Goal: Transaction & Acquisition: Book appointment/travel/reservation

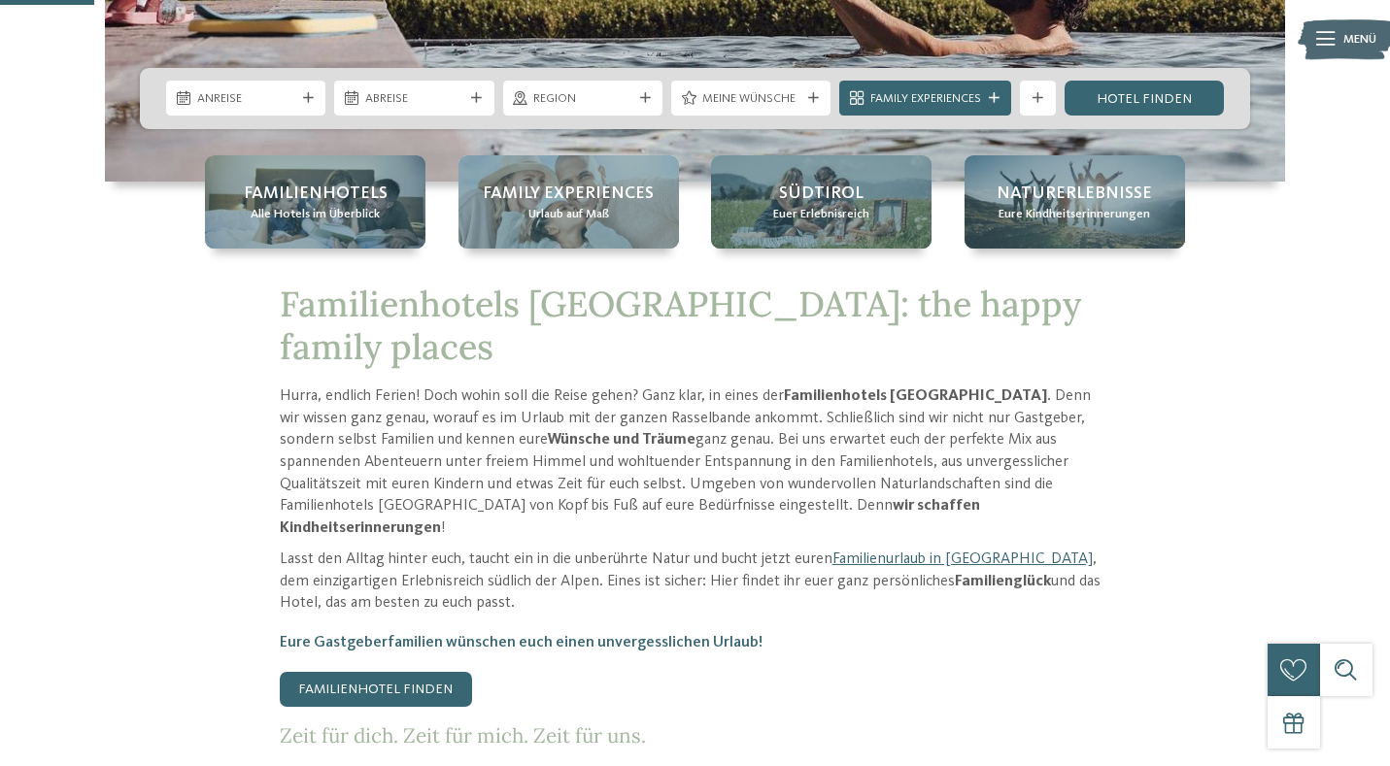
scroll to position [541, 0]
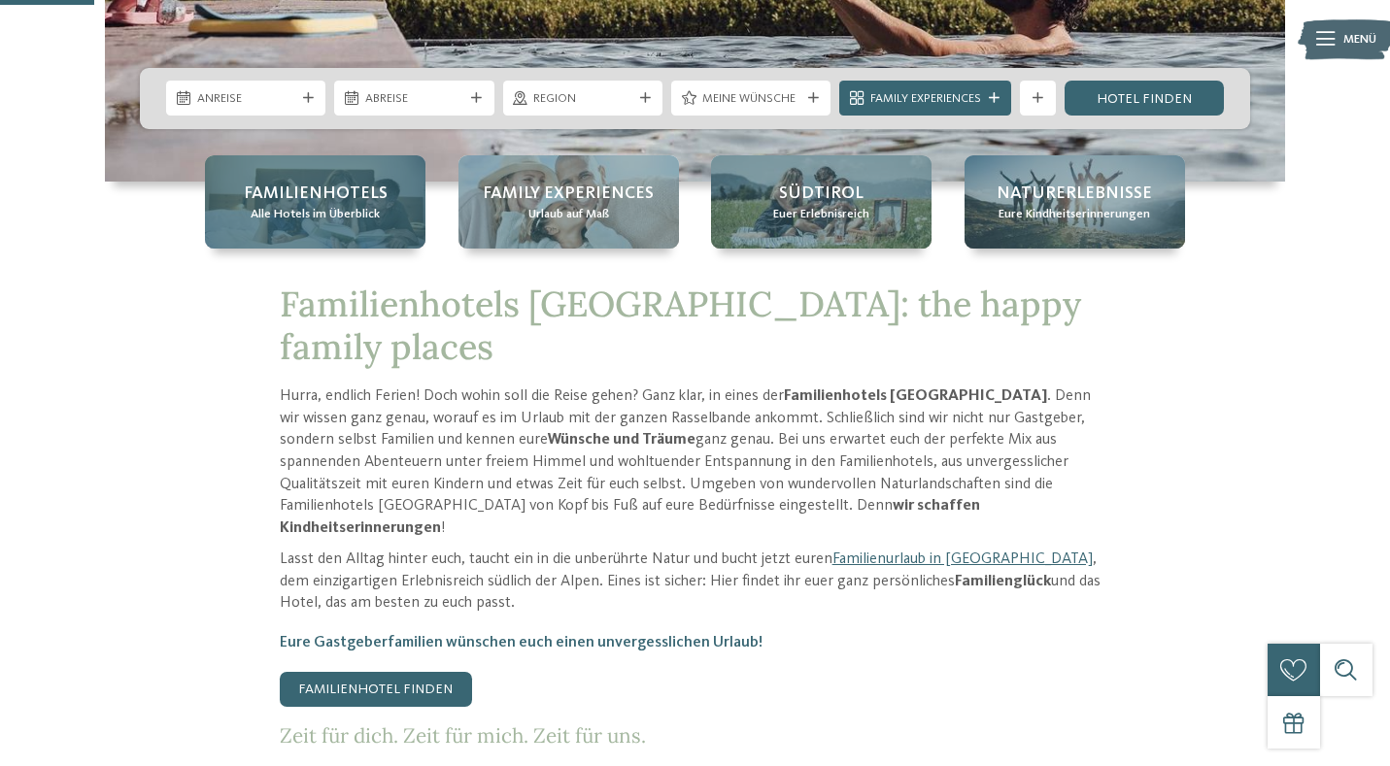
click at [306, 189] on span "Familienhotels" at bounding box center [316, 194] width 144 height 24
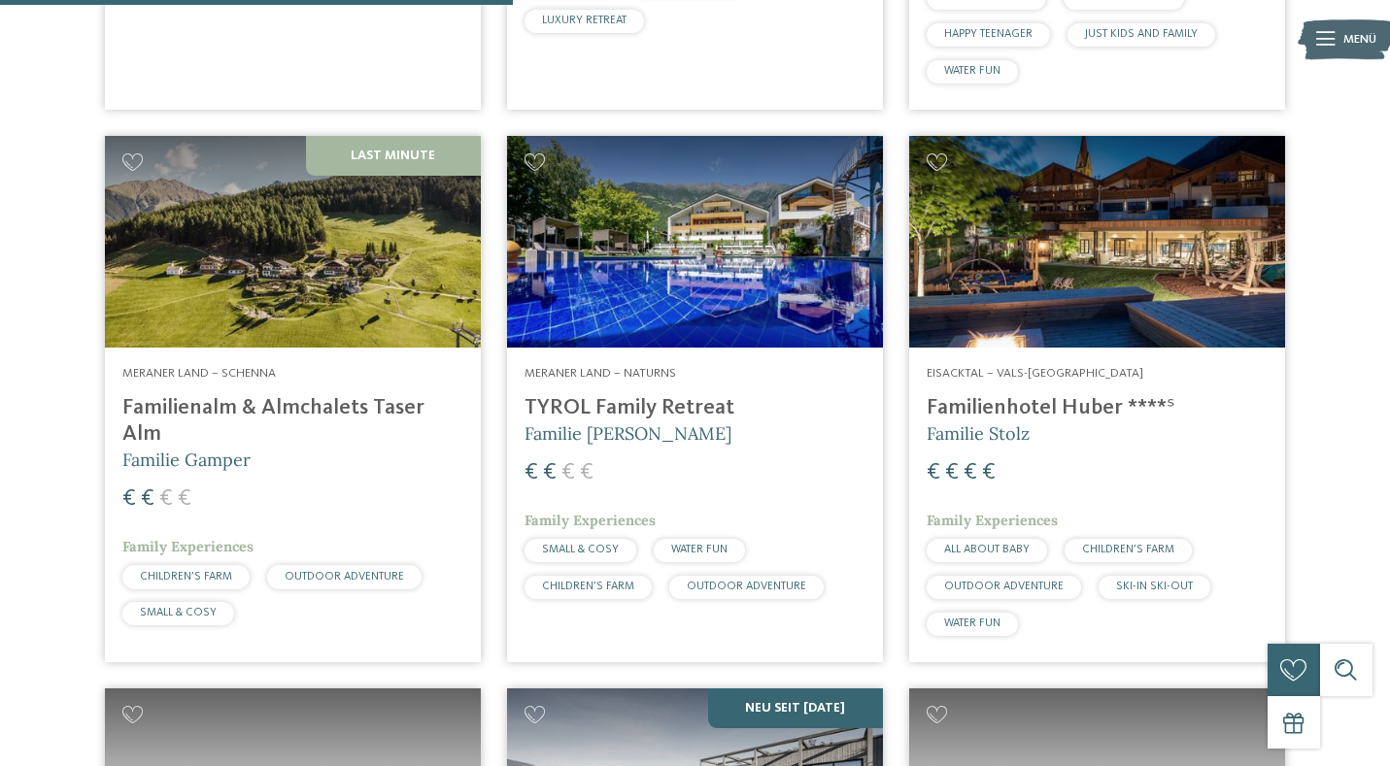
scroll to position [2165, 0]
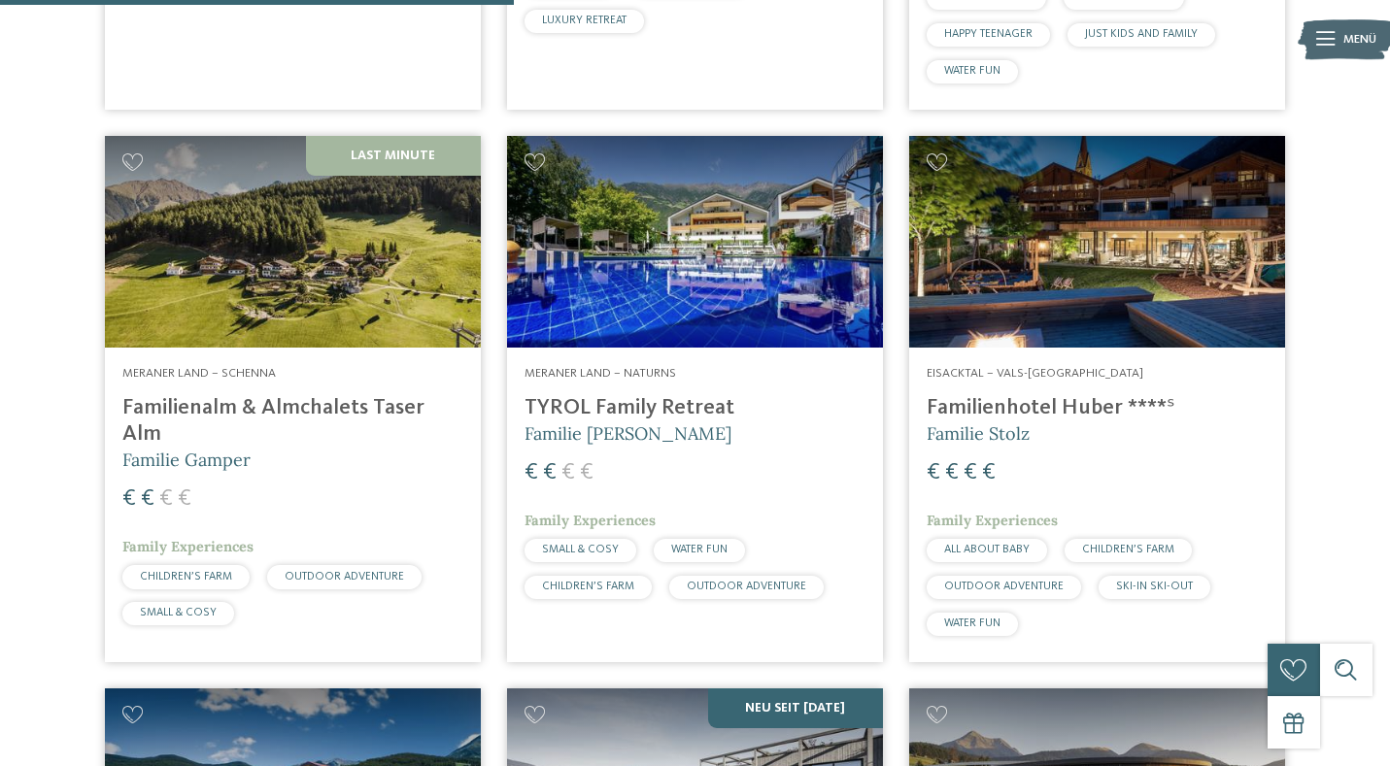
click at [1040, 395] on h4 "Familienhotel Huber ****ˢ" at bounding box center [1097, 408] width 341 height 26
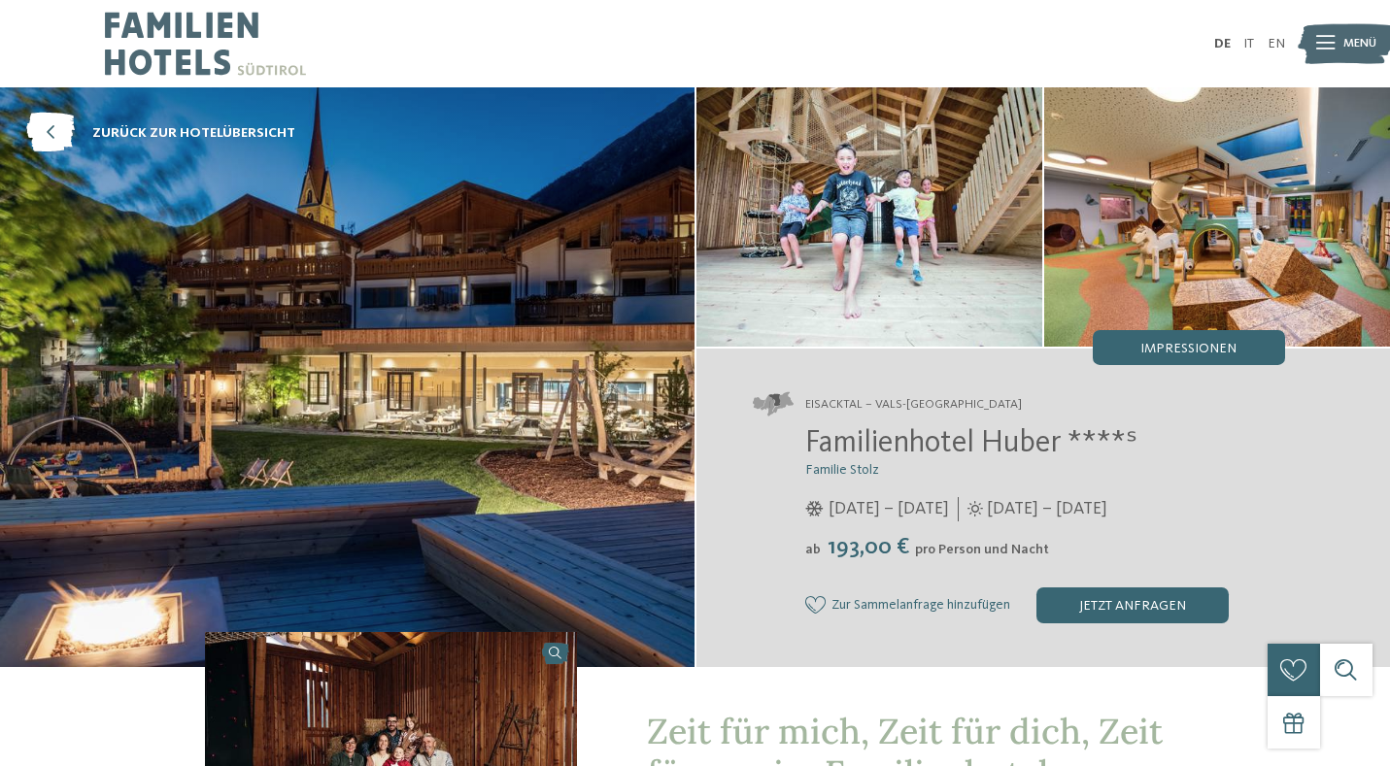
click at [1040, 369] on div "Eisacktal – Vals-Mühlbach Familienhotel Huber ****ˢ Familie Stolz 05.12.2025 – …" at bounding box center [1043, 508] width 694 height 318
click at [1330, 44] on icon at bounding box center [1325, 44] width 18 height 14
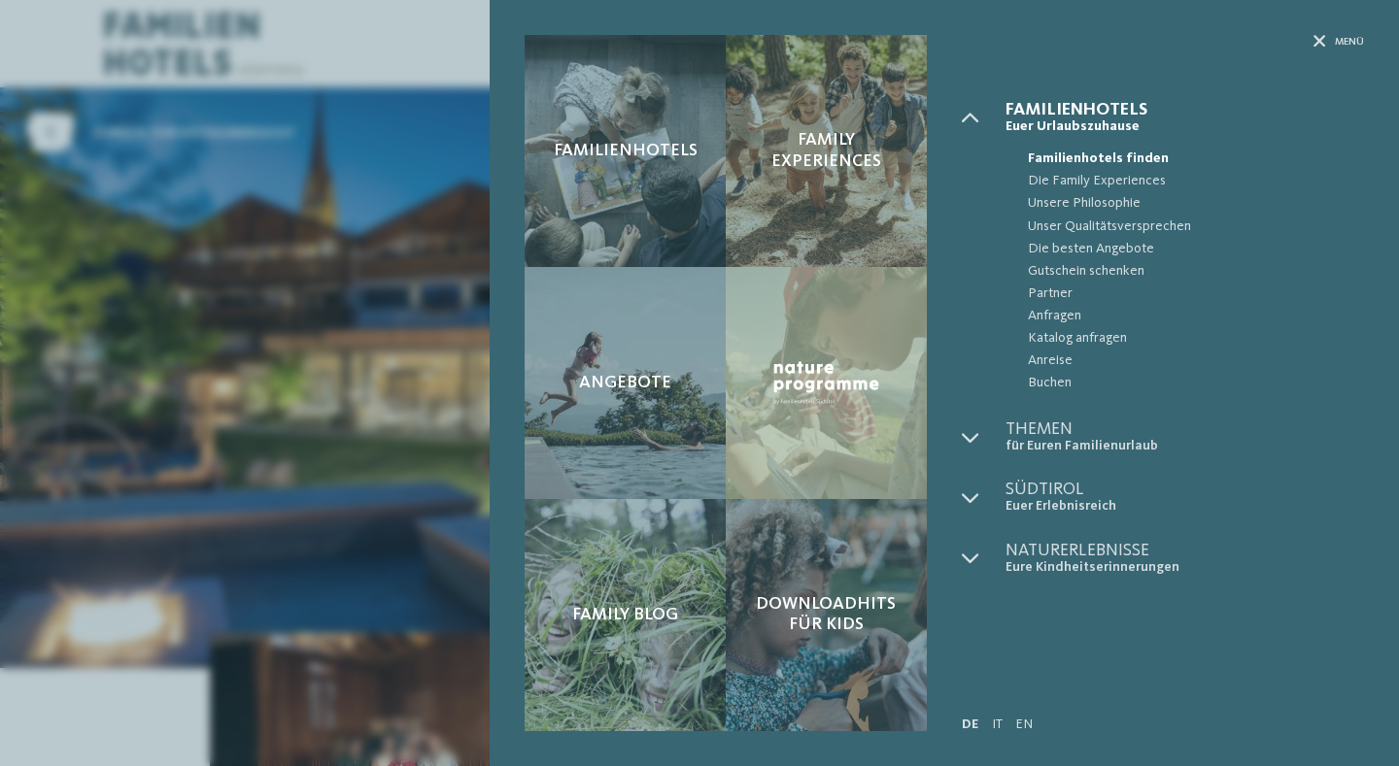
click at [267, 332] on div "Familienhotels Family Experiences Angebote" at bounding box center [699, 383] width 1399 height 766
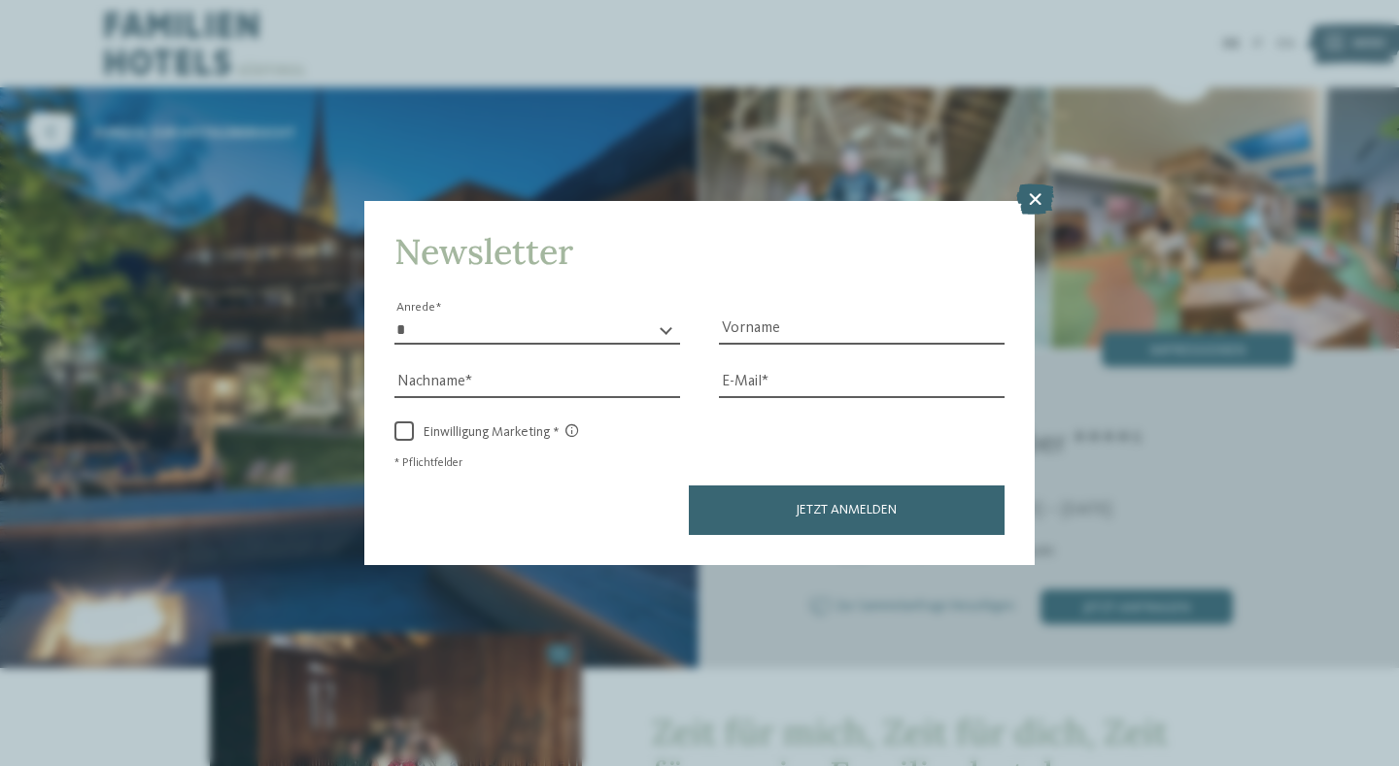
click at [1060, 200] on div "Newsletter * **** **** ******* ****** Anrede Vorname Nachname Link" at bounding box center [699, 383] width 1399 height 766
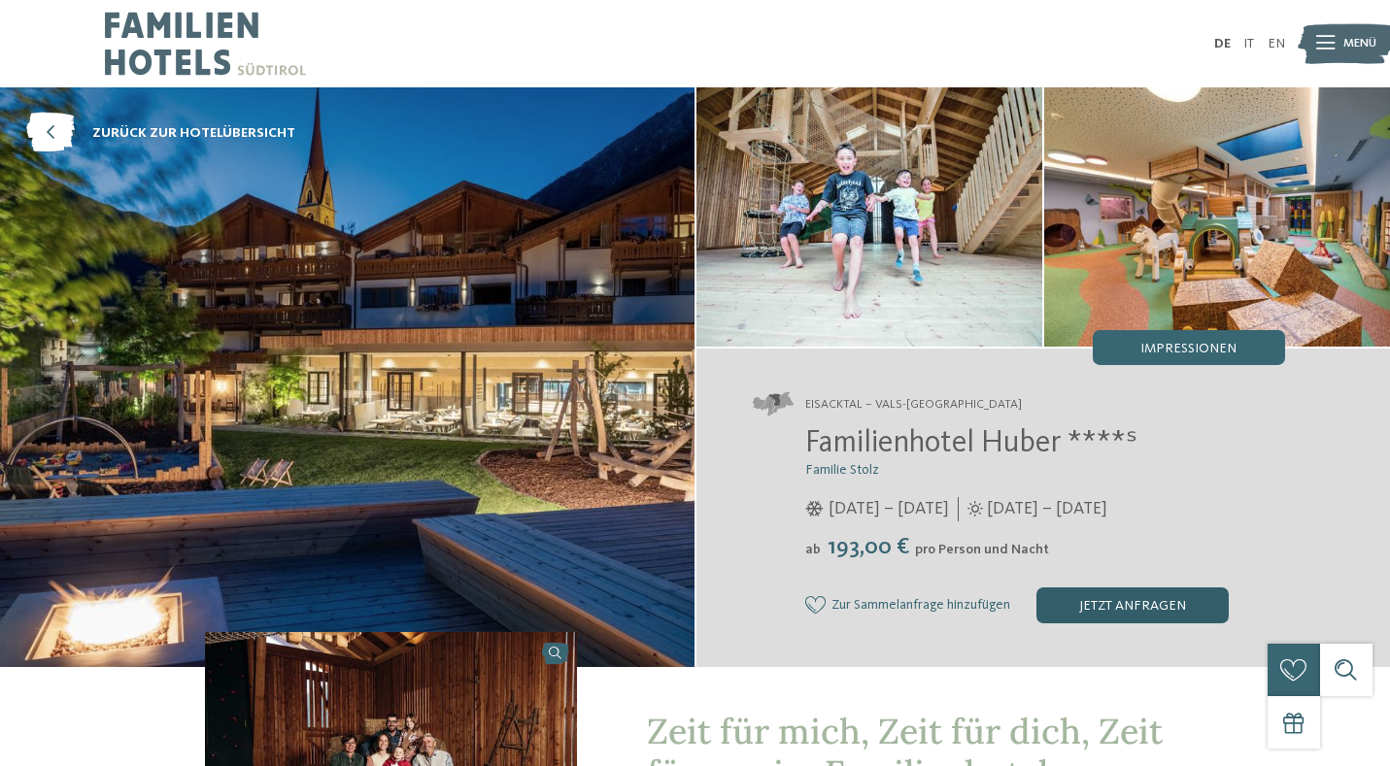
click at [1110, 593] on div "jetzt anfragen" at bounding box center [1132, 605] width 192 height 35
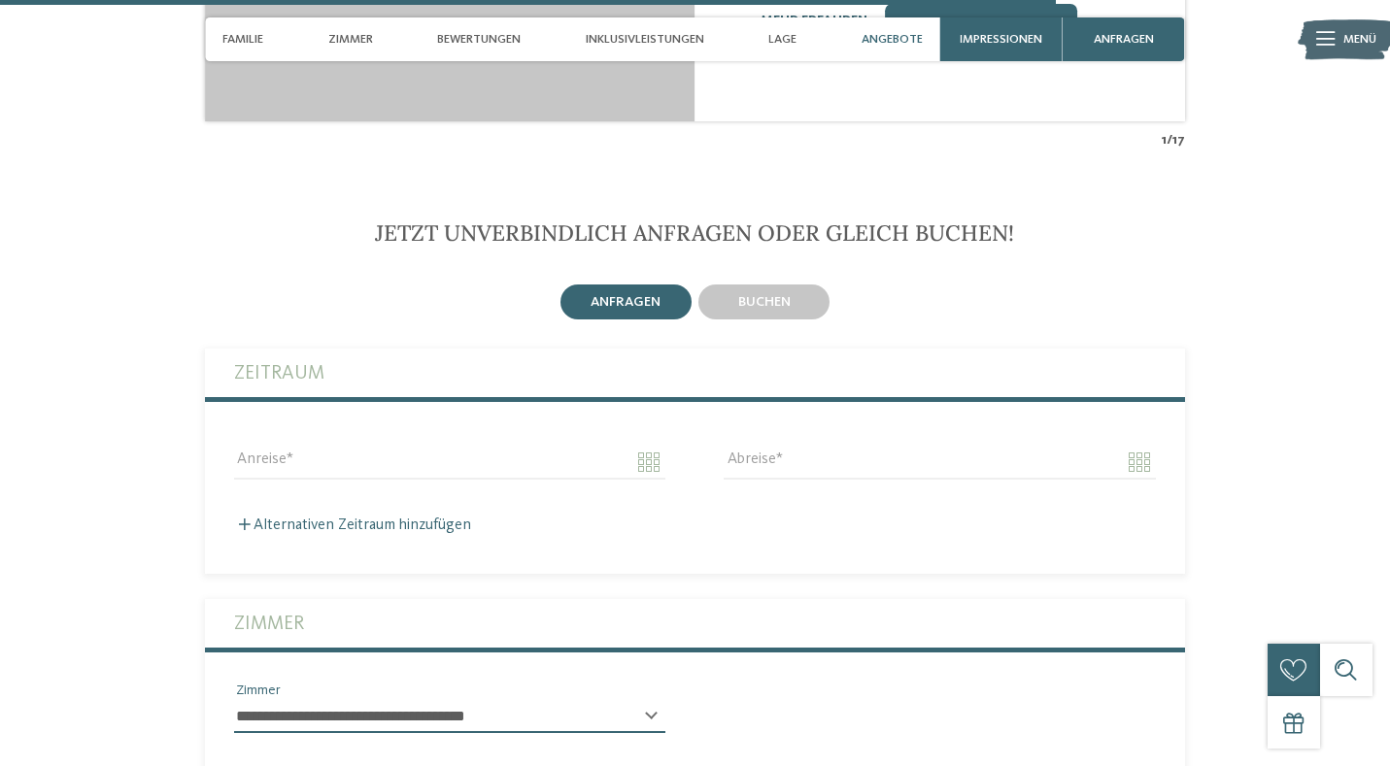
scroll to position [5586, 0]
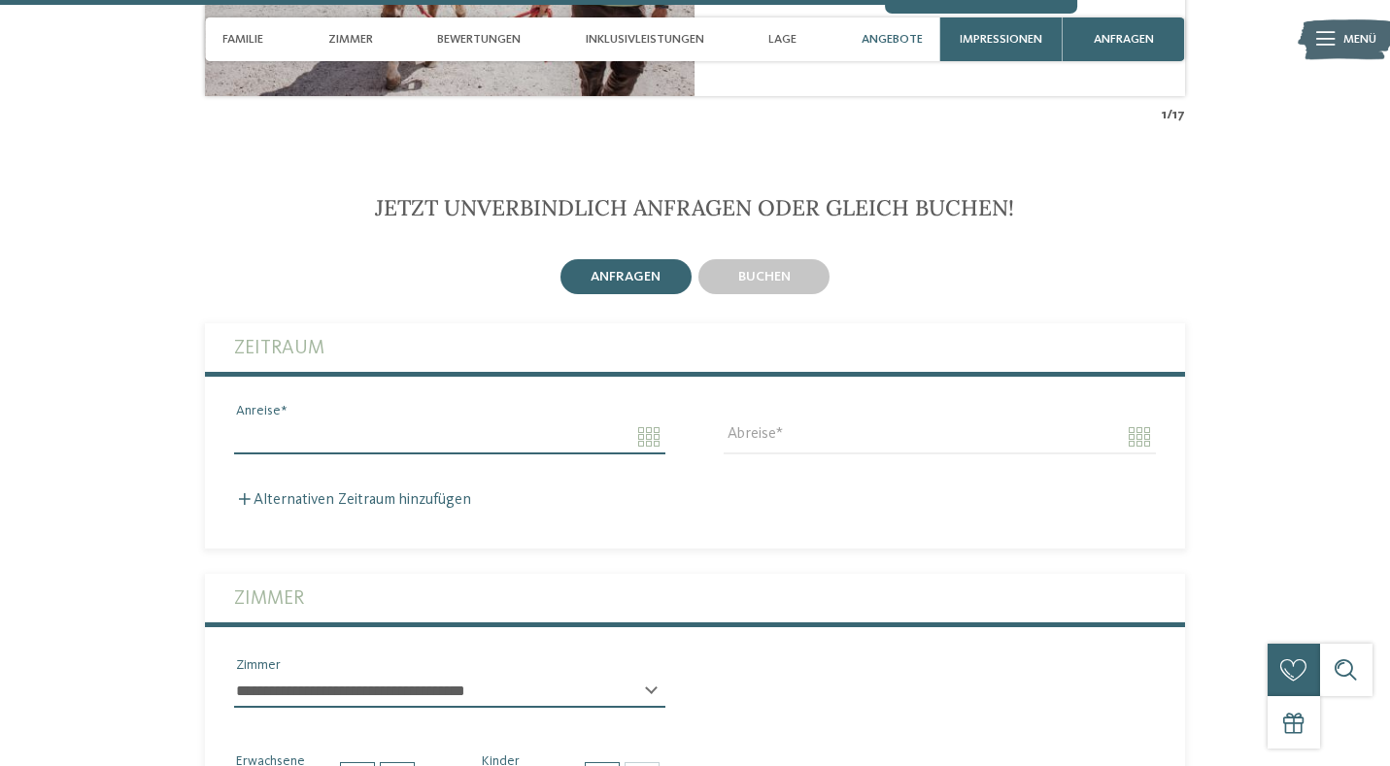
click at [479, 421] on input "Anreise" at bounding box center [449, 437] width 431 height 33
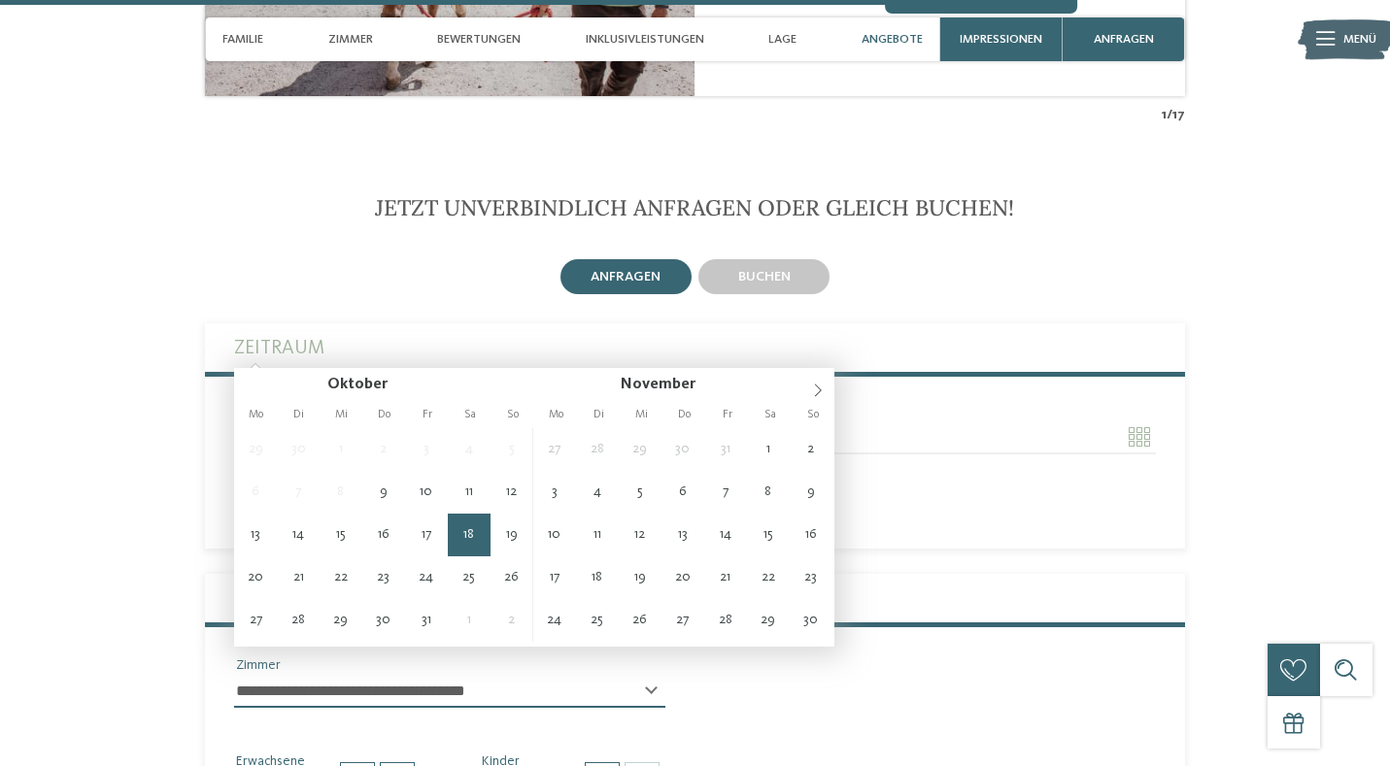
type input "**********"
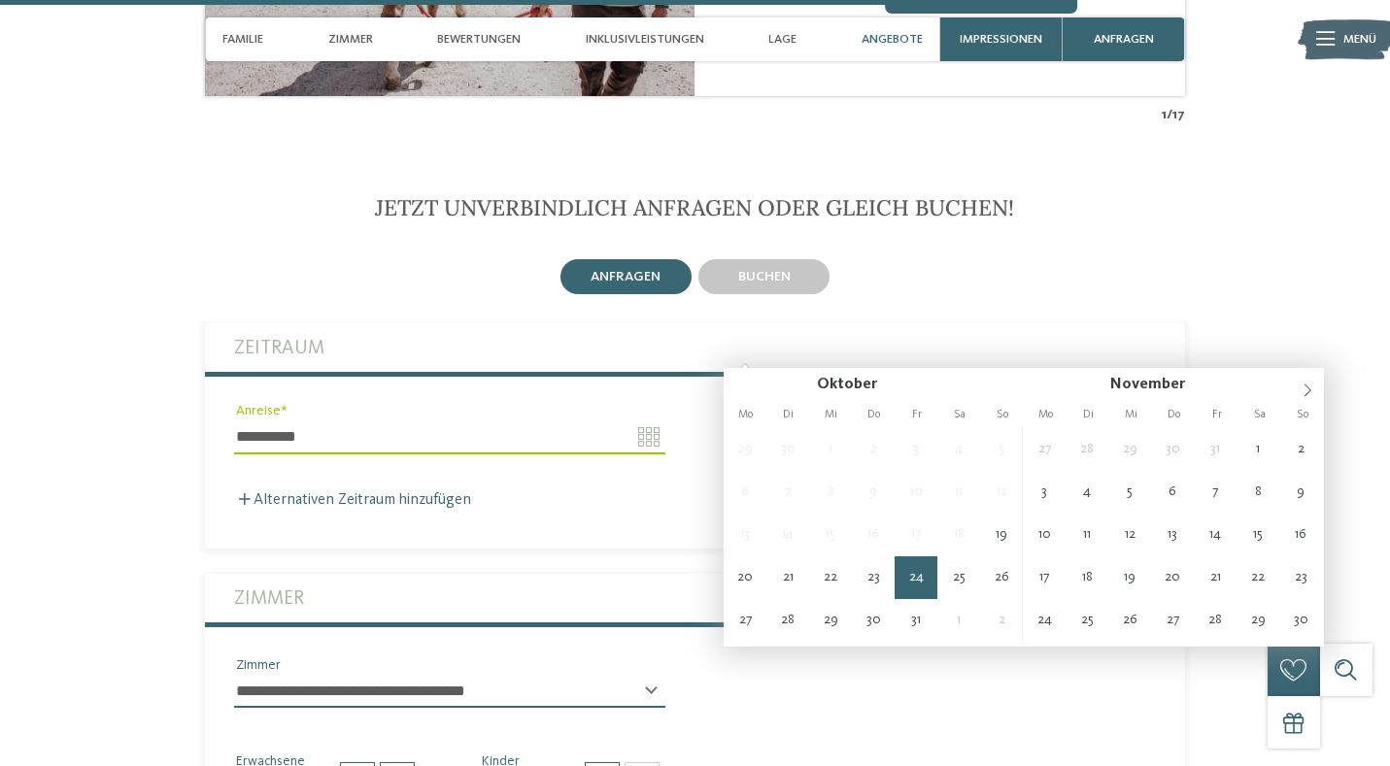
type input "**********"
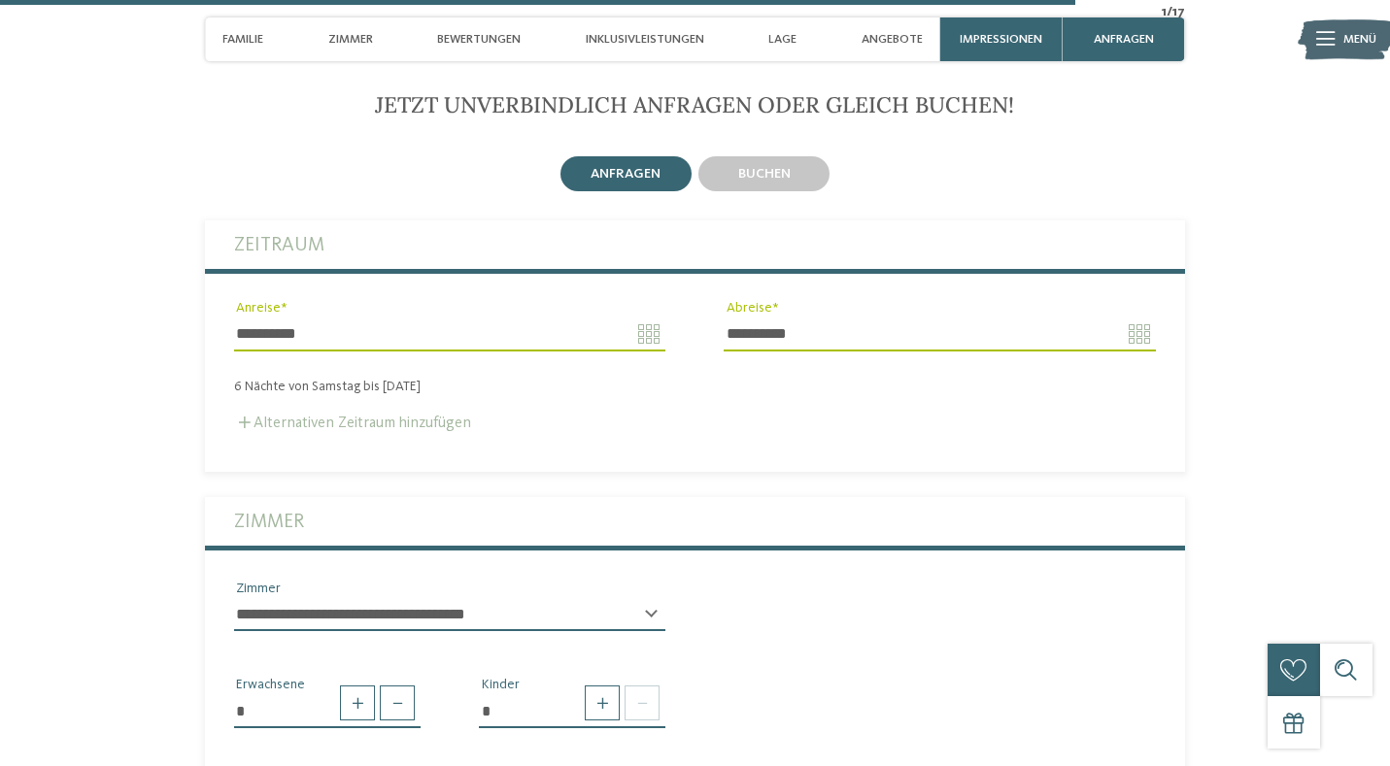
scroll to position [5717, 0]
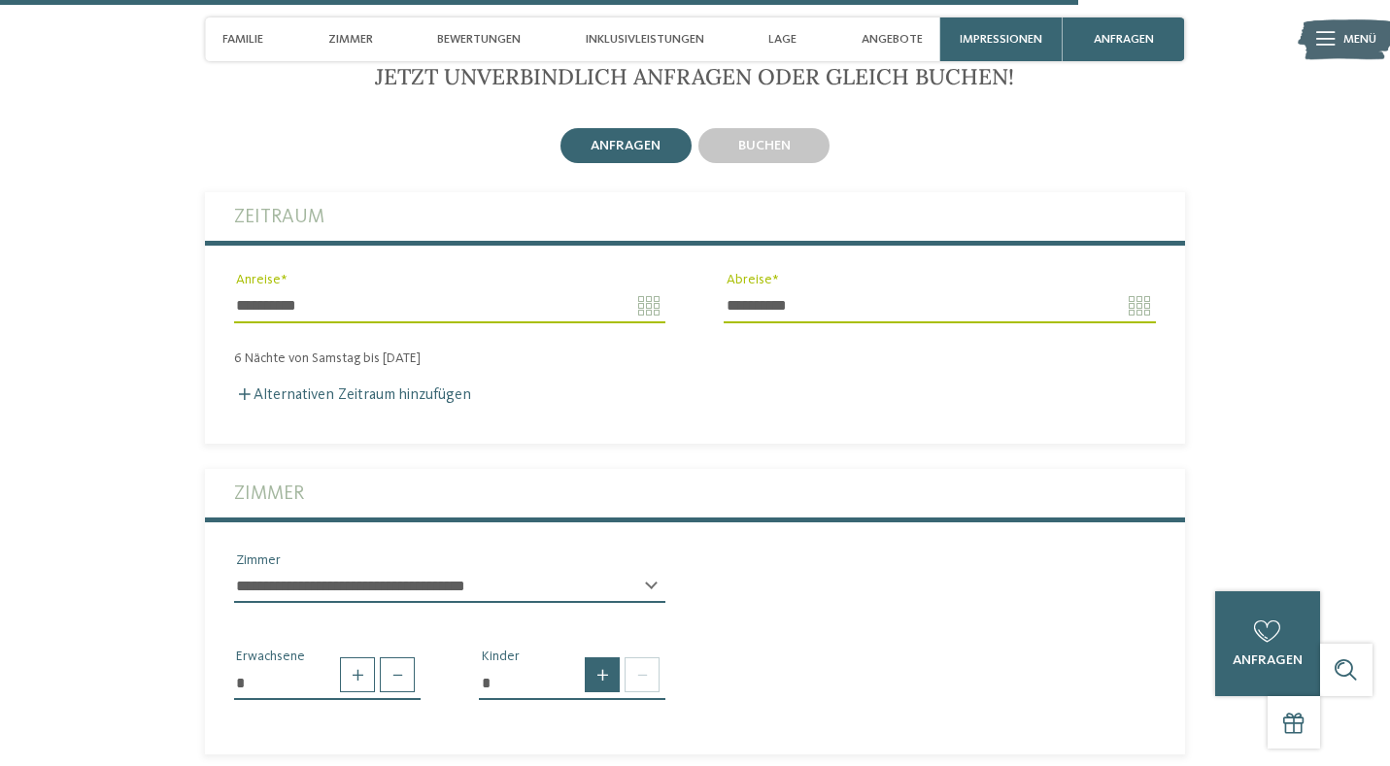
click at [610, 657] on span at bounding box center [602, 674] width 35 height 35
type input "*"
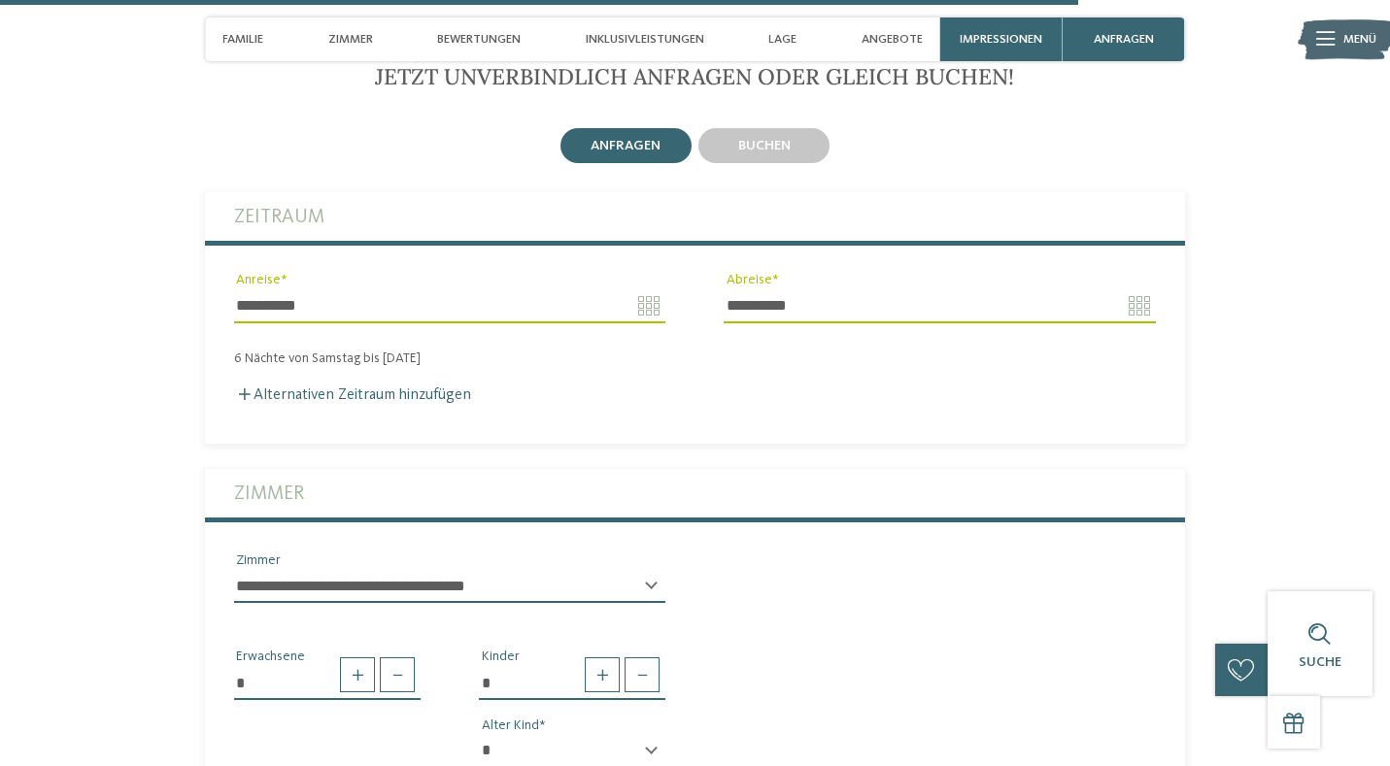
select select "*"
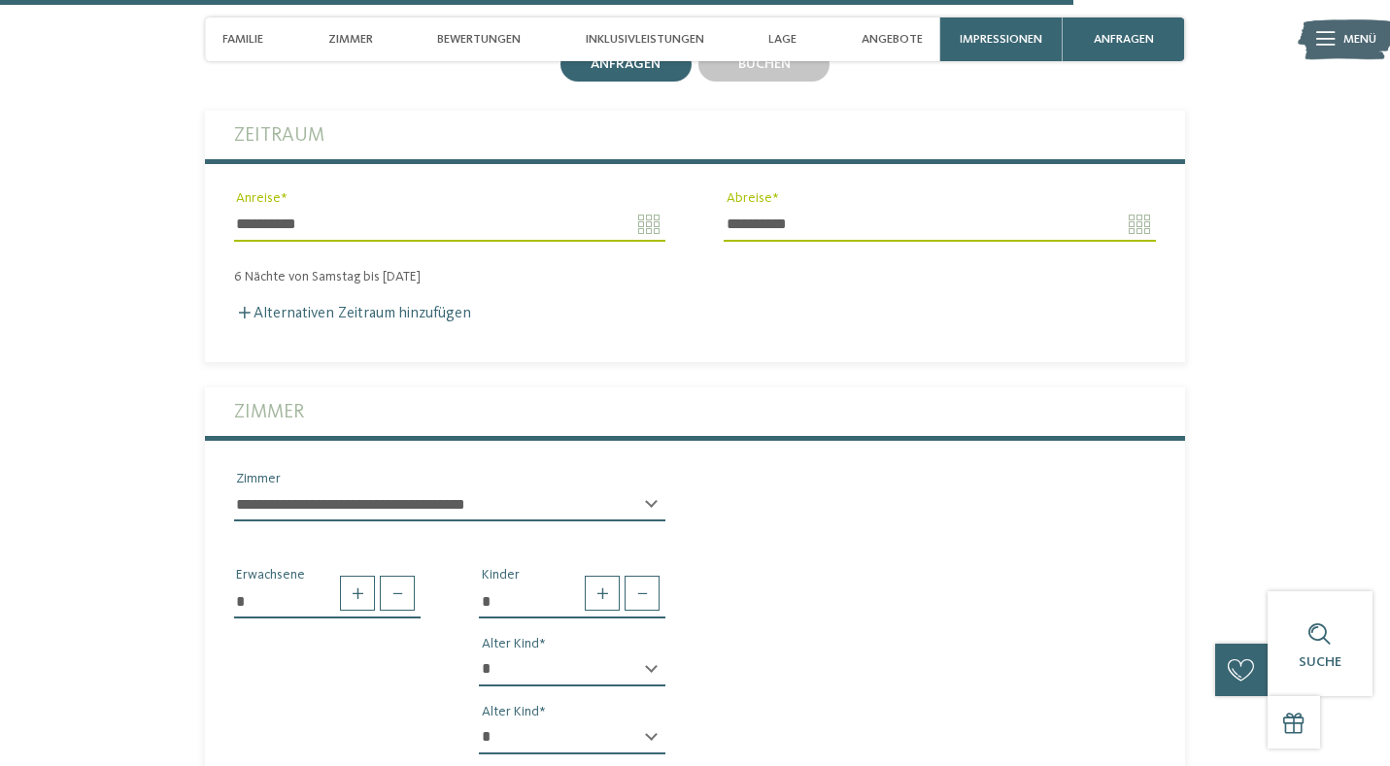
scroll to position [5804, 0]
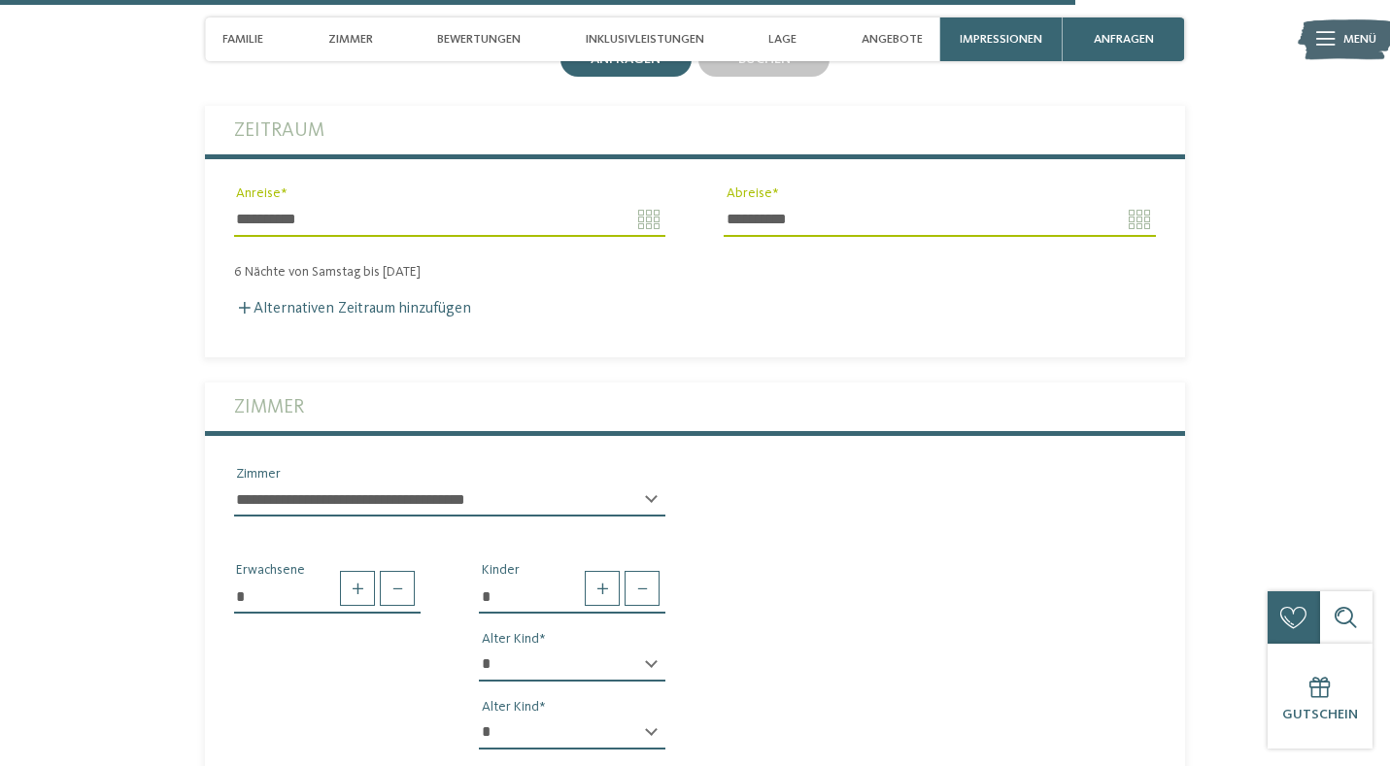
select select "*"
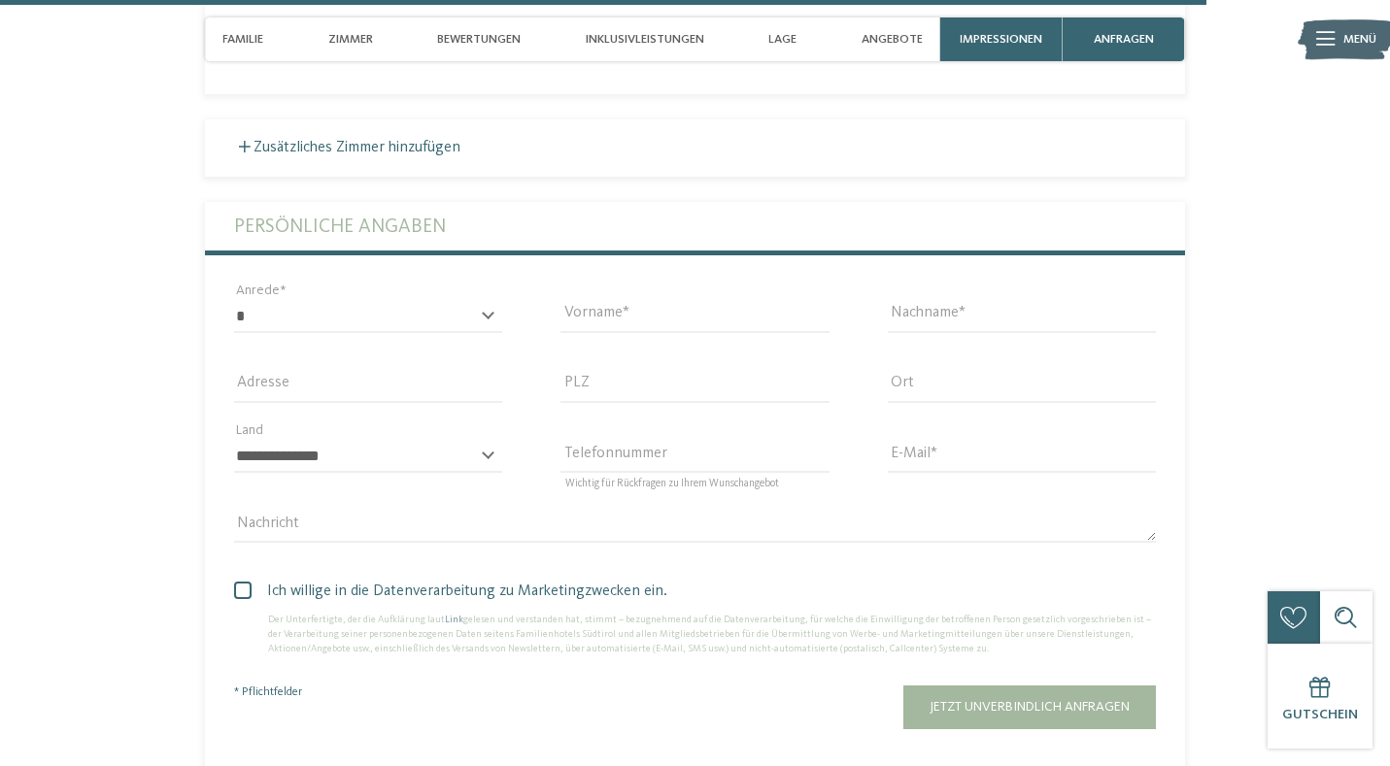
scroll to position [6515, 0]
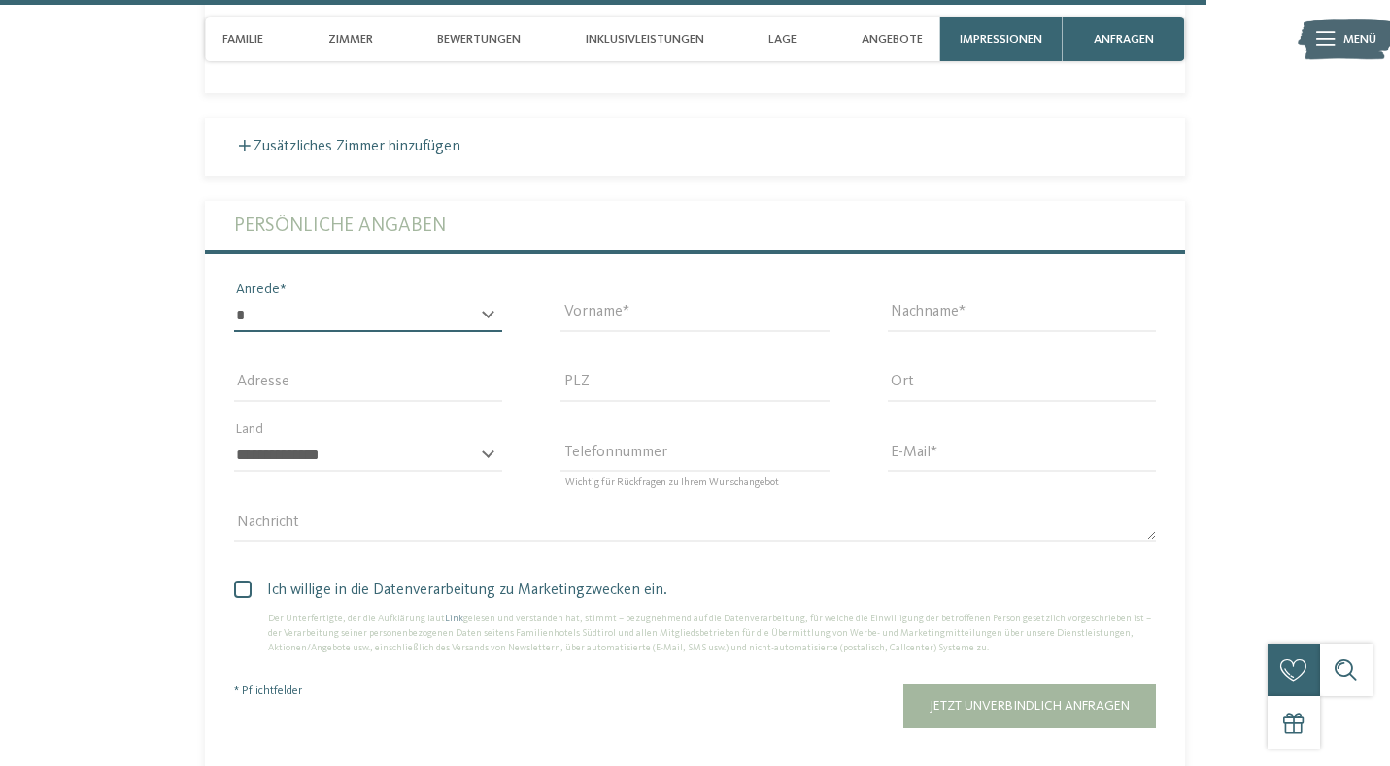
select select "*"
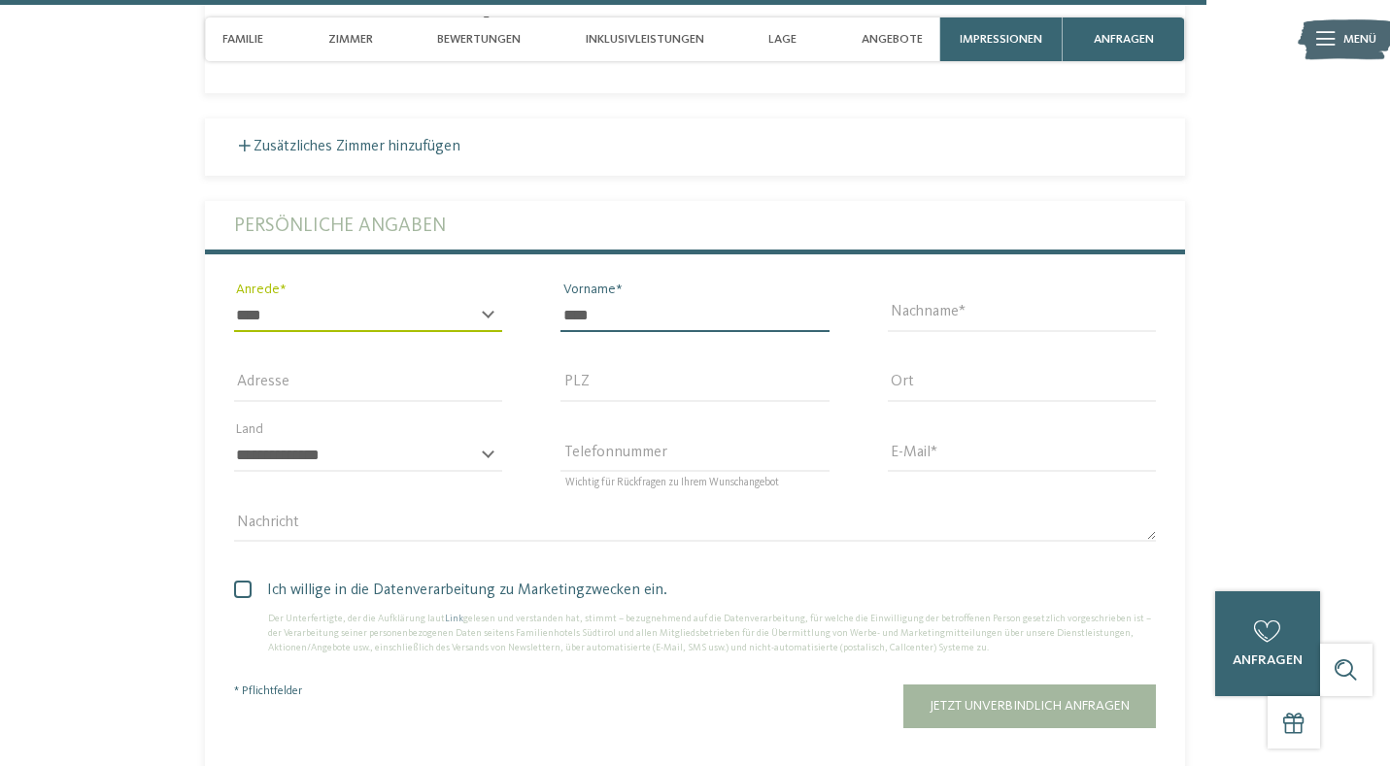
type input "****"
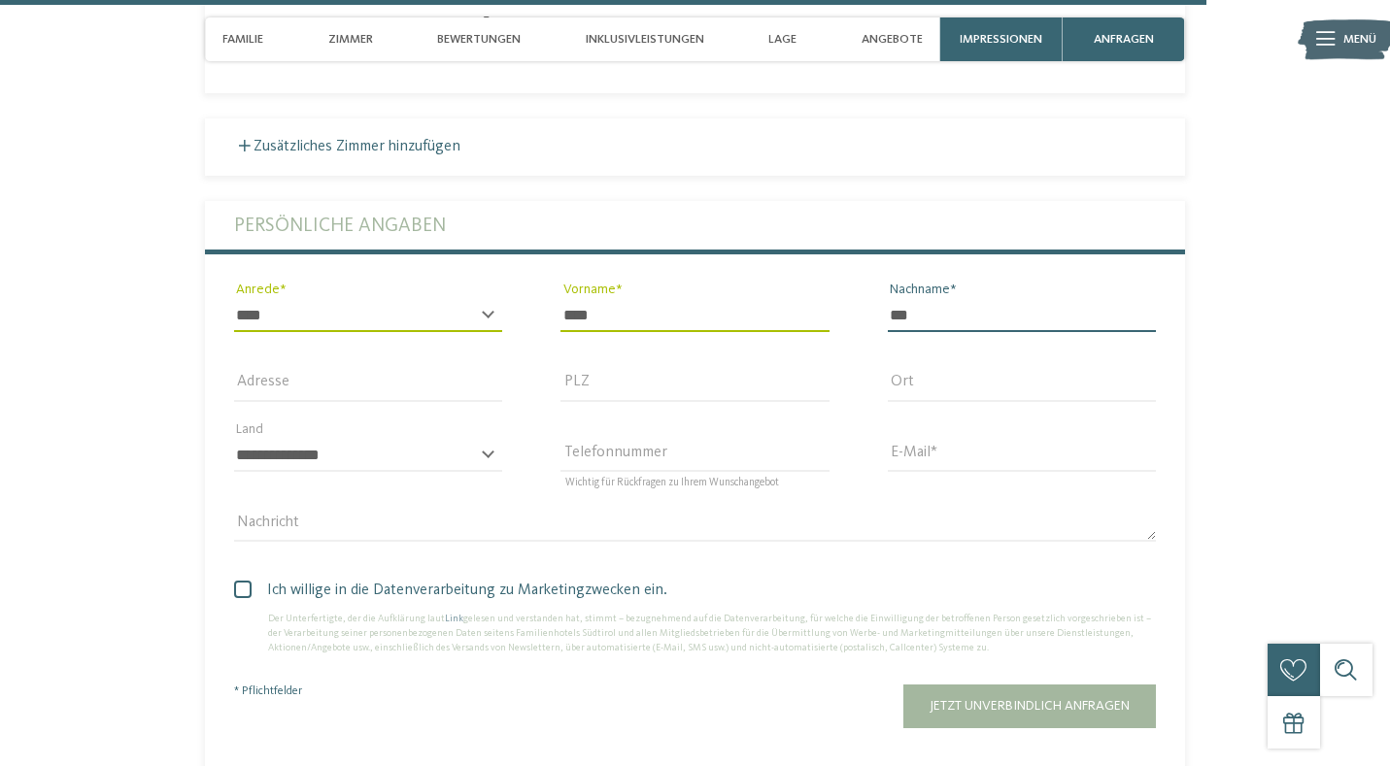
type input "***"
type input "**********"
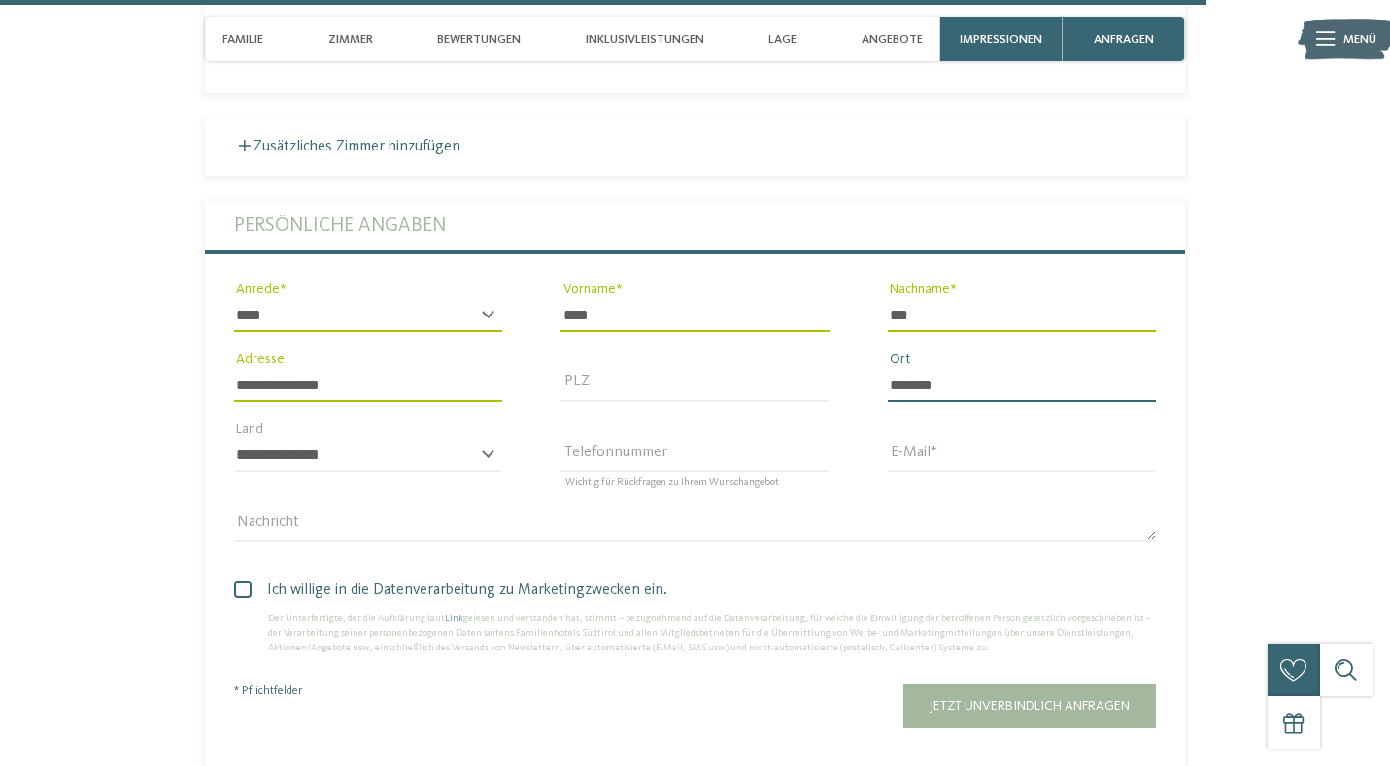
type input "*******"
select select "**"
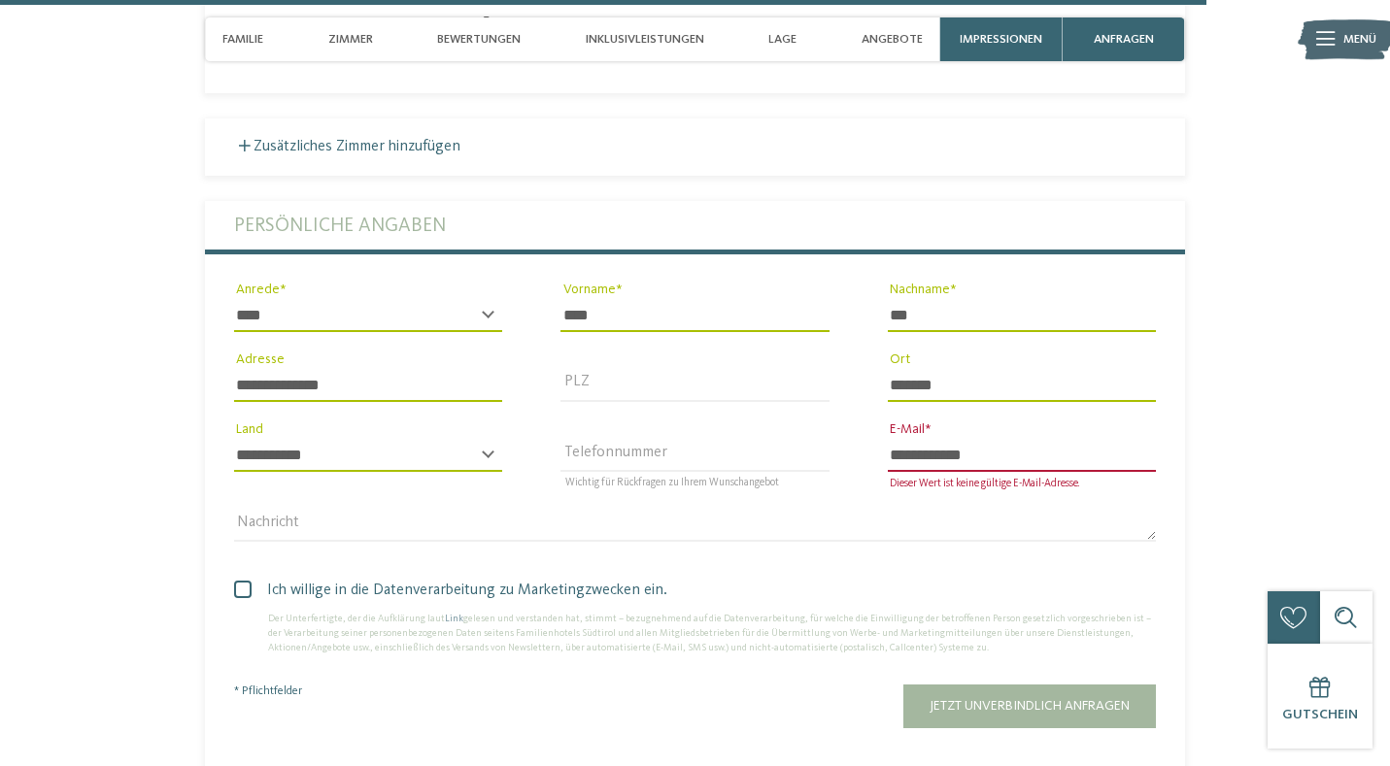
type input "**********"
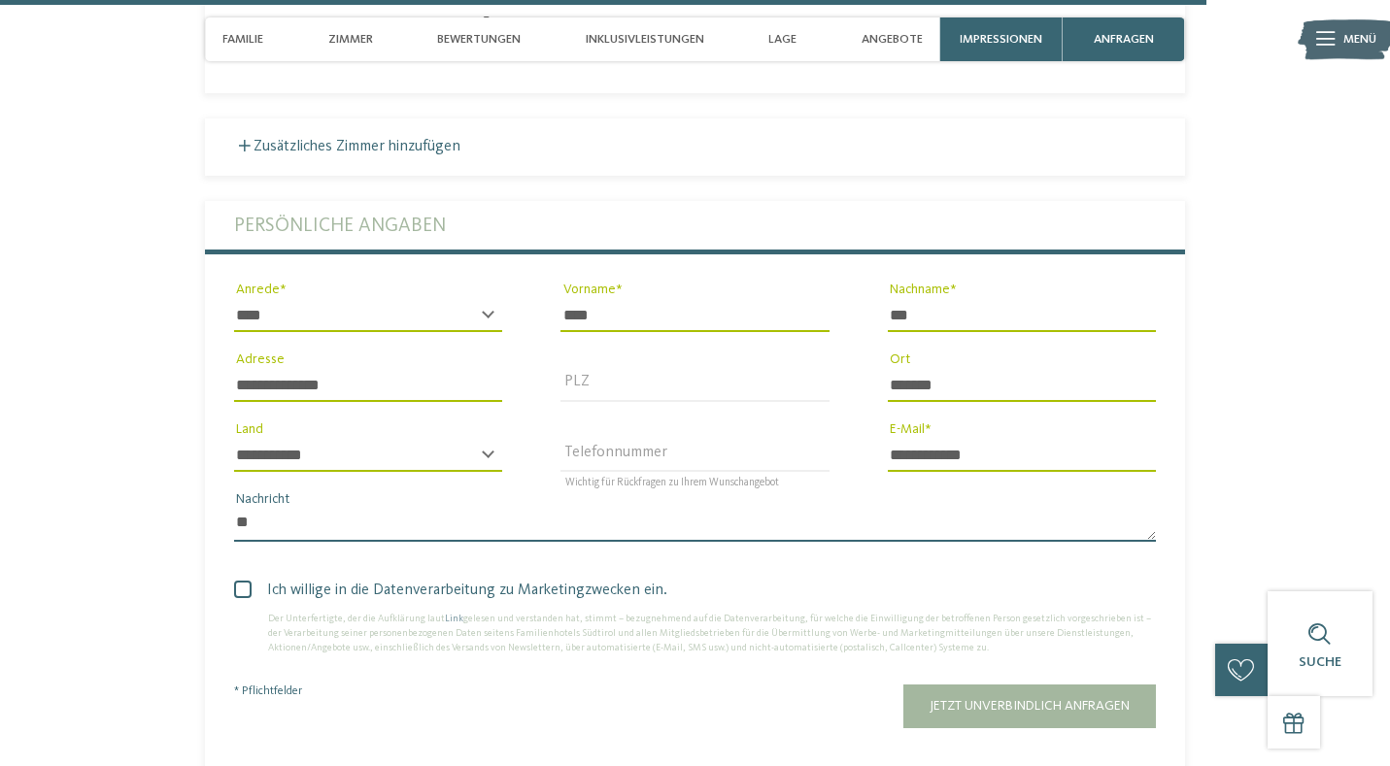
type textarea "*"
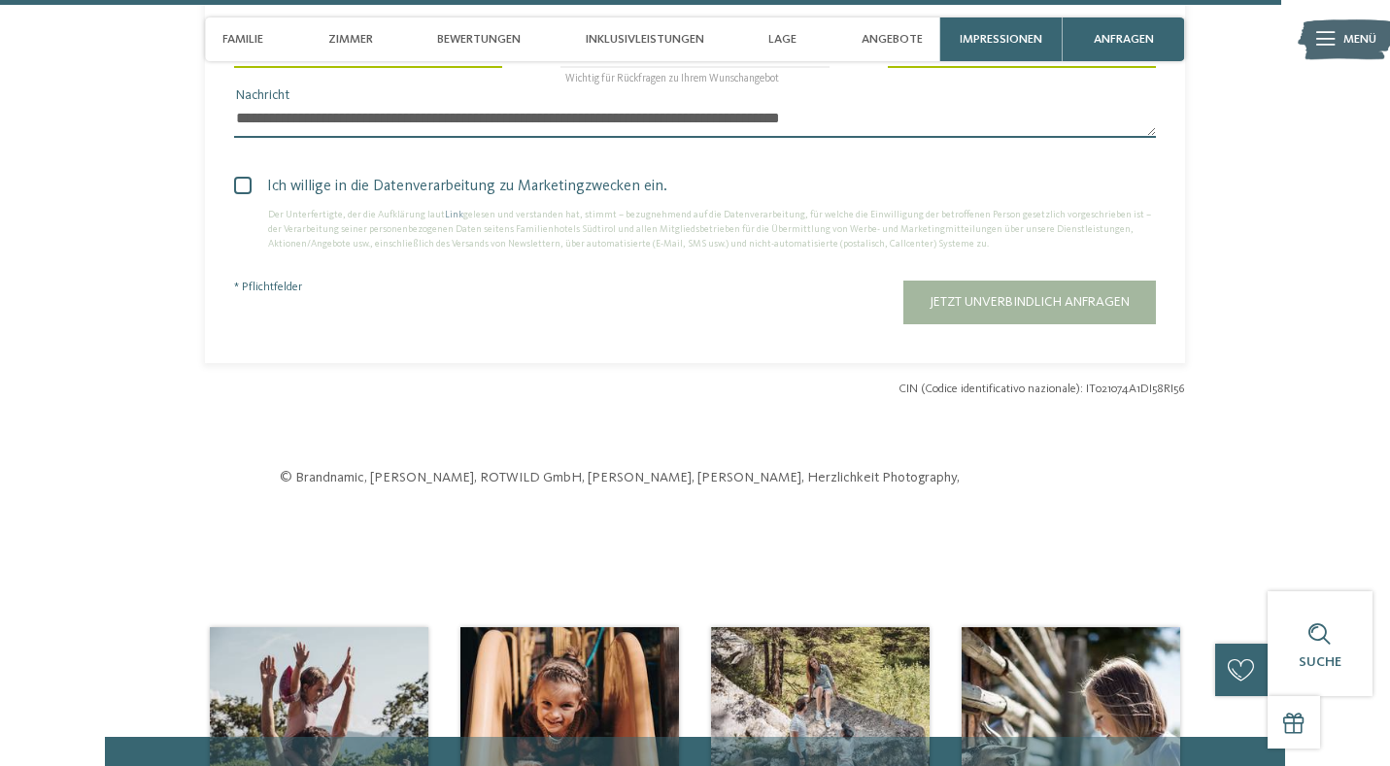
scroll to position [6918, 0]
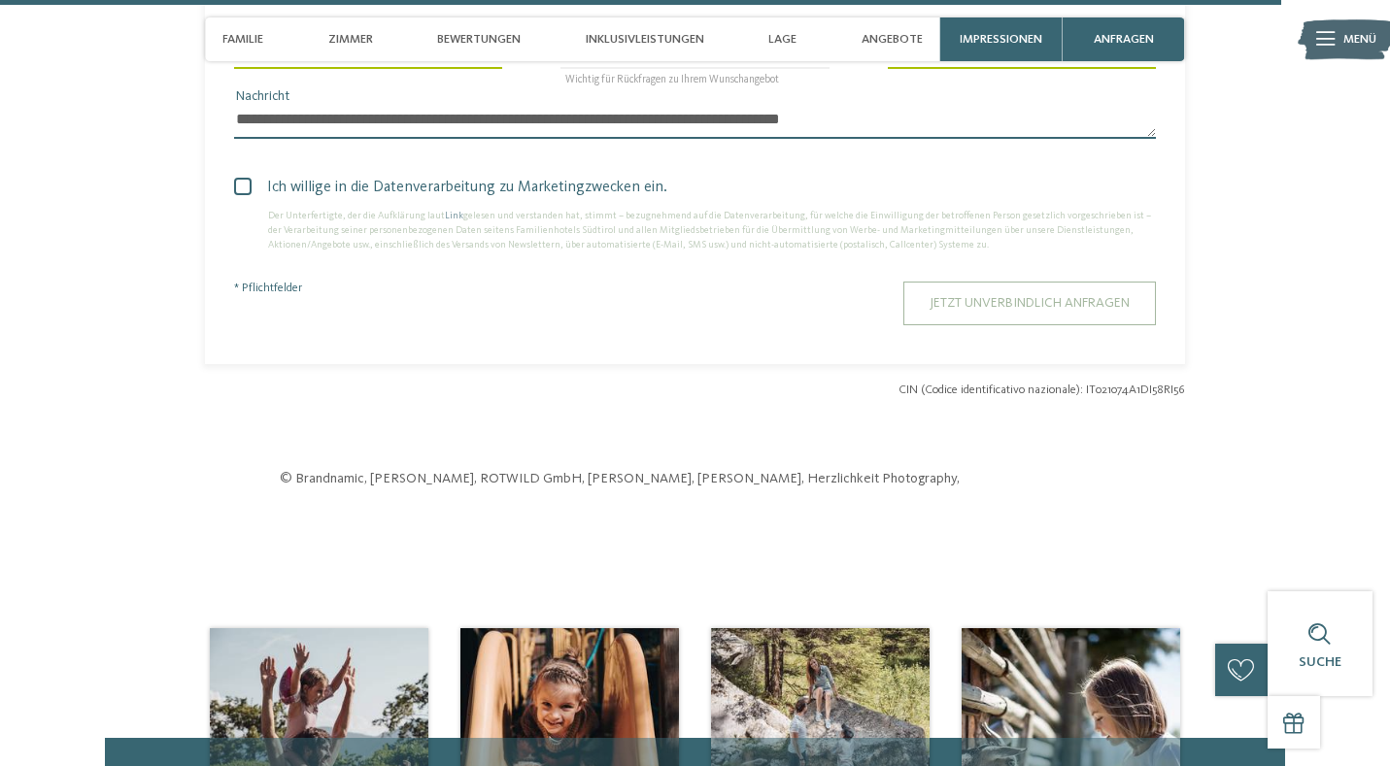
type textarea "**********"
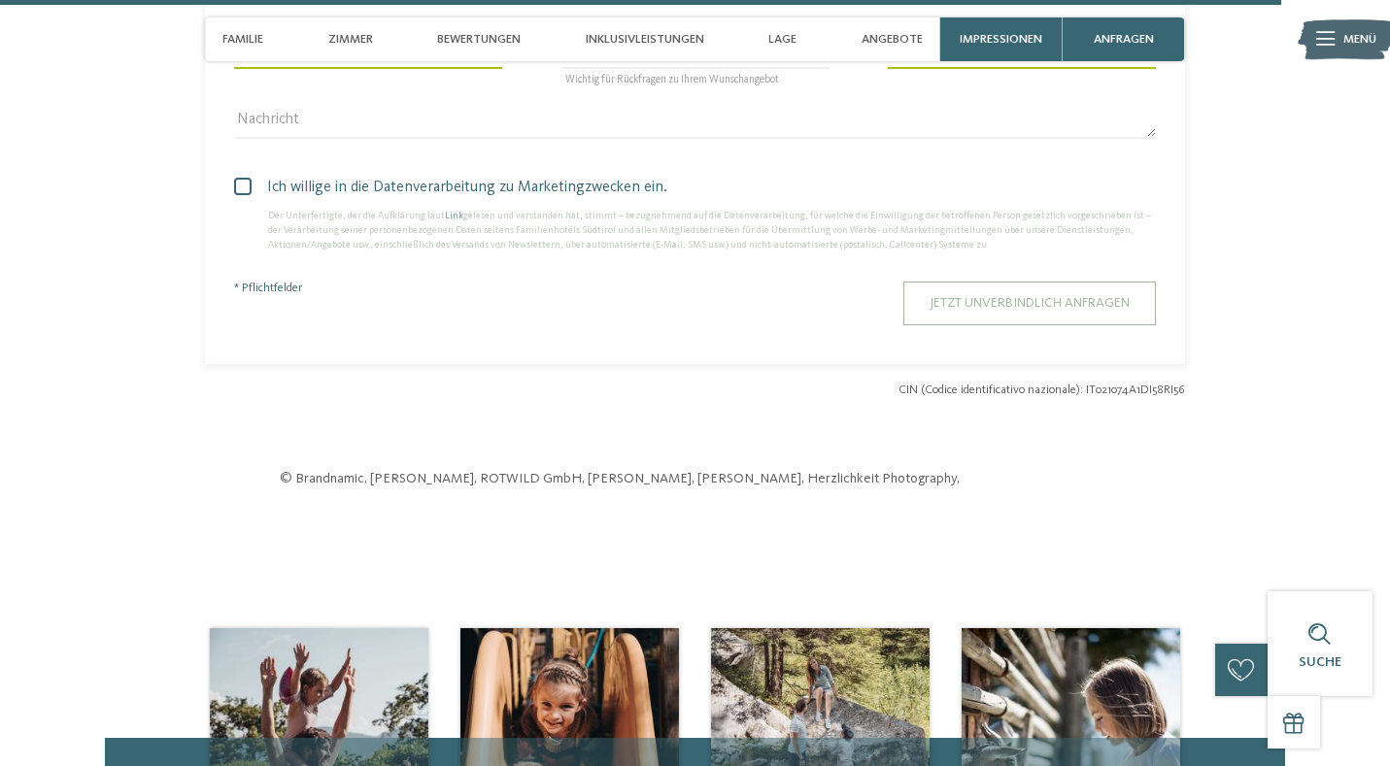
click at [1028, 282] on button "Jetzt unverbindlich anfragen" at bounding box center [1029, 304] width 253 height 44
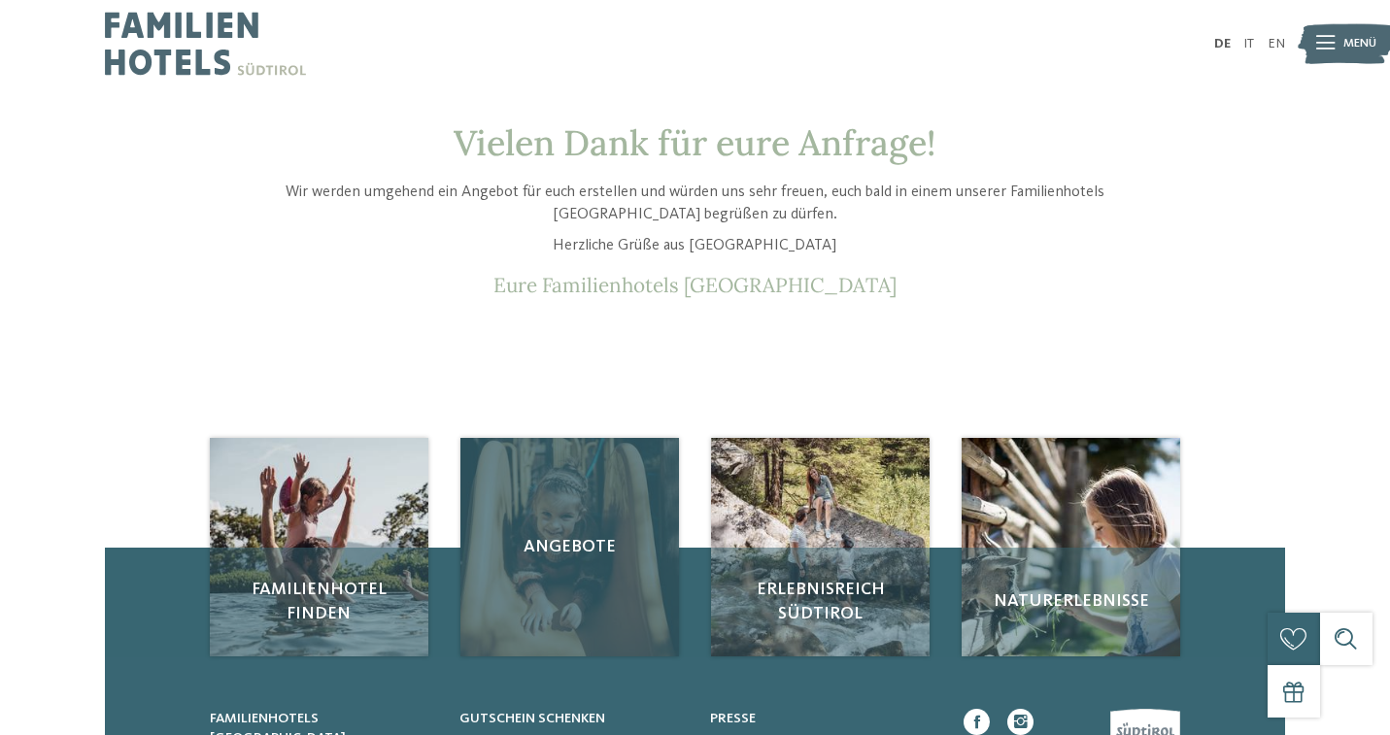
click at [616, 511] on div "Angebote" at bounding box center [569, 547] width 218 height 218
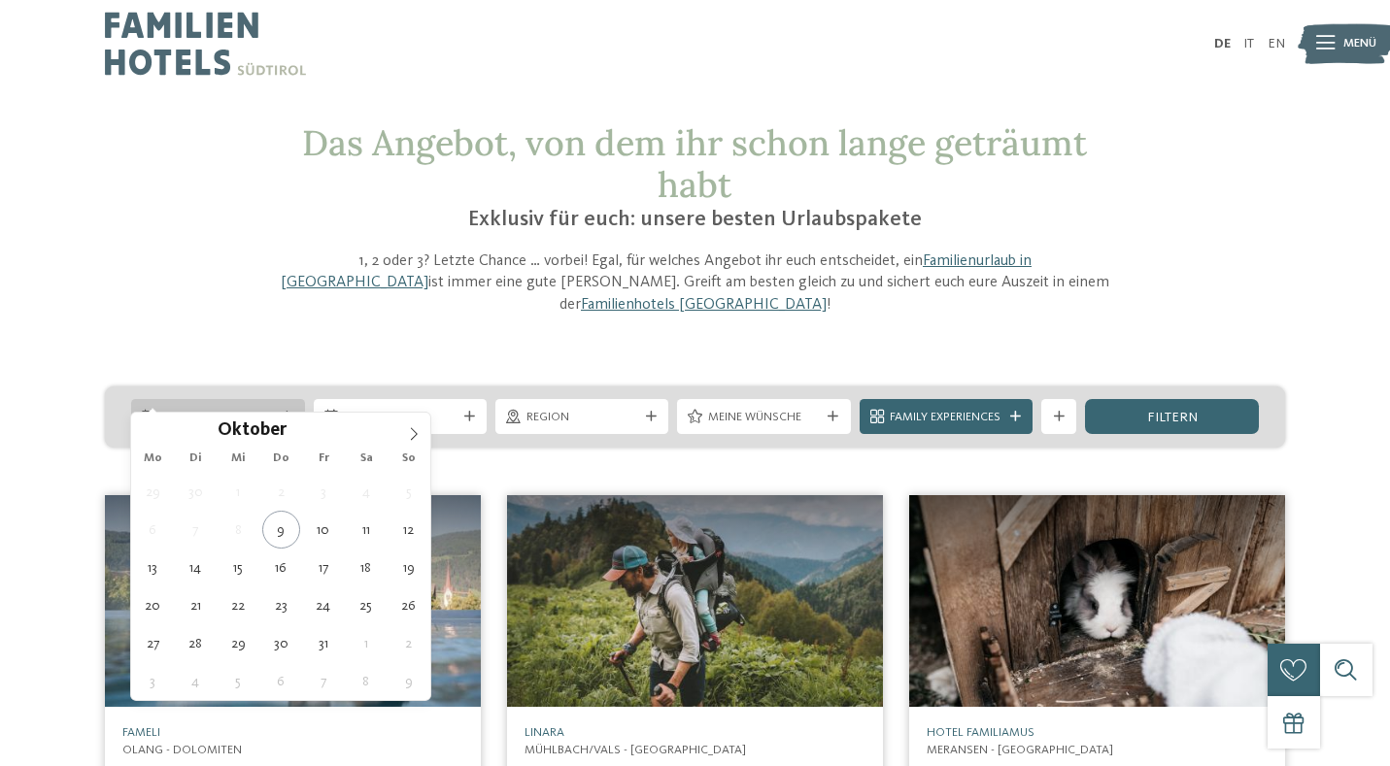
click at [228, 409] on span "Anreise" at bounding box center [218, 417] width 112 height 17
type div "18.10.2025"
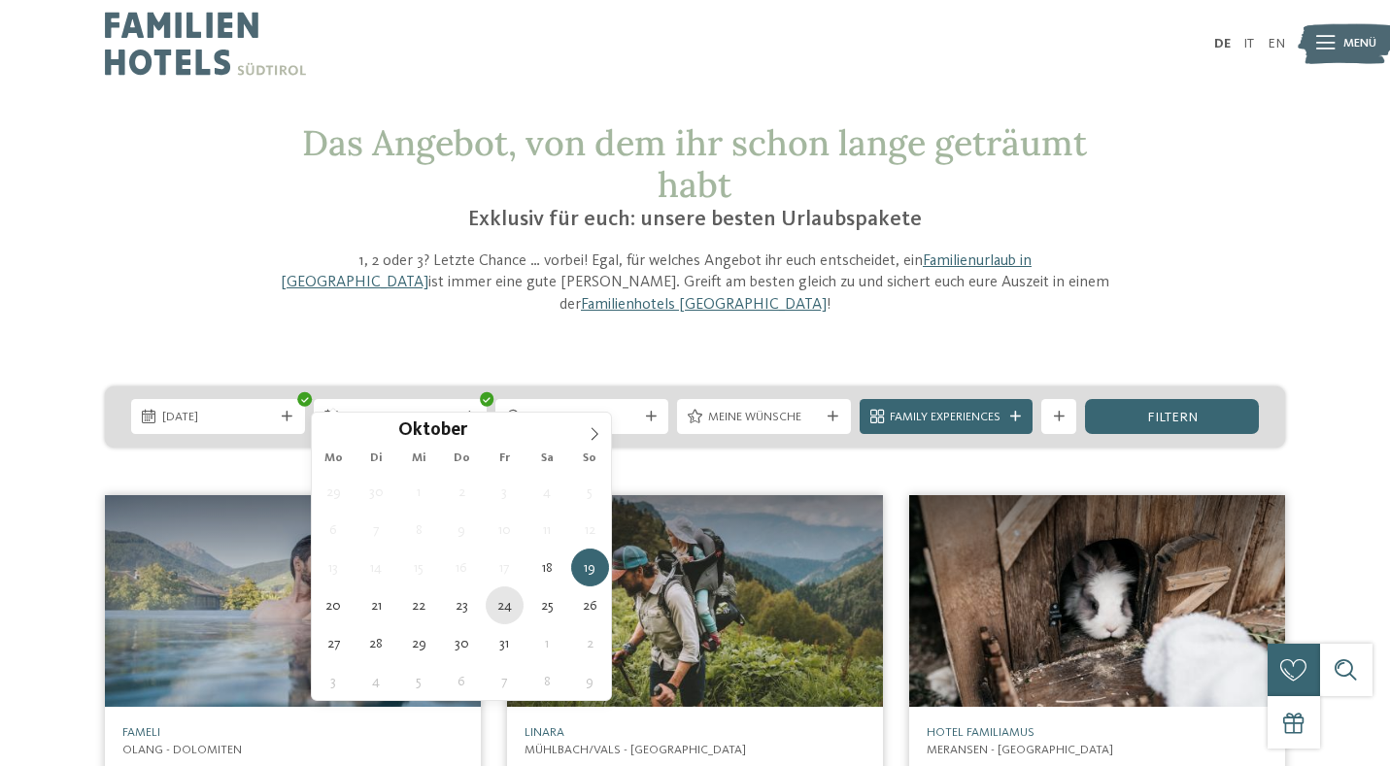
type div "24.10.2025"
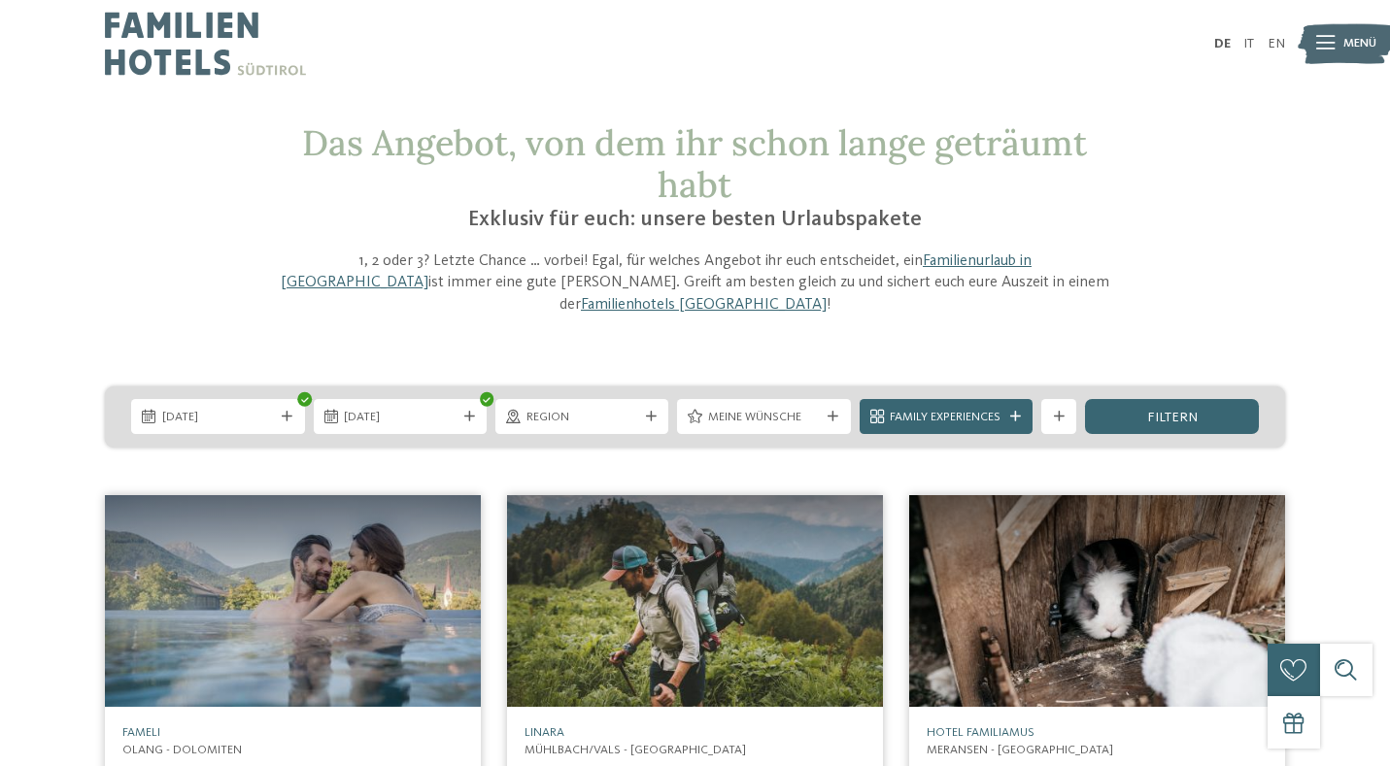
click at [559, 569] on img at bounding box center [695, 601] width 376 height 212
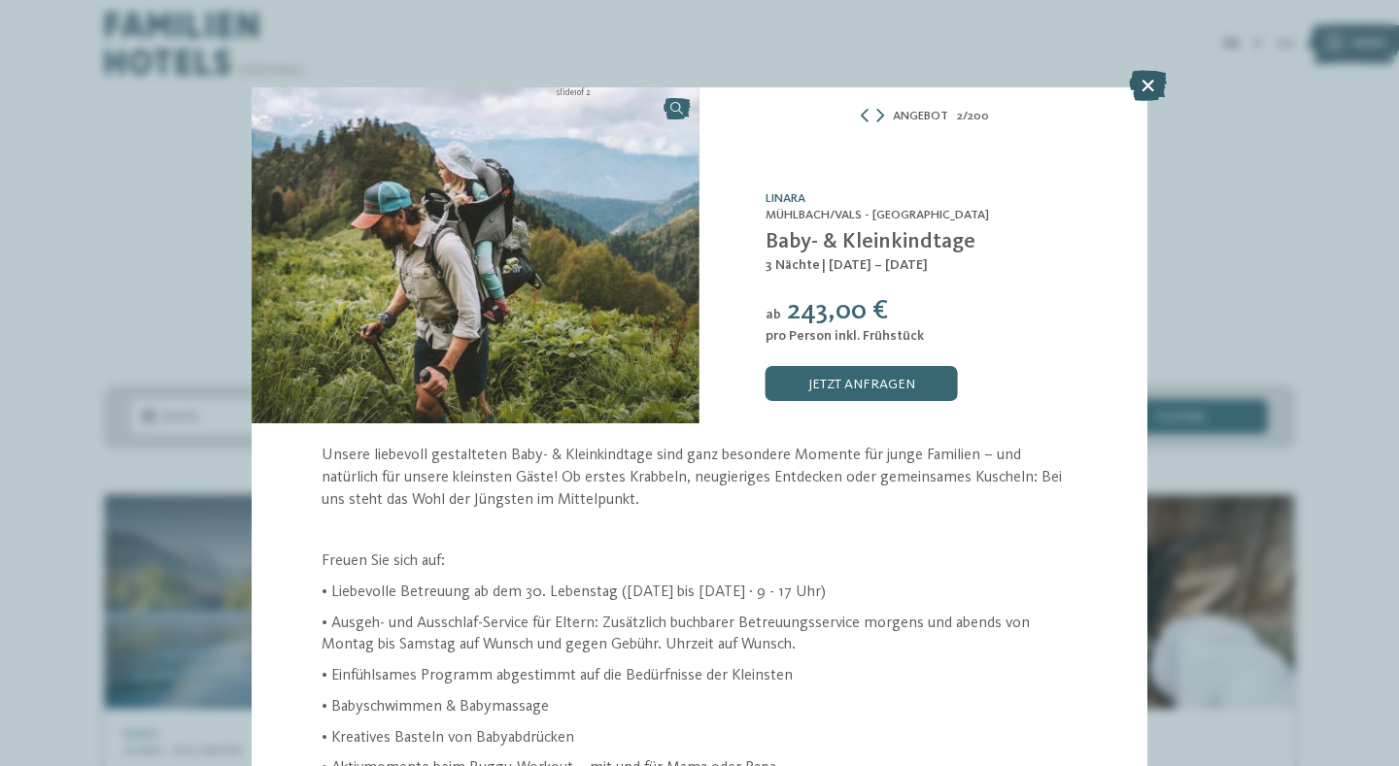
click at [1161, 84] on icon at bounding box center [1148, 85] width 38 height 31
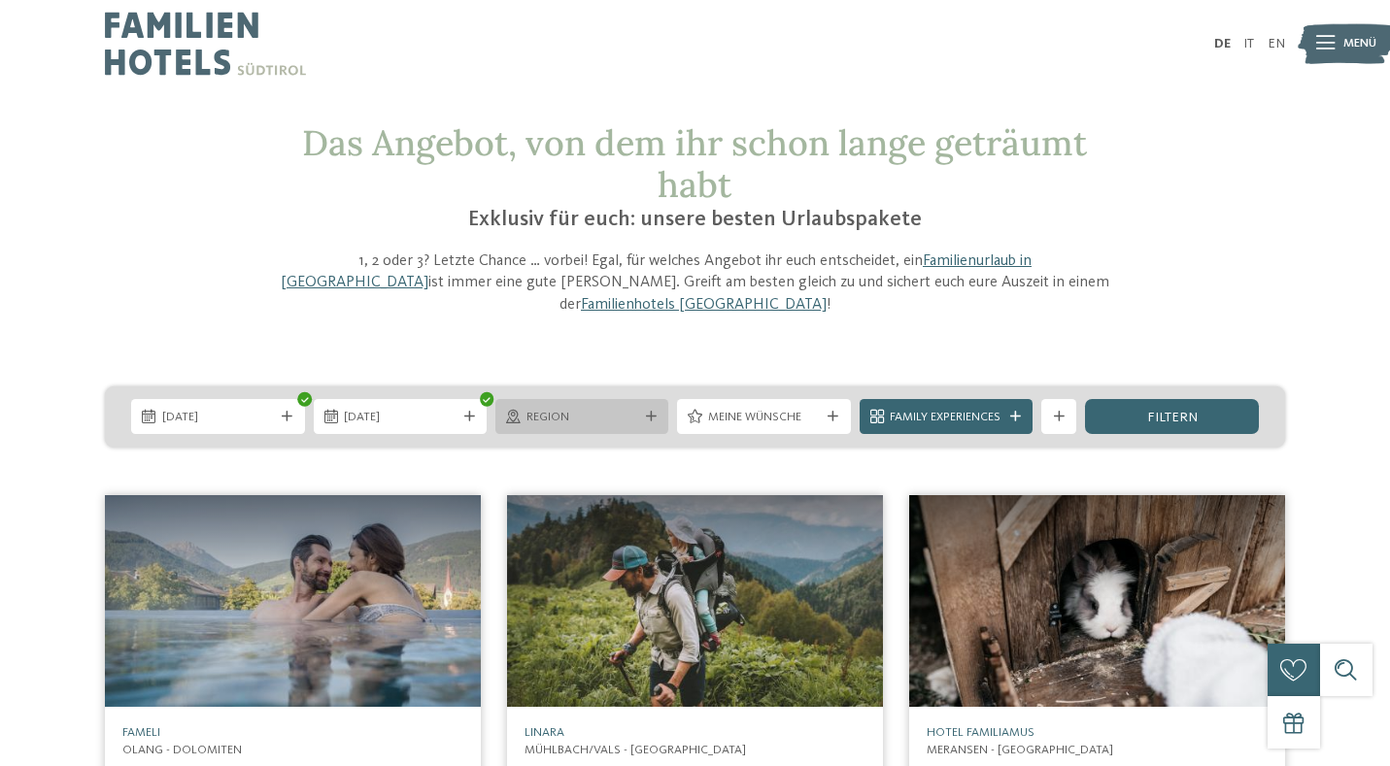
click at [561, 409] on span "Region" at bounding box center [582, 417] width 112 height 17
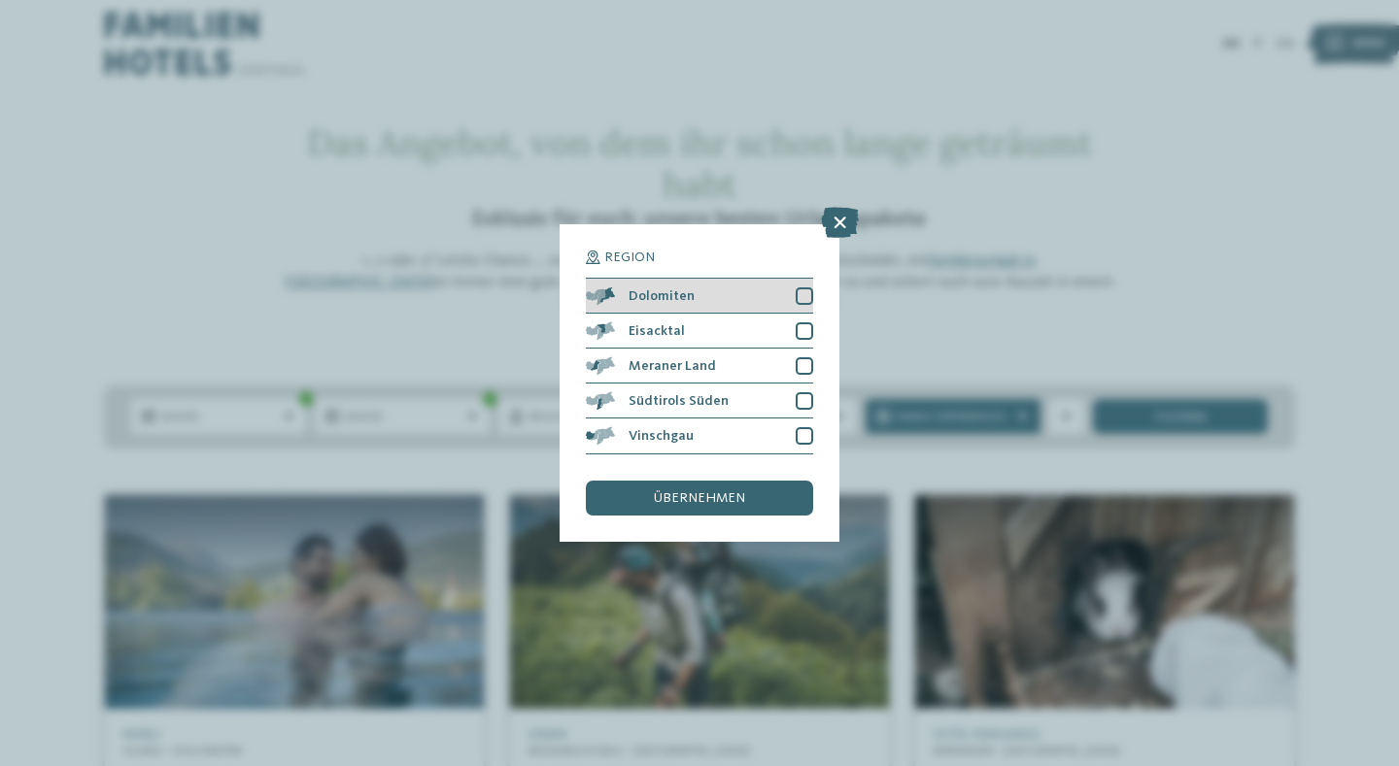
click at [802, 304] on div at bounding box center [803, 295] width 17 height 17
click at [798, 335] on div at bounding box center [803, 330] width 17 height 17
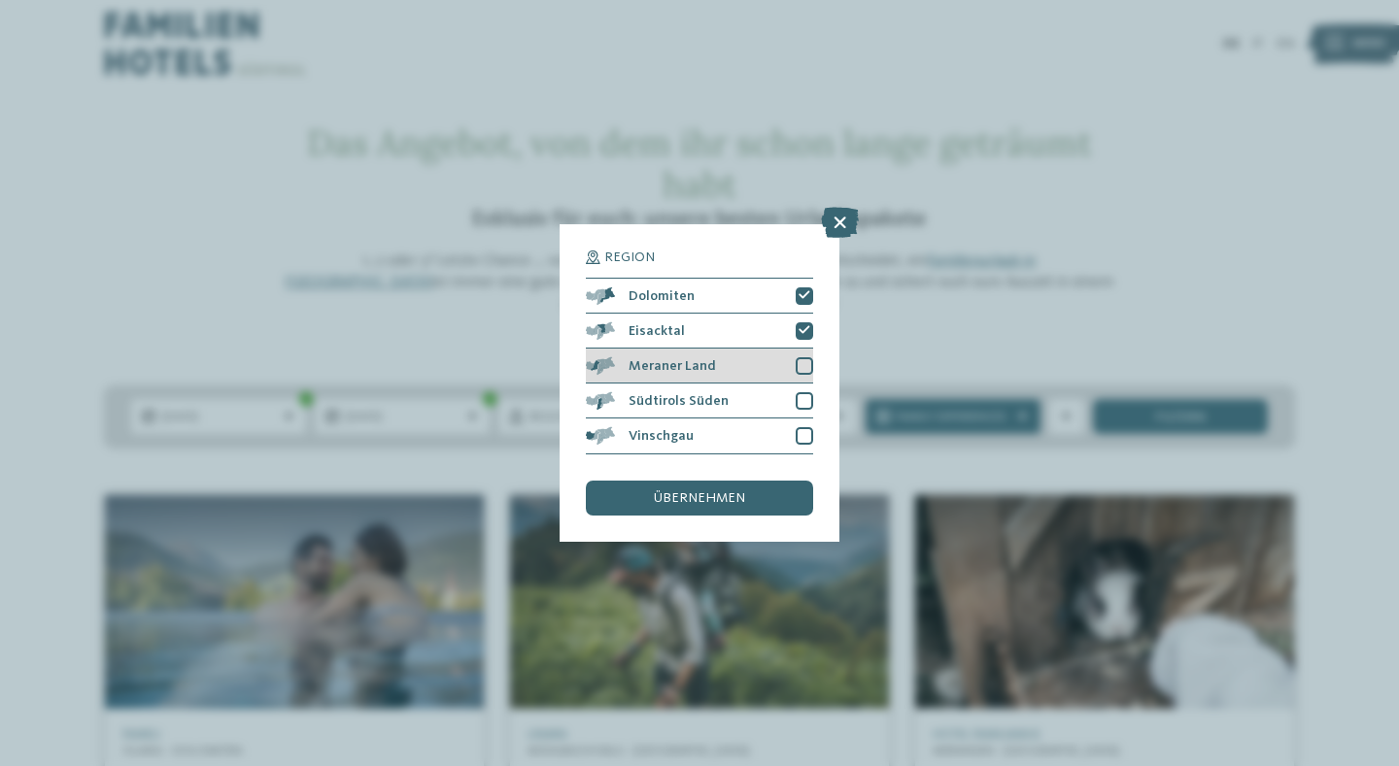
click at [798, 355] on div "Meraner Land" at bounding box center [699, 366] width 227 height 35
click at [801, 401] on div at bounding box center [803, 400] width 17 height 17
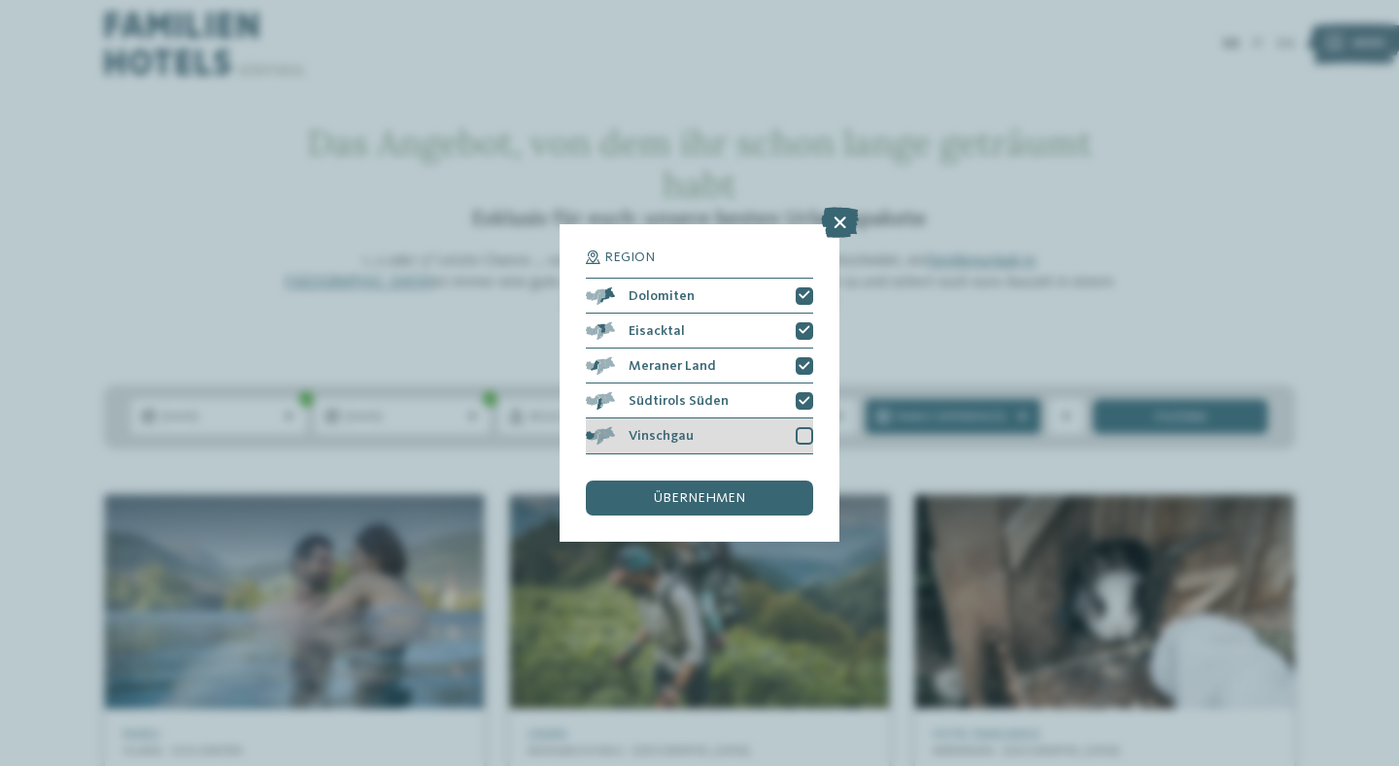
click at [803, 443] on div at bounding box center [803, 435] width 17 height 17
click at [778, 475] on div "Region Dolomiten Eisacktal" at bounding box center [699, 383] width 227 height 264
click at [763, 498] on div "übernehmen" at bounding box center [699, 498] width 227 height 35
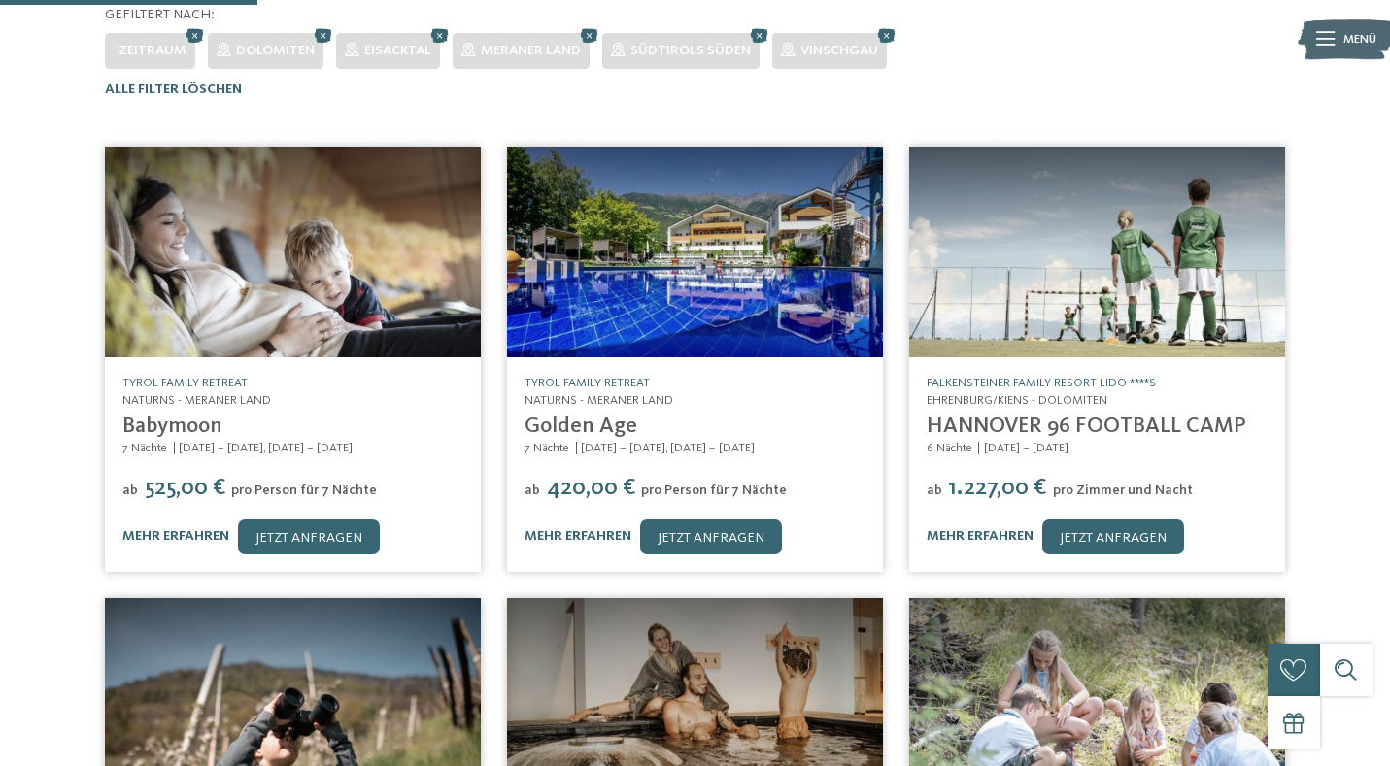
scroll to position [144, 0]
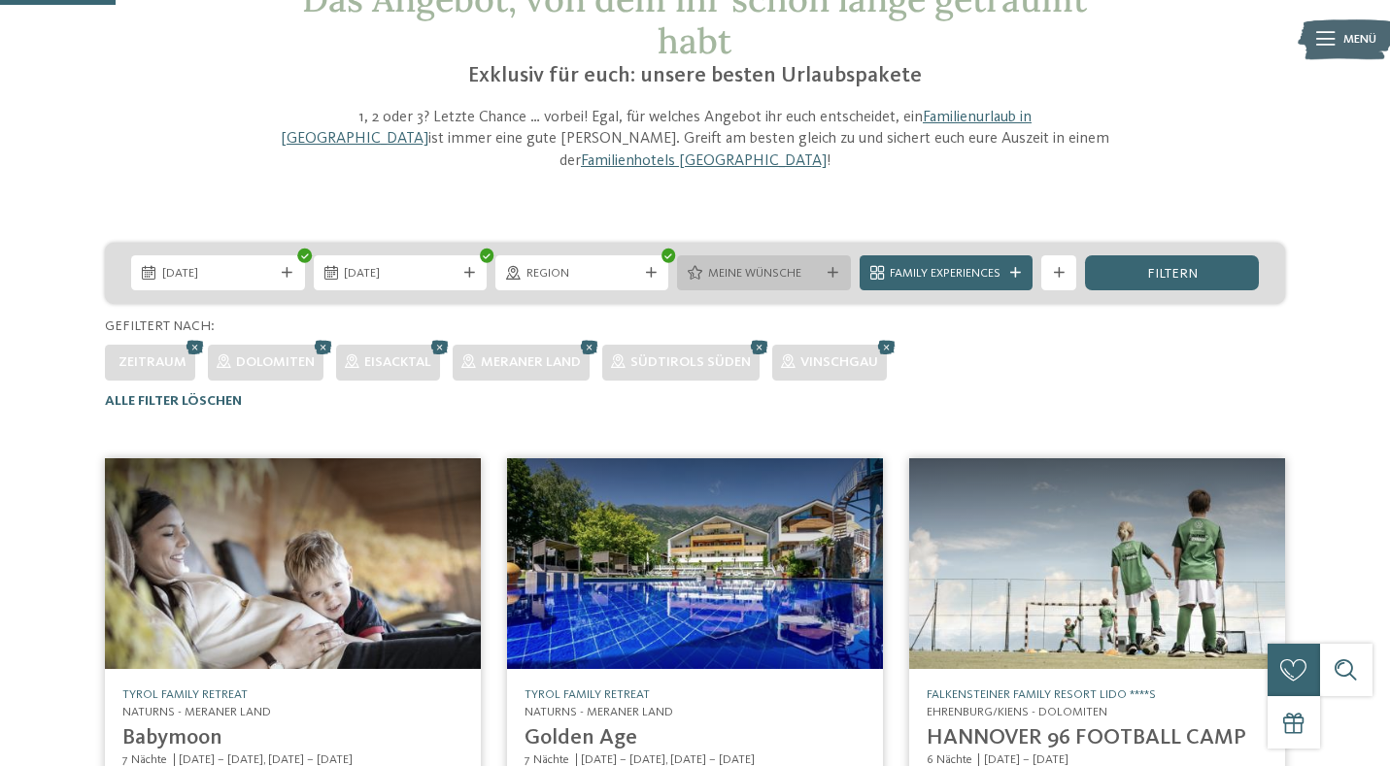
click at [736, 263] on div "Meine Wünsche" at bounding box center [763, 272] width 173 height 35
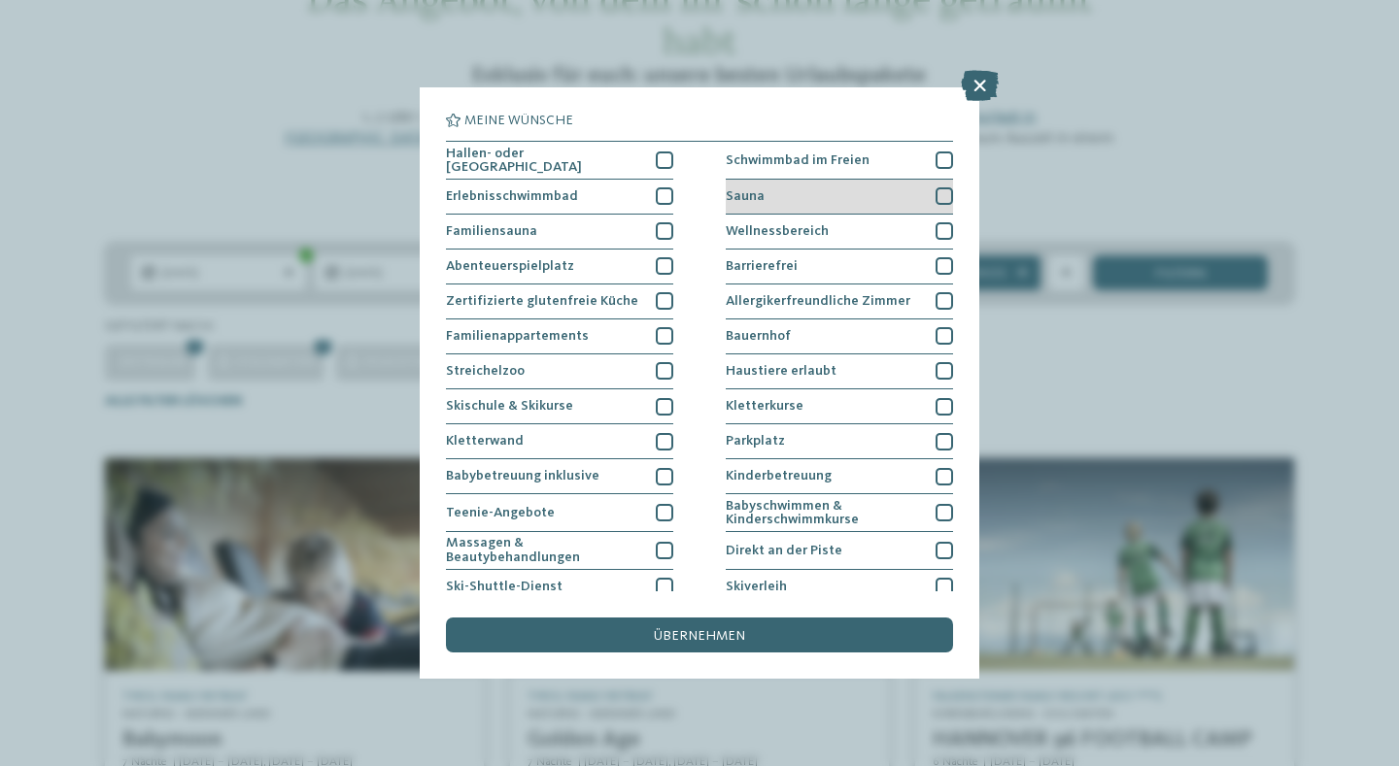
click at [940, 205] on div at bounding box center [943, 195] width 17 height 17
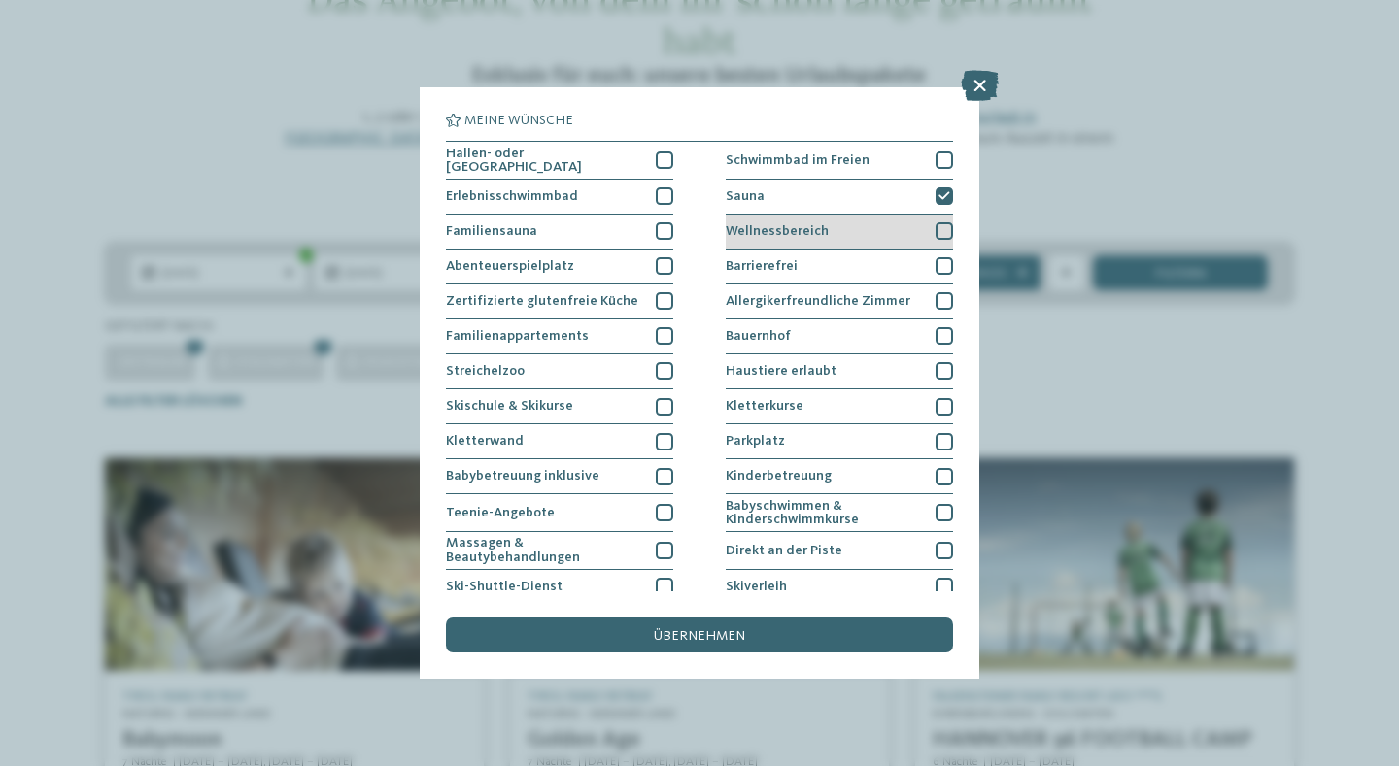
click at [894, 250] on div "Wellnessbereich" at bounding box center [838, 232] width 227 height 35
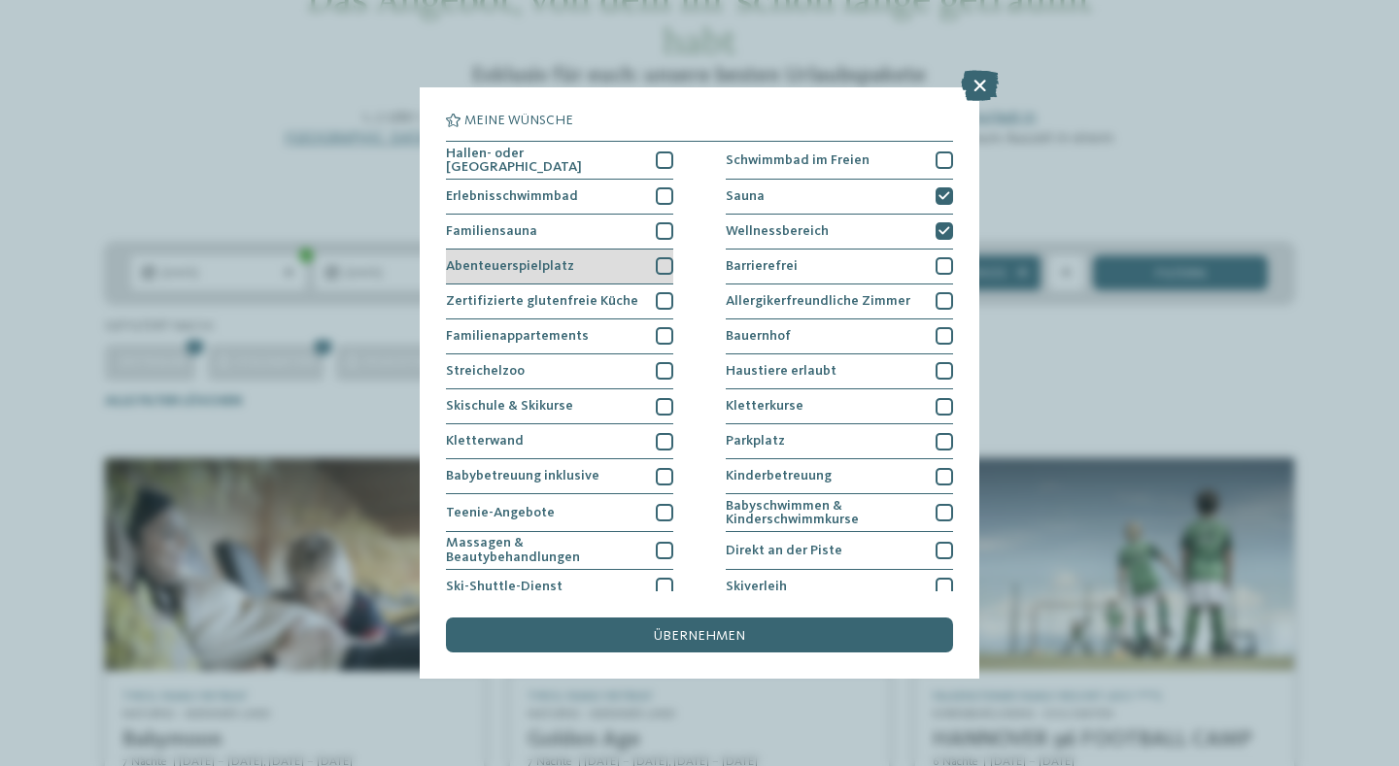
click at [578, 285] on div "Abenteuerspielplatz" at bounding box center [559, 267] width 227 height 35
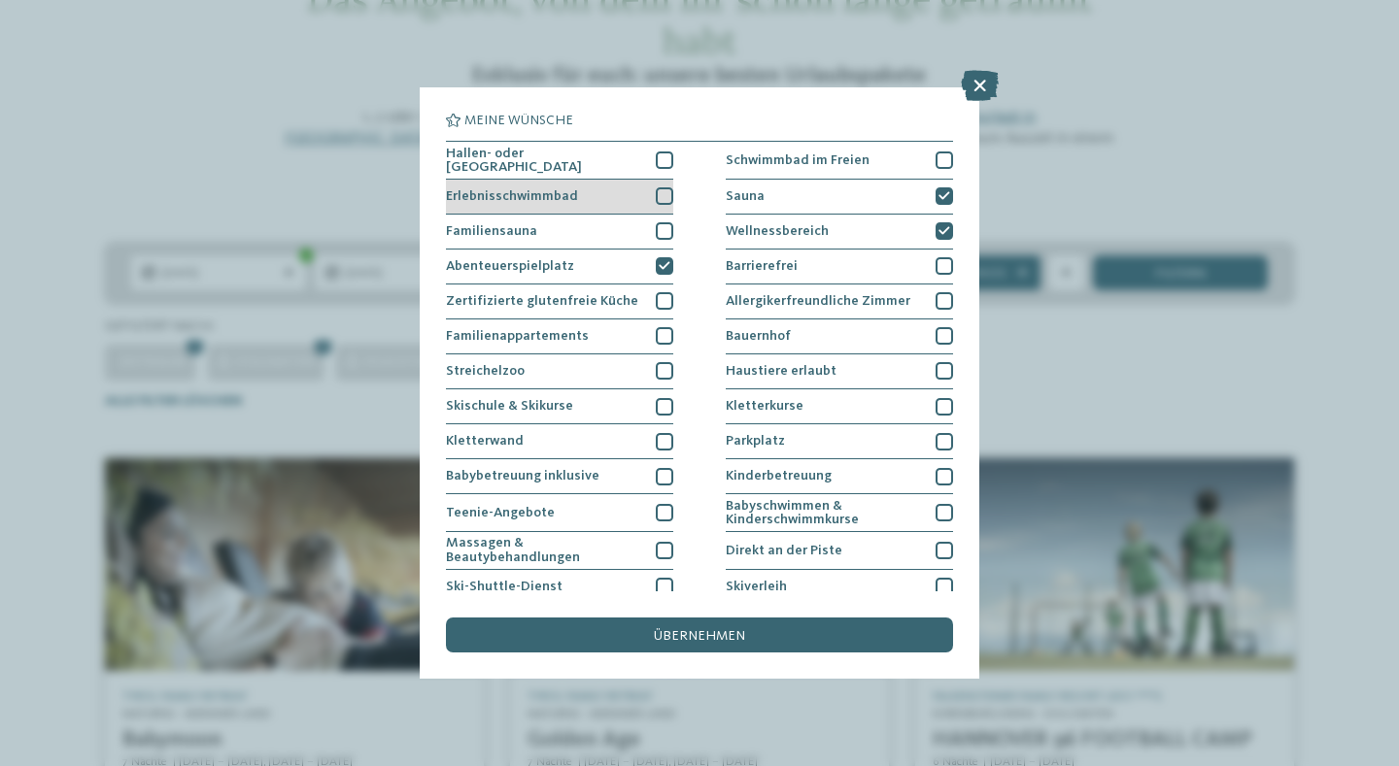
click at [559, 203] on span "Erlebnisschwimmbad" at bounding box center [512, 196] width 132 height 14
click at [590, 175] on span "Hallen- oder Schleusenbad" at bounding box center [544, 161] width 197 height 28
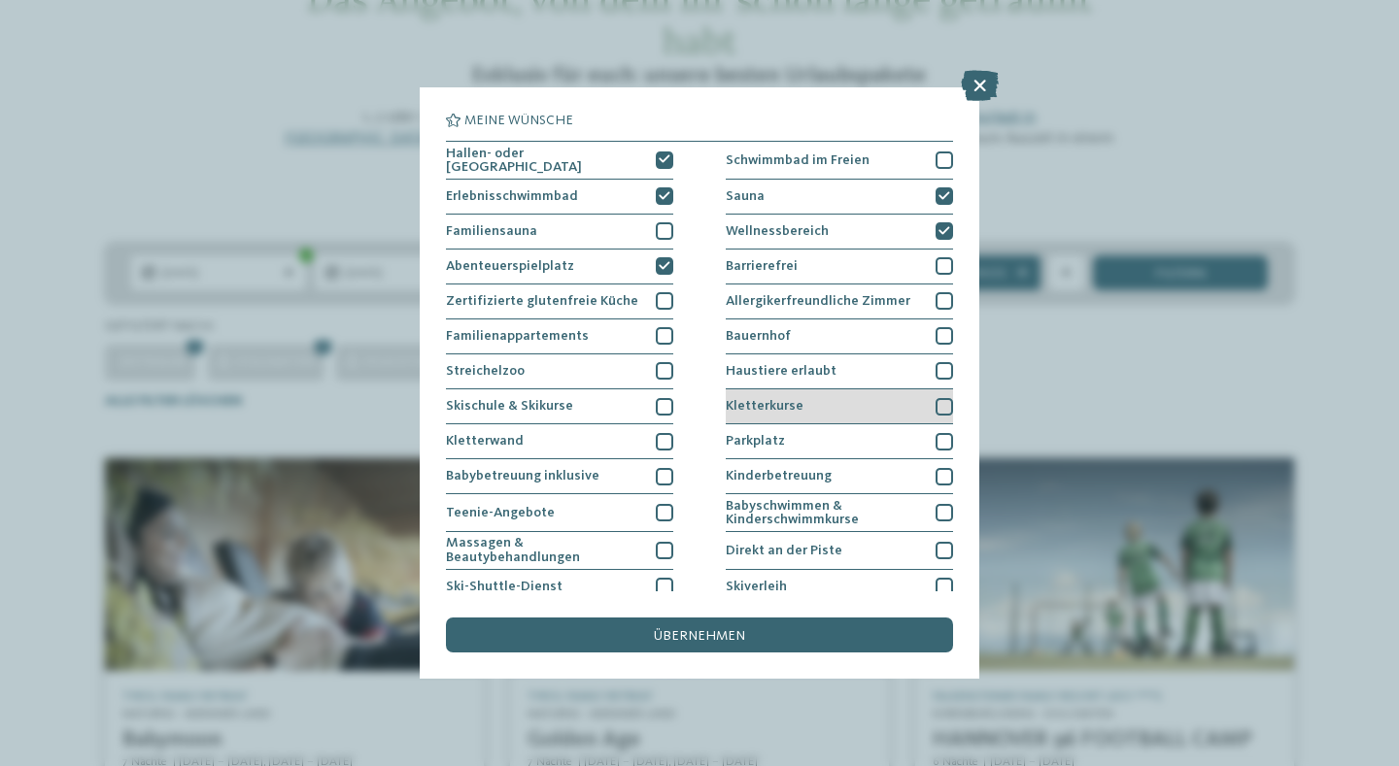
click at [833, 424] on div "Kletterkurse" at bounding box center [838, 406] width 227 height 35
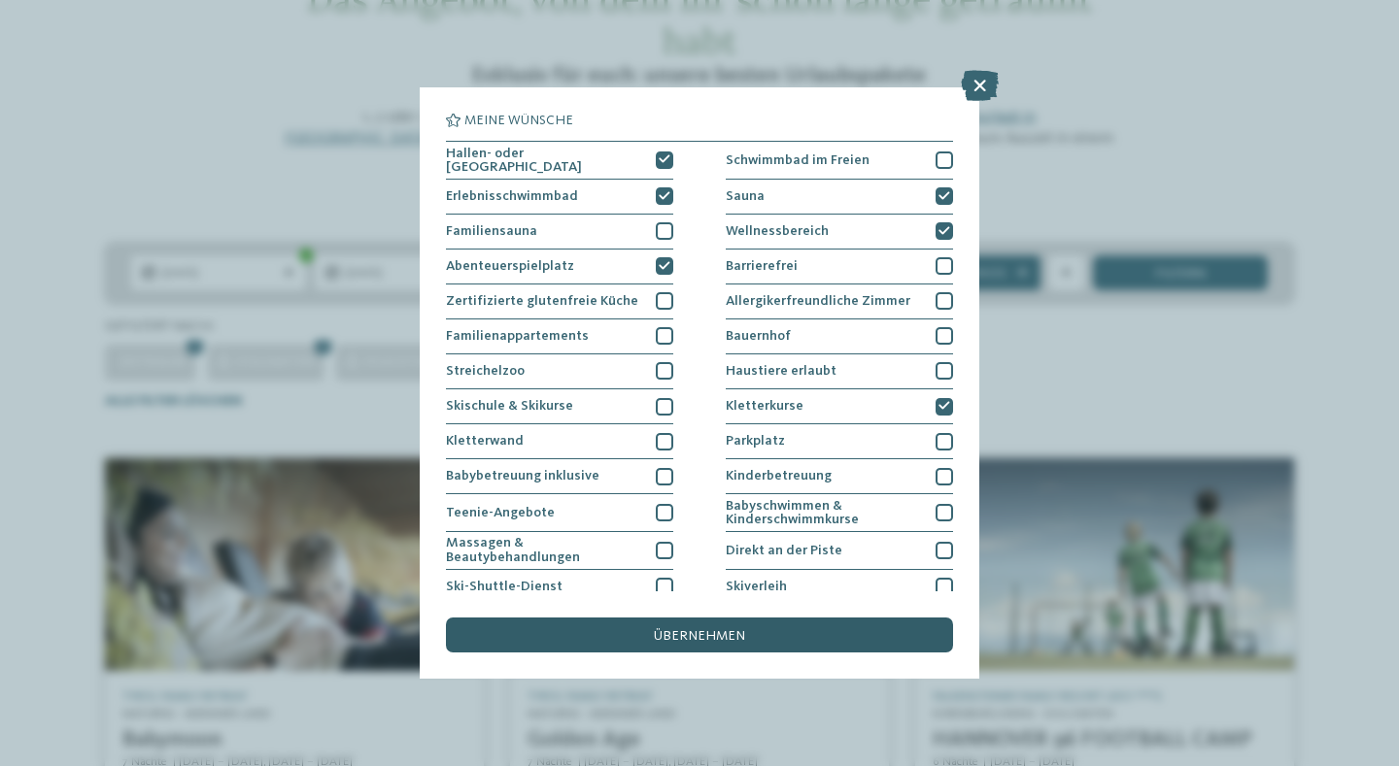
click at [653, 618] on div "übernehmen" at bounding box center [699, 635] width 507 height 35
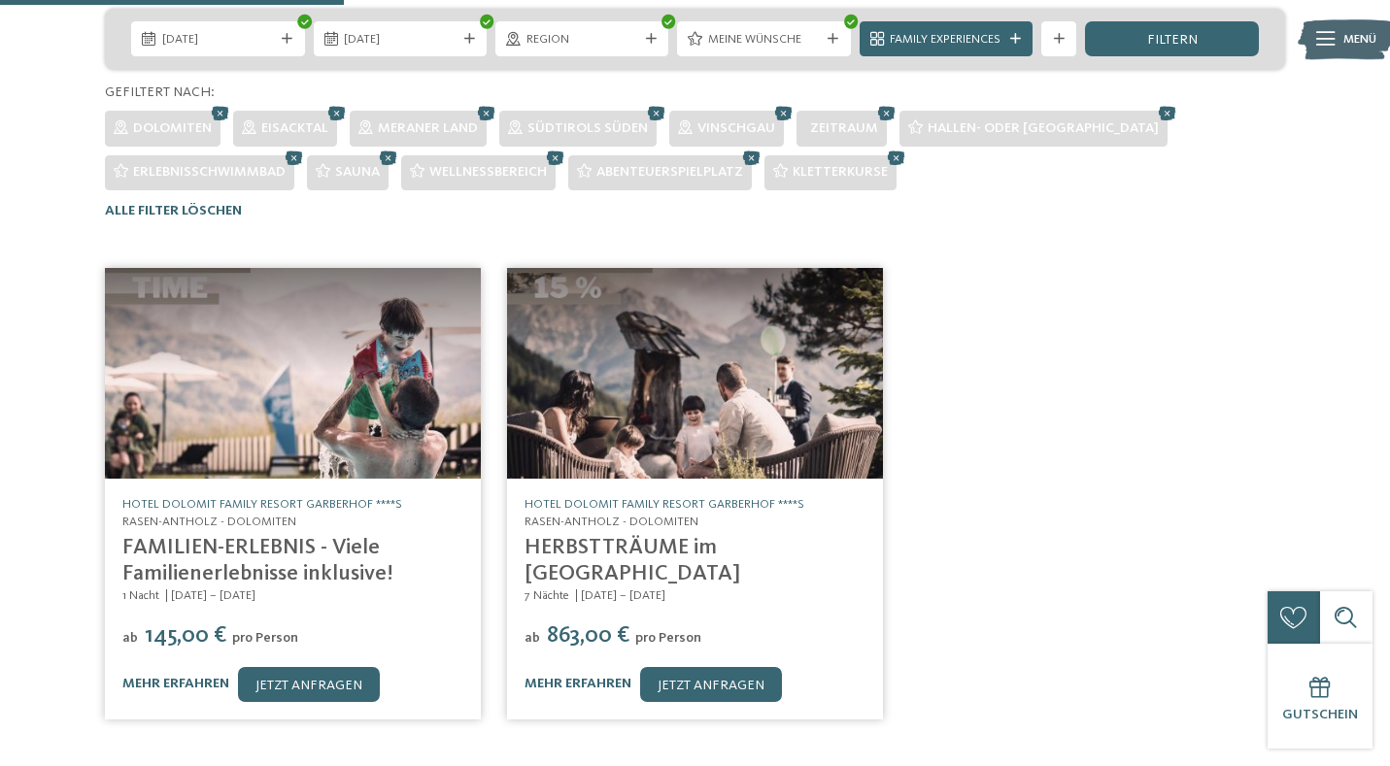
scroll to position [317, 0]
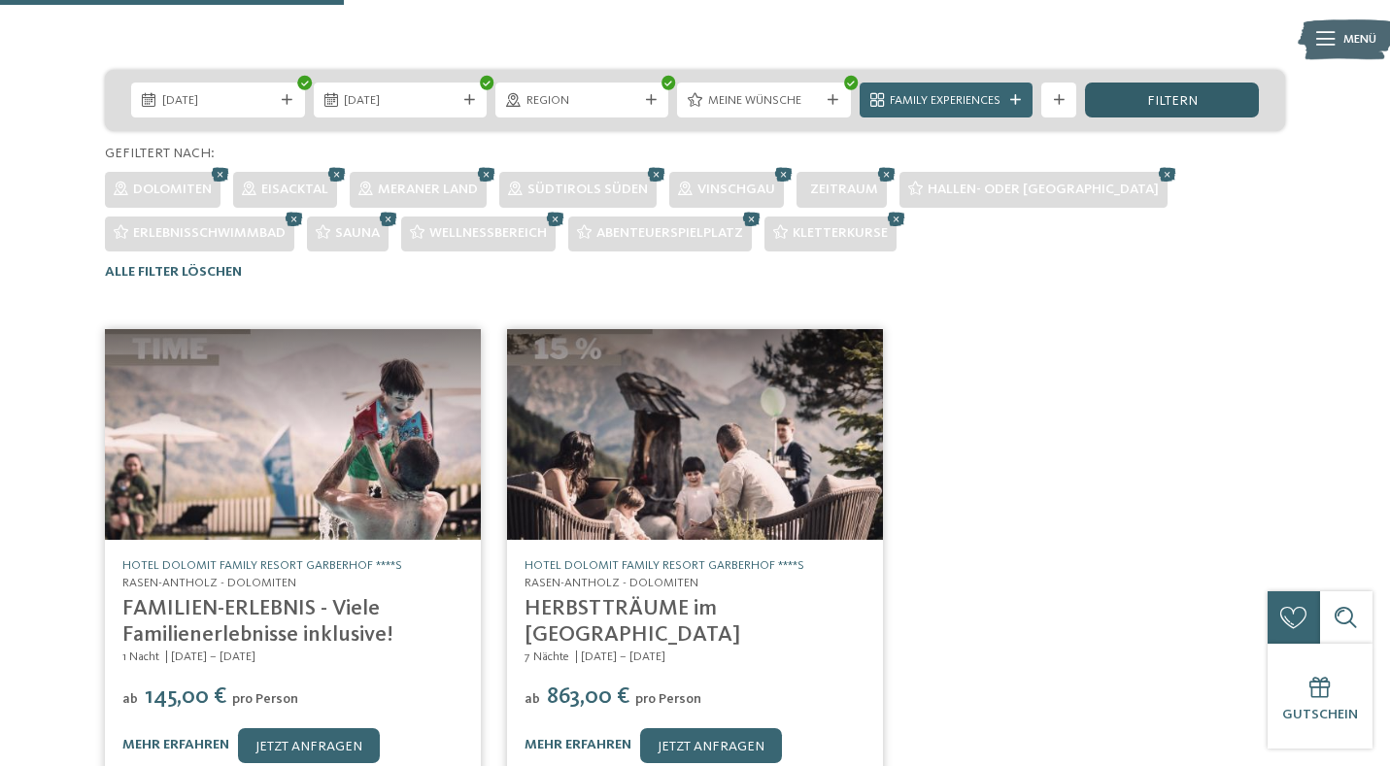
click at [1141, 84] on div "filtern" at bounding box center [1171, 100] width 173 height 35
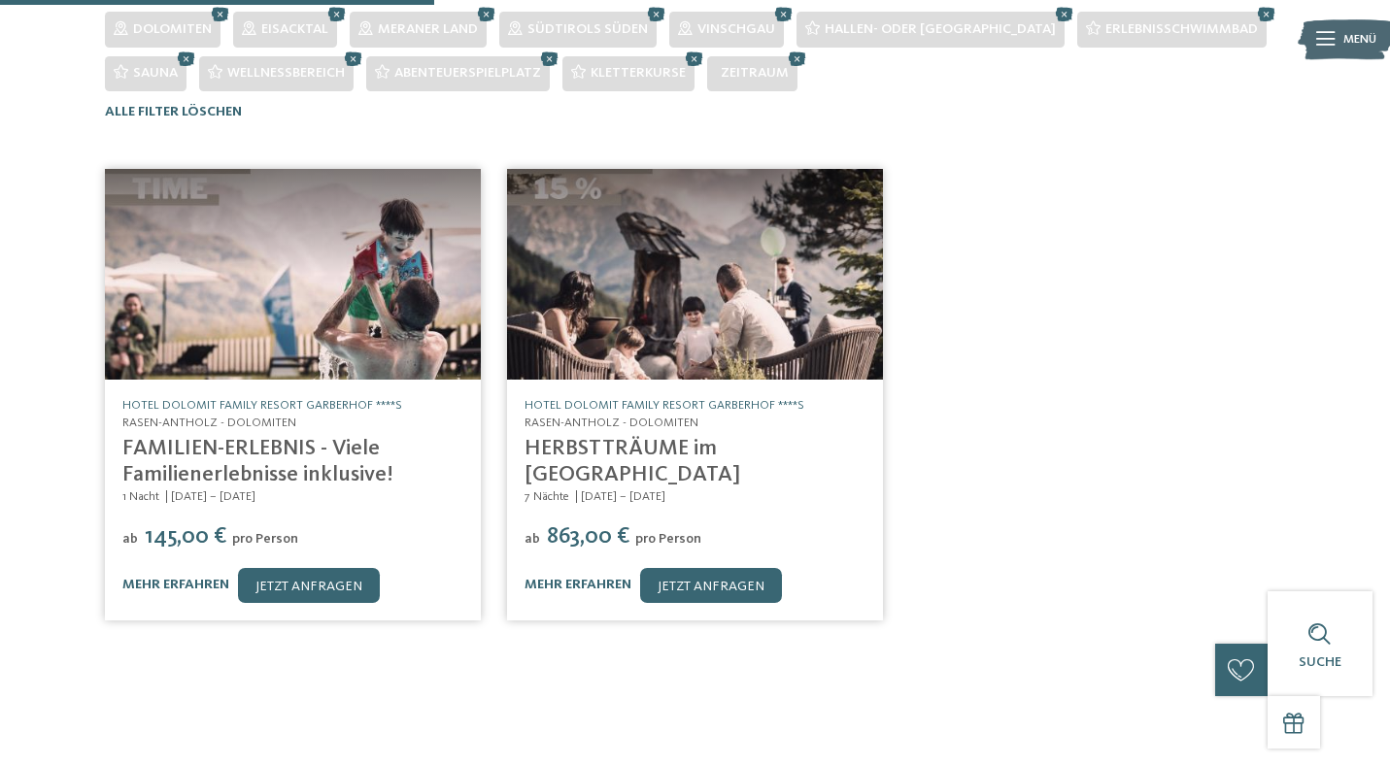
scroll to position [399, 0]
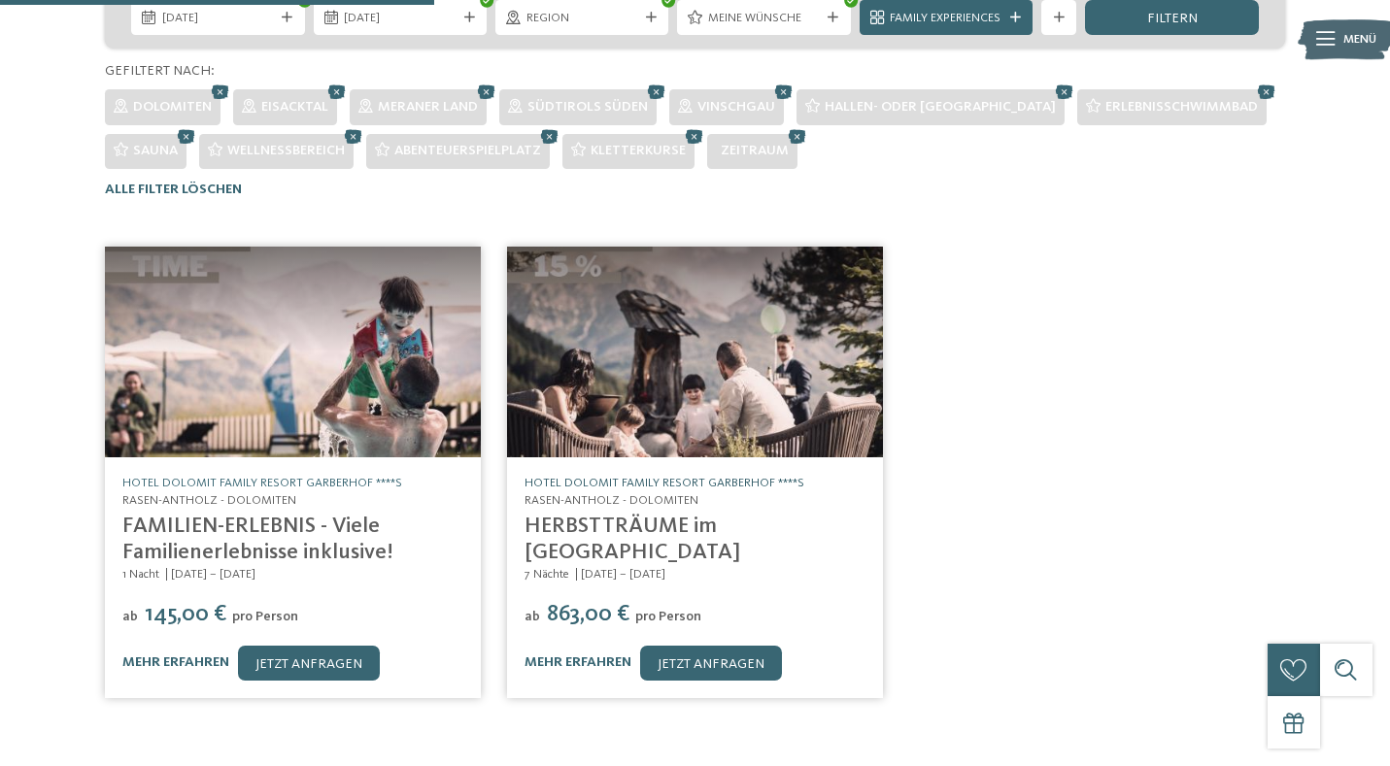
click at [667, 477] on link "Hotel Dolomit Family Resort Garberhof ****S" at bounding box center [664, 483] width 280 height 13
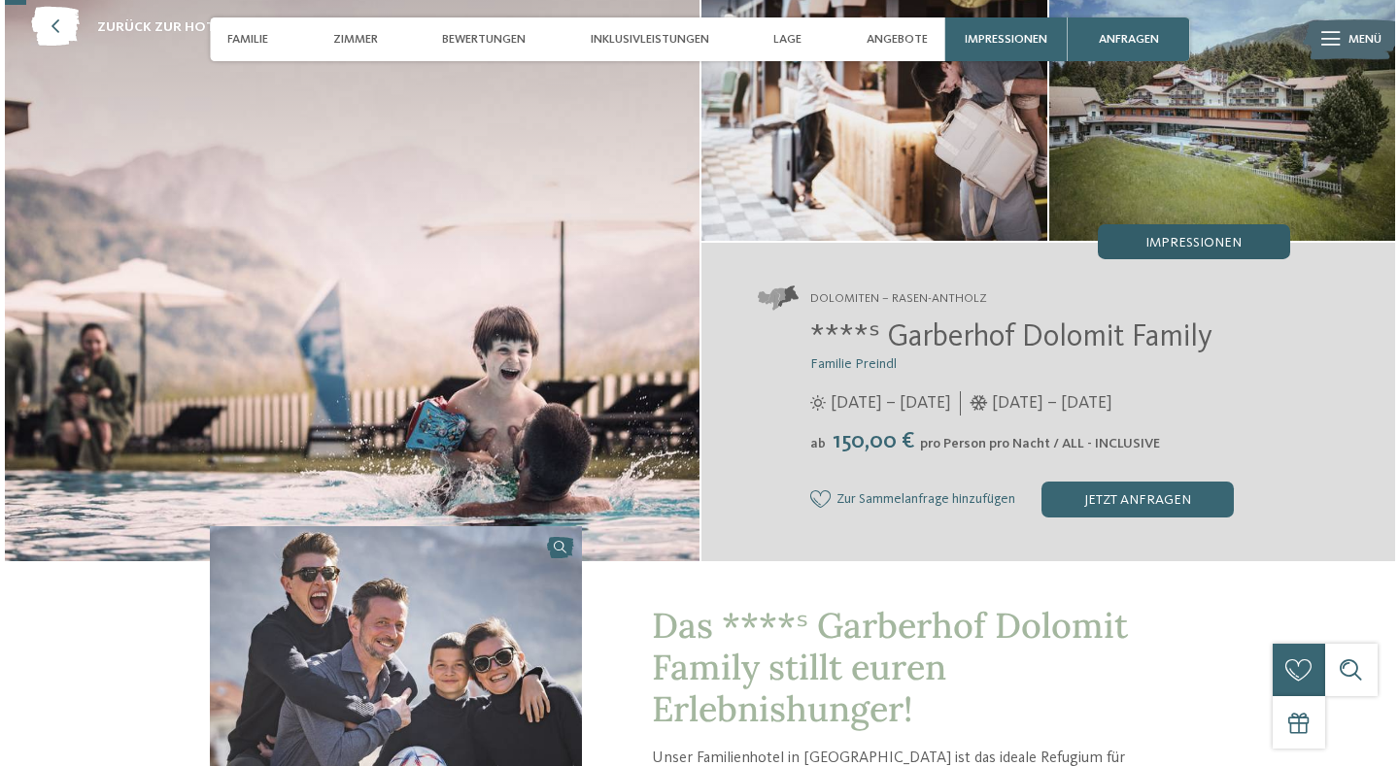
scroll to position [103, 0]
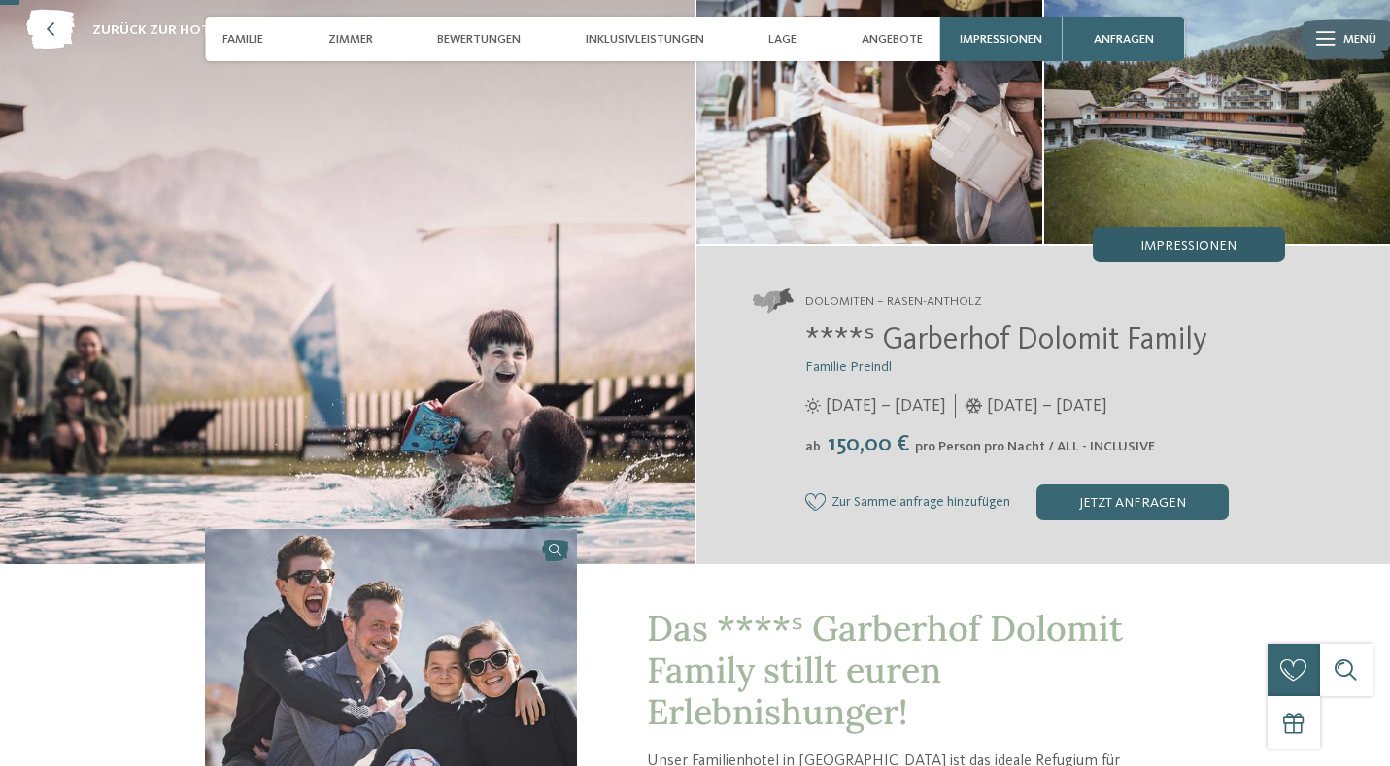
click at [1186, 239] on span "Impressionen" at bounding box center [1188, 246] width 96 height 14
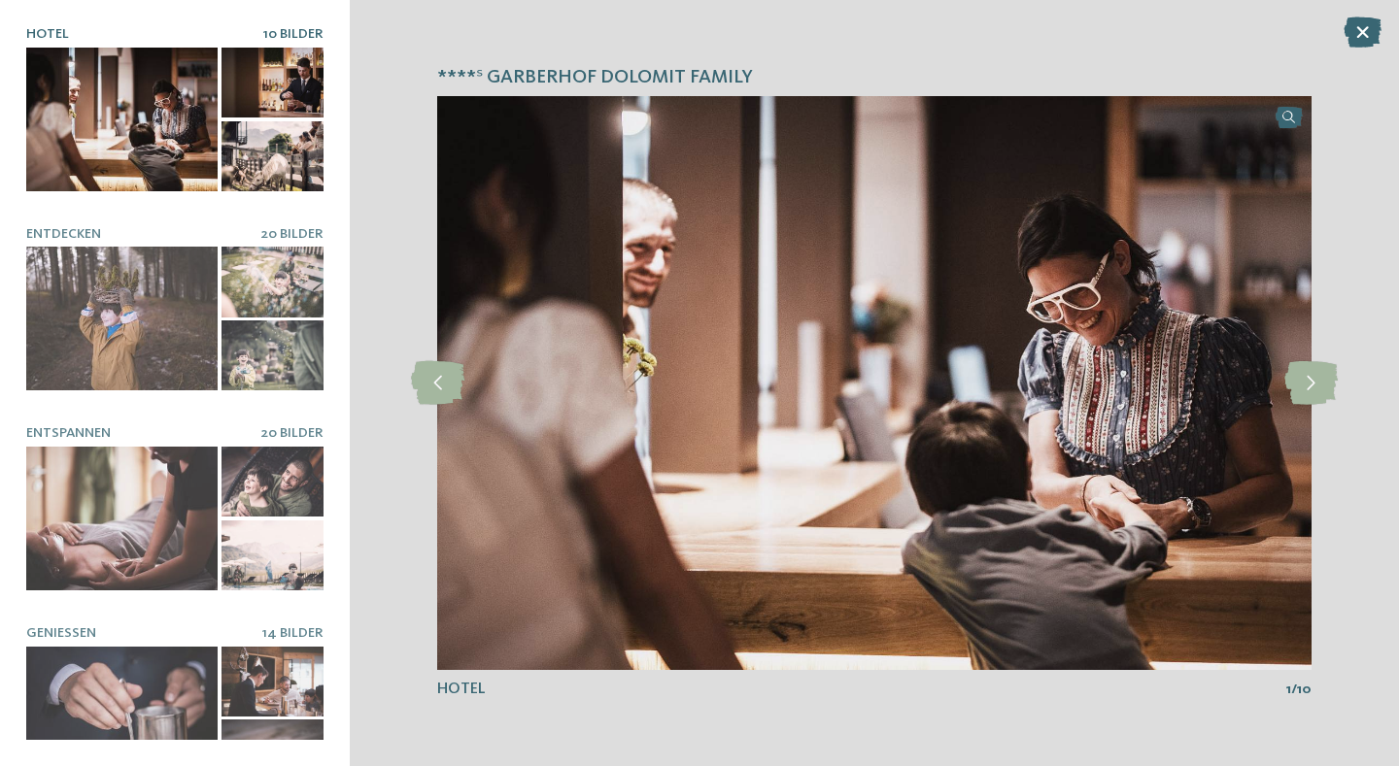
click at [271, 84] on div at bounding box center [272, 83] width 102 height 70
click at [1311, 394] on icon at bounding box center [1310, 383] width 53 height 44
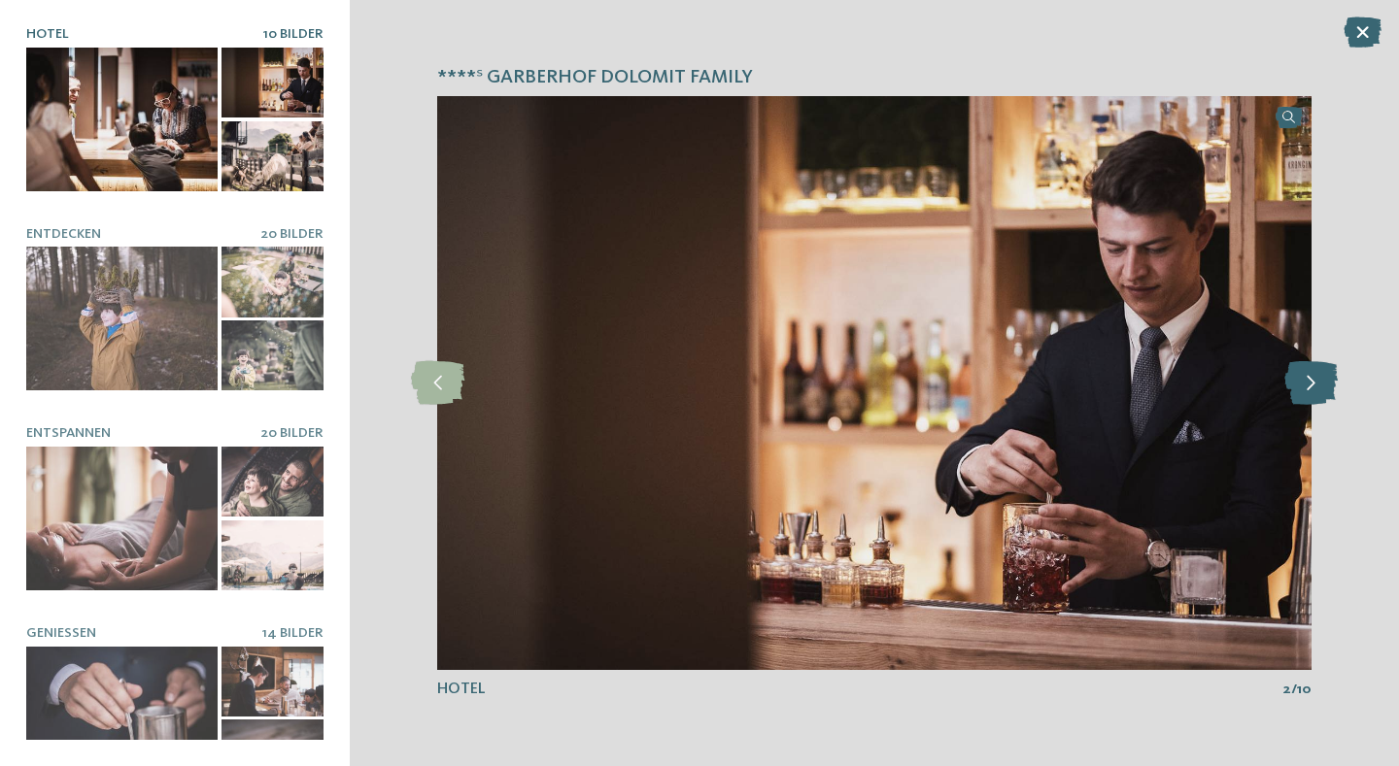
click at [1311, 394] on icon at bounding box center [1310, 383] width 53 height 44
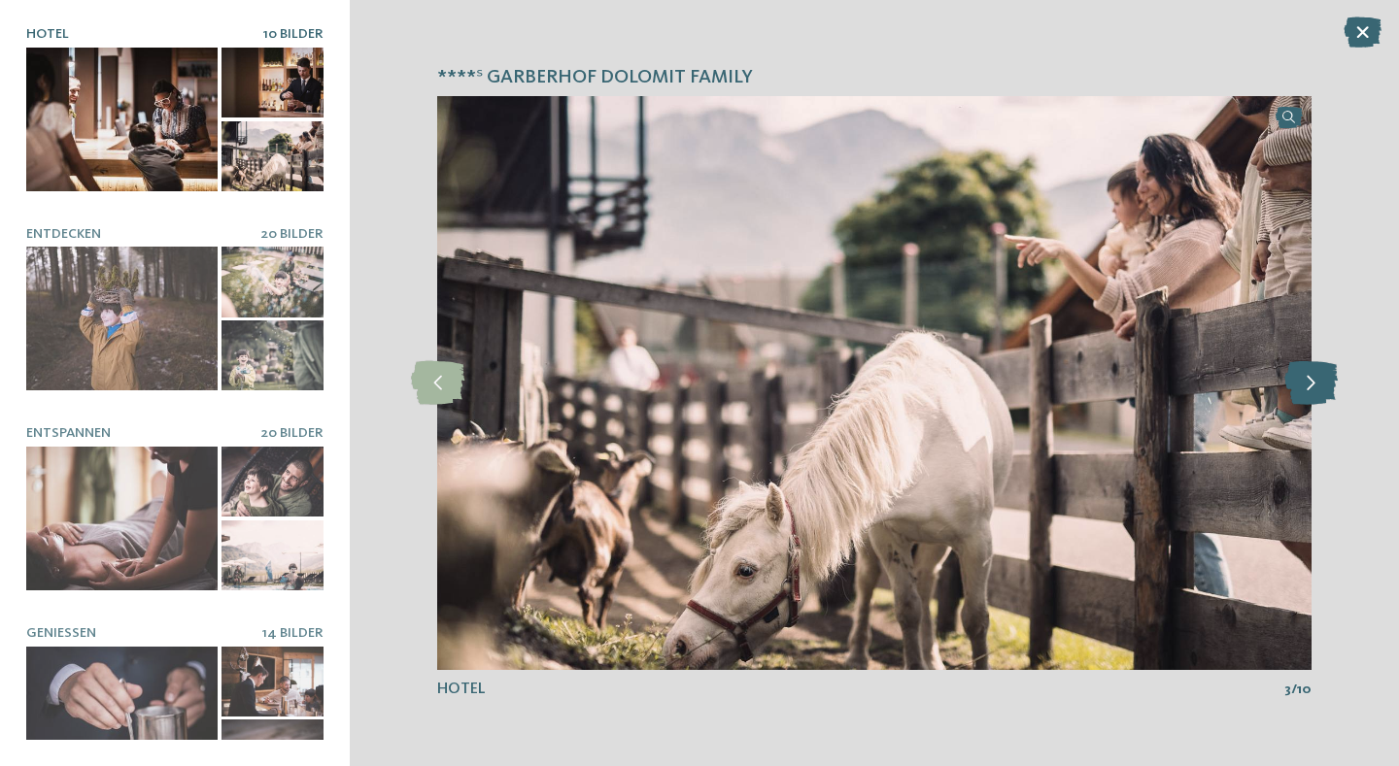
click at [1311, 394] on icon at bounding box center [1310, 383] width 53 height 44
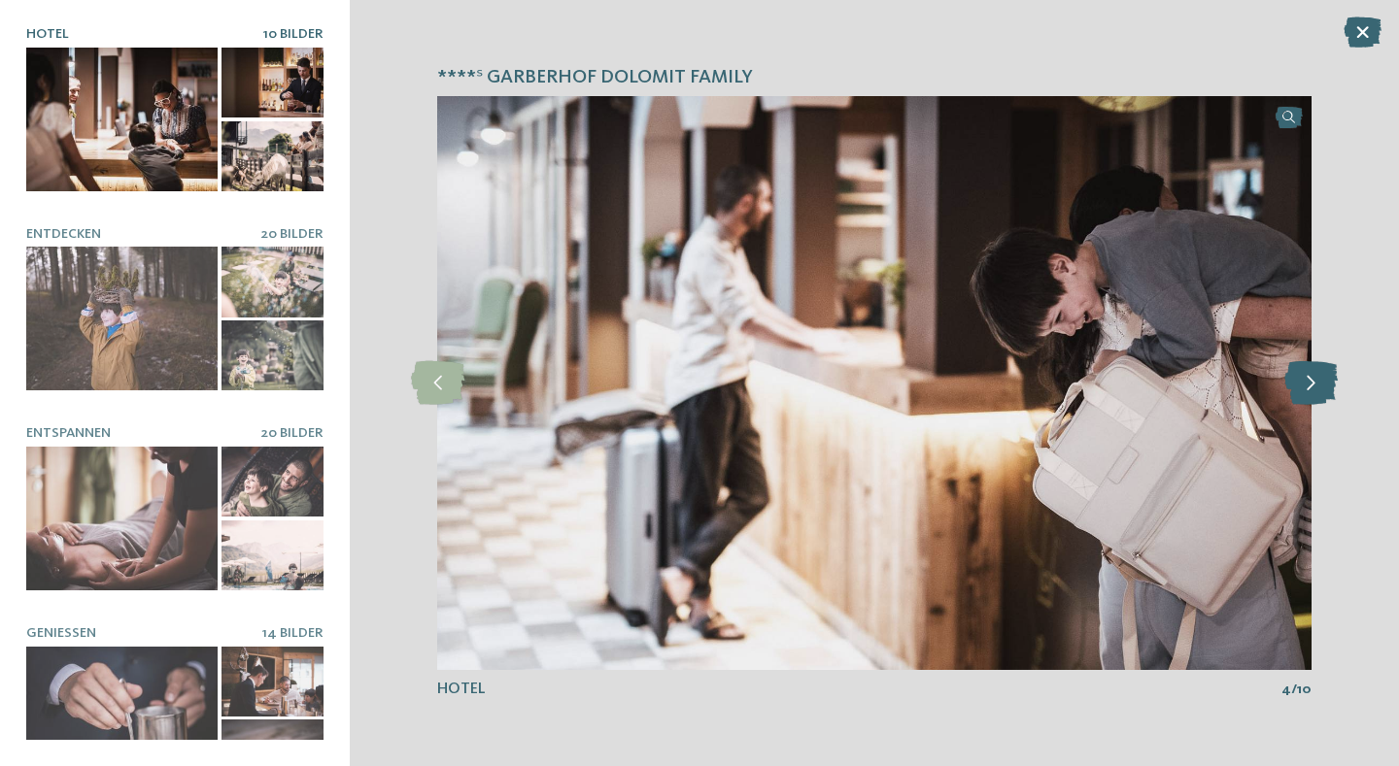
click at [1311, 394] on icon at bounding box center [1310, 383] width 53 height 44
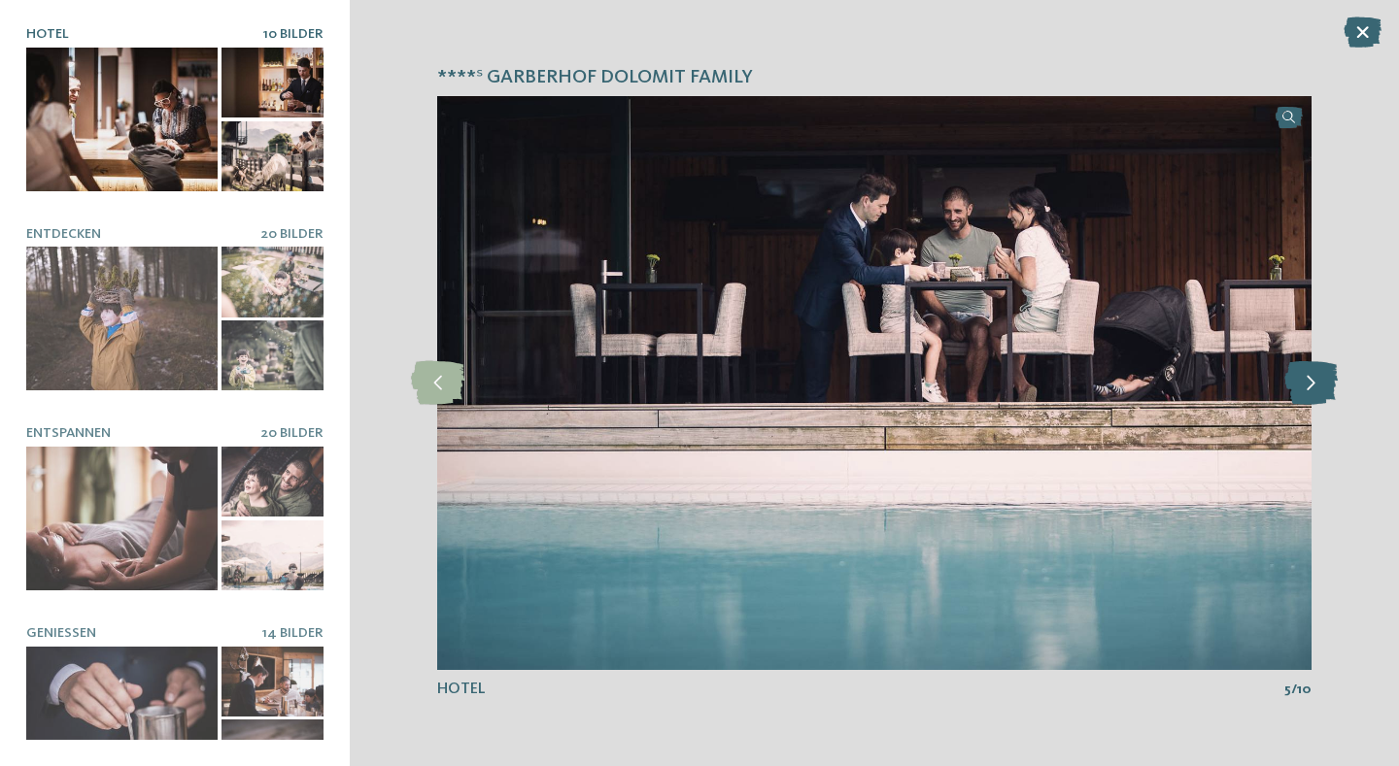
click at [1311, 394] on icon at bounding box center [1310, 383] width 53 height 44
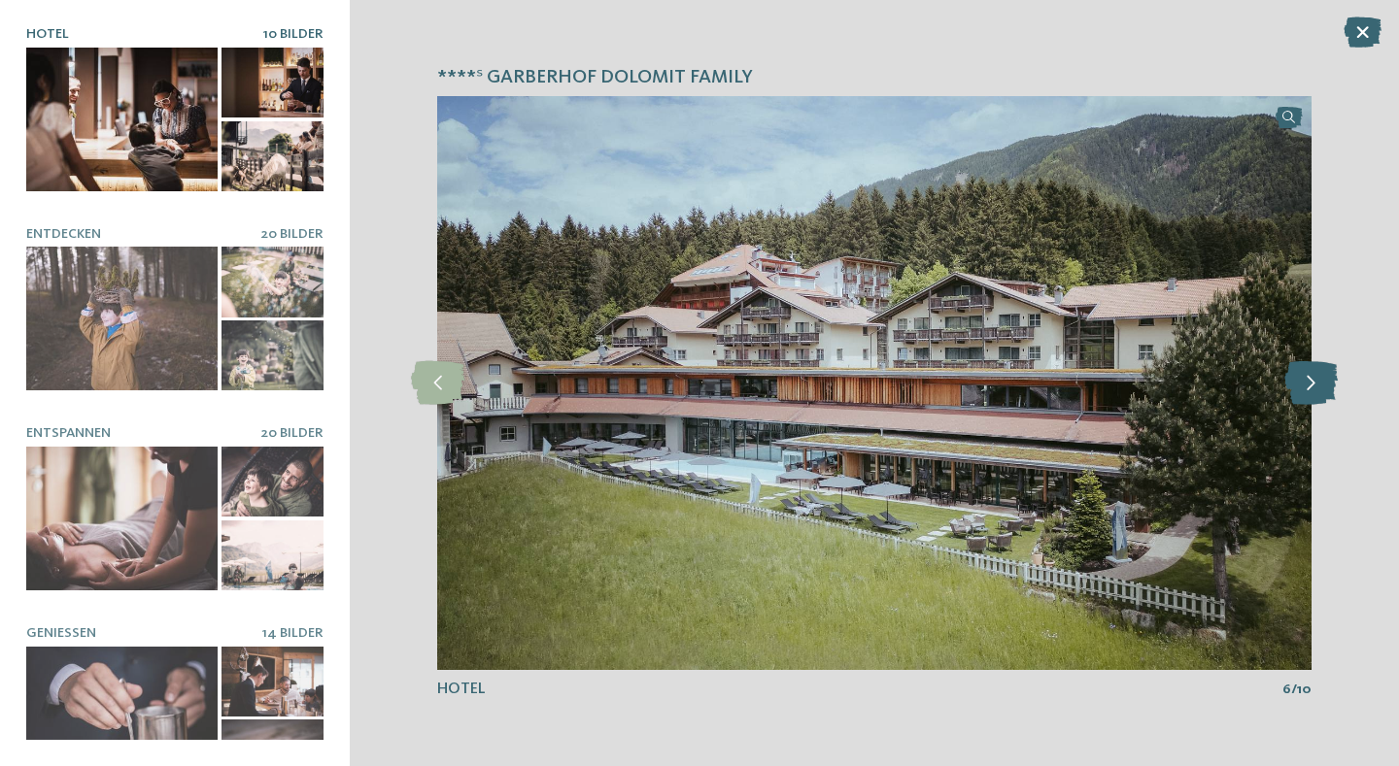
click at [1311, 394] on icon at bounding box center [1310, 383] width 53 height 44
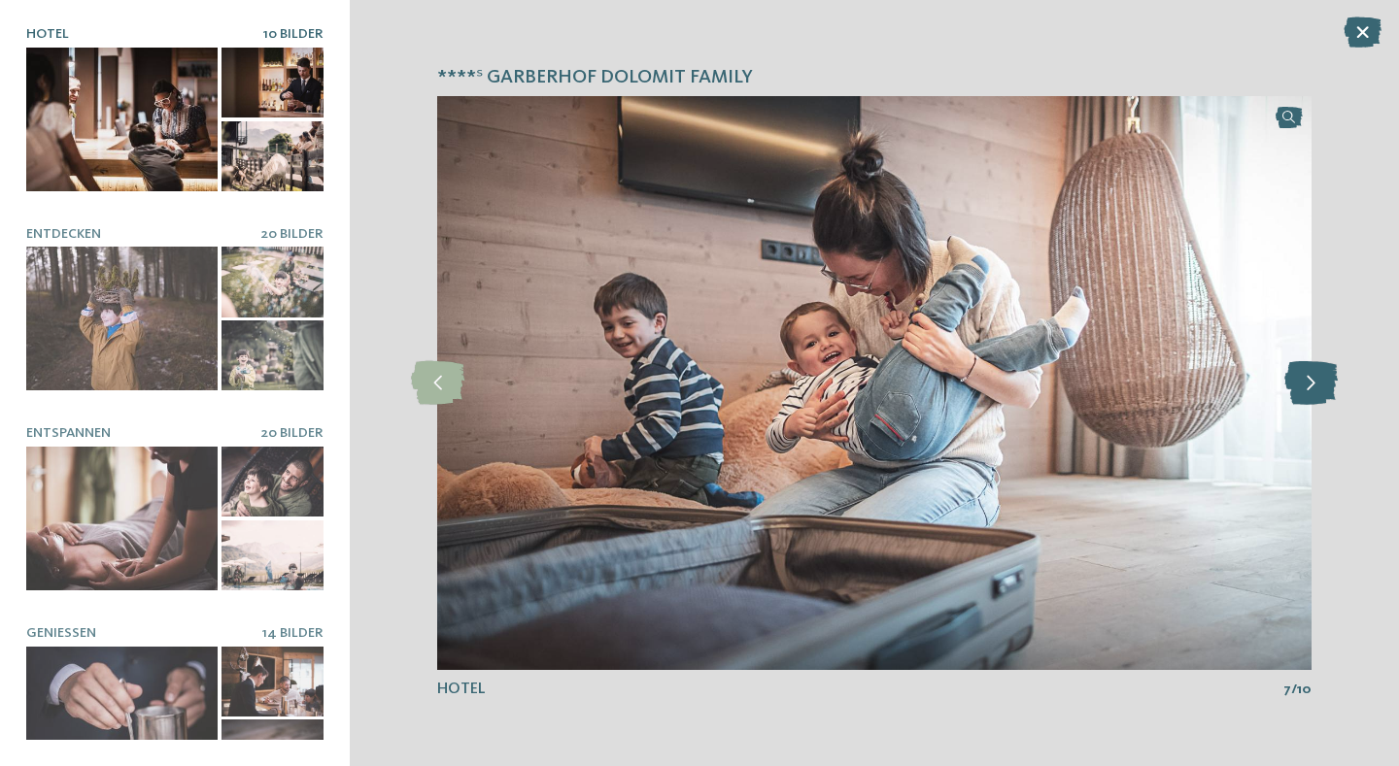
click at [1311, 394] on icon at bounding box center [1310, 383] width 53 height 44
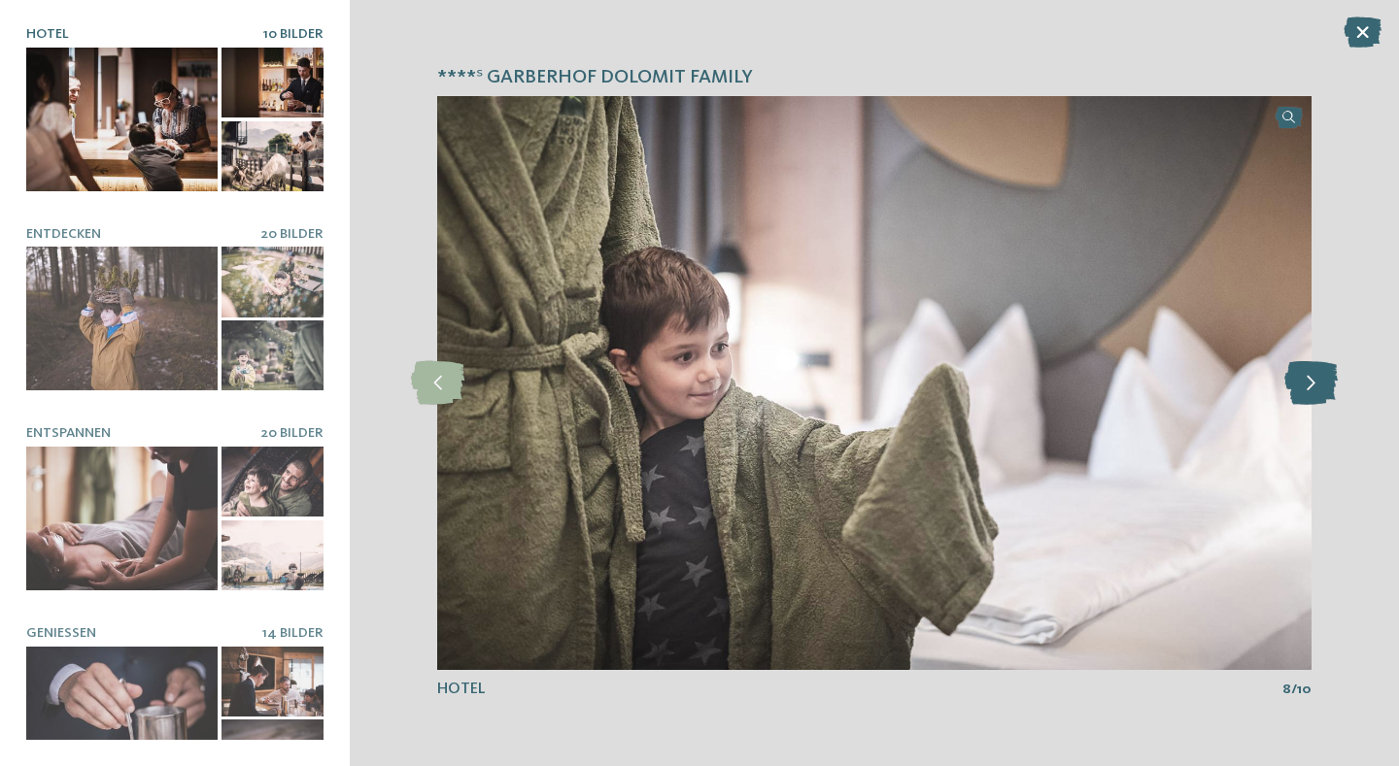
click at [1311, 394] on icon at bounding box center [1310, 383] width 53 height 44
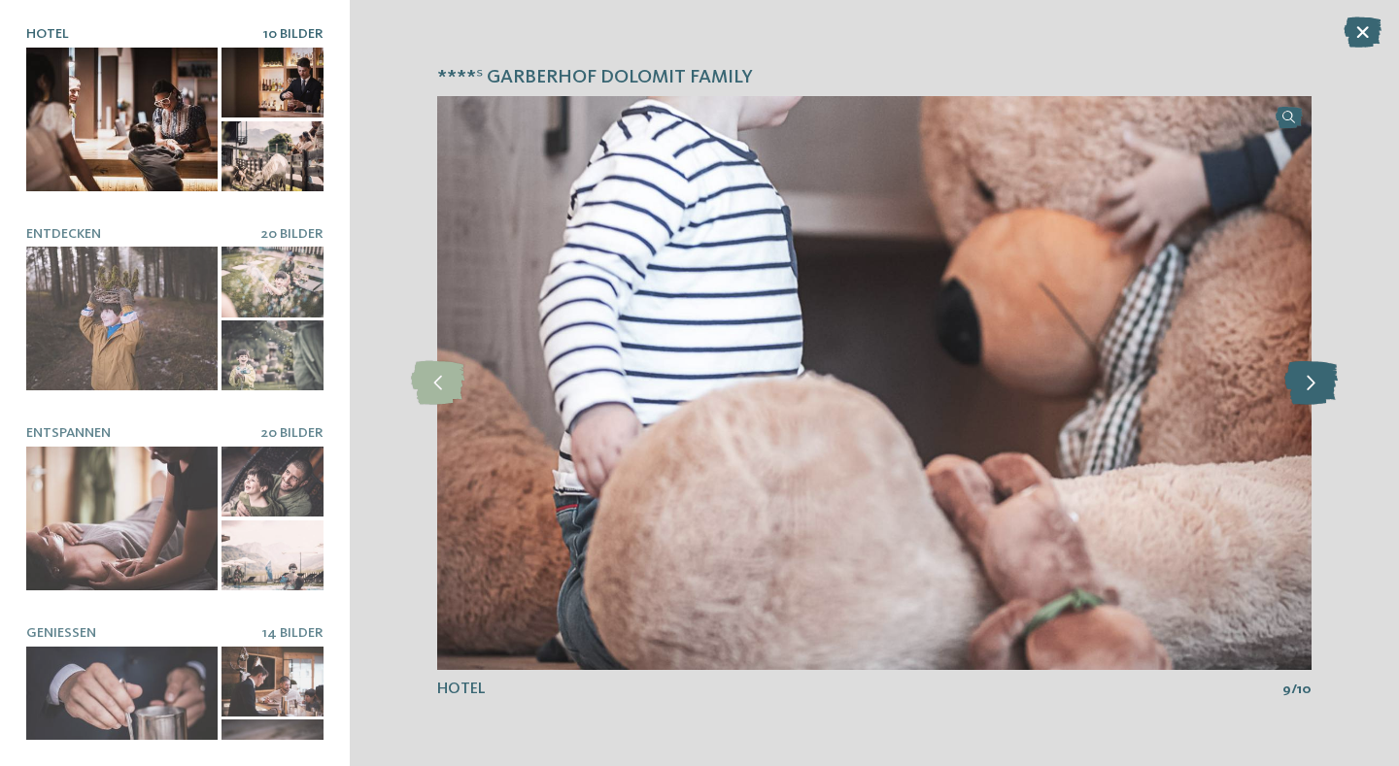
click at [1311, 394] on icon at bounding box center [1310, 383] width 53 height 44
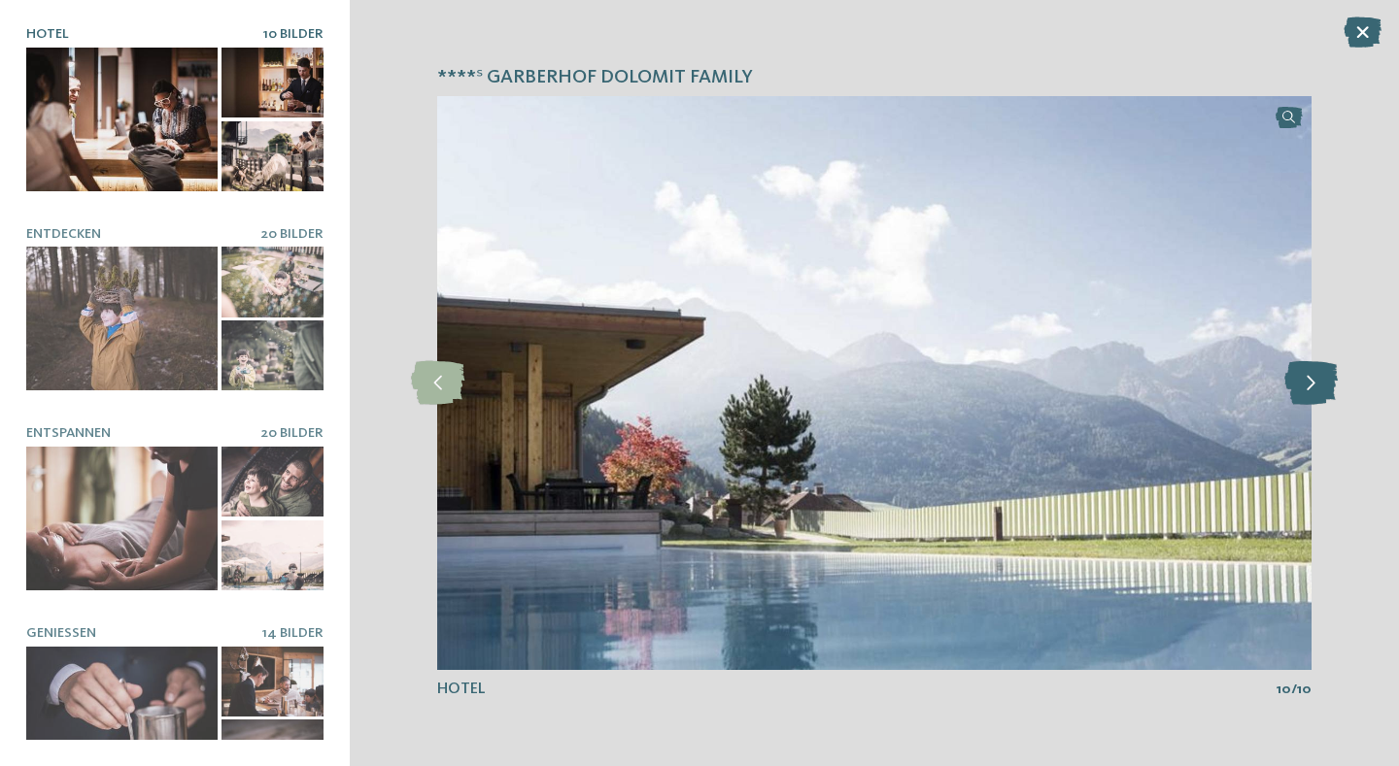
click at [1311, 394] on icon at bounding box center [1310, 383] width 53 height 44
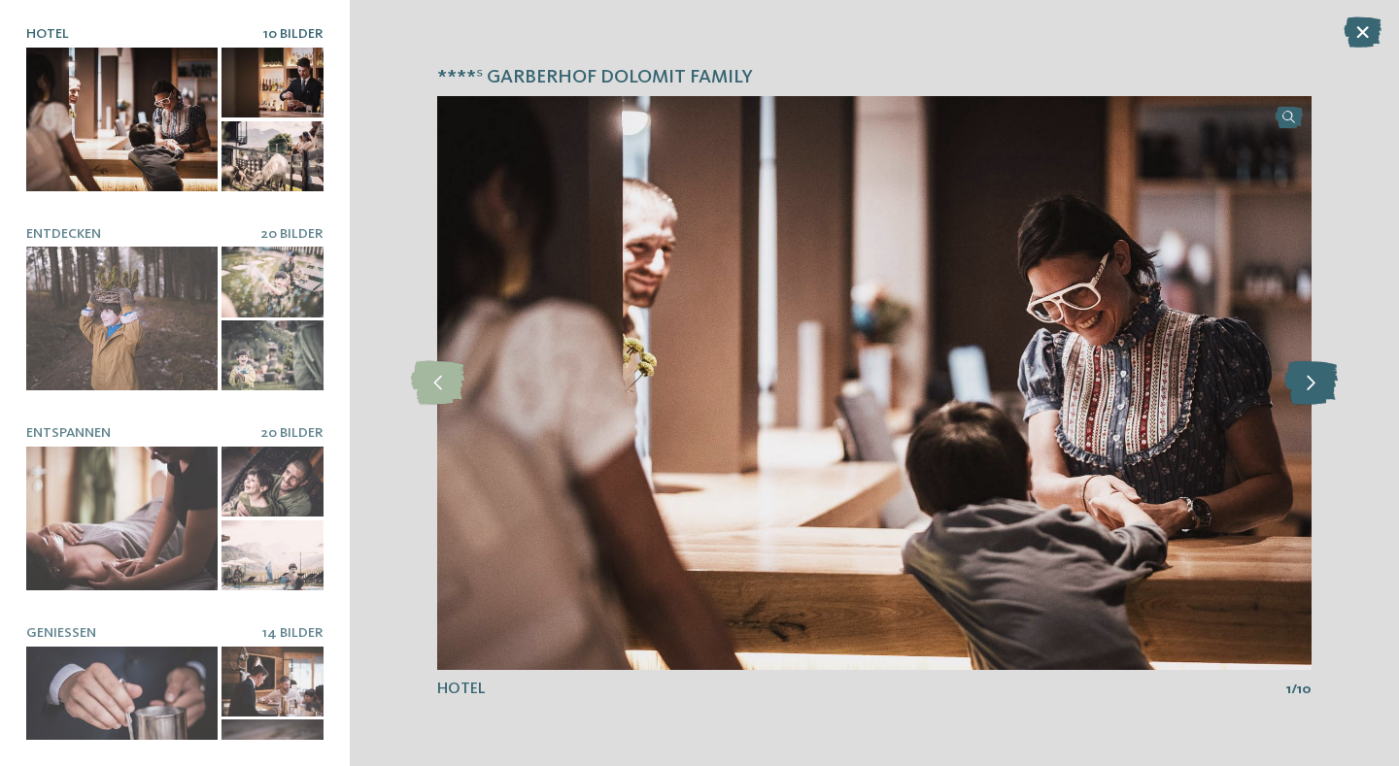
click at [1311, 394] on icon at bounding box center [1310, 383] width 53 height 44
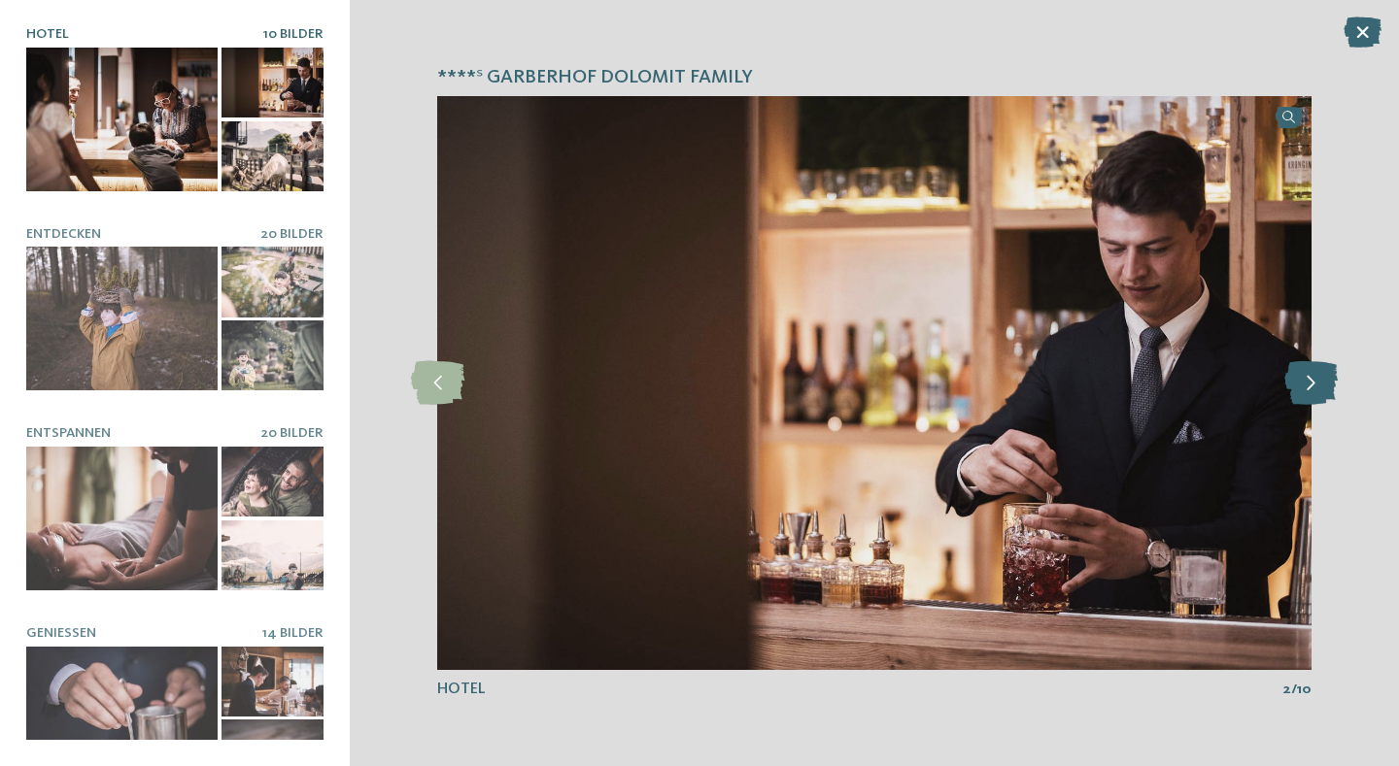
click at [1311, 394] on icon at bounding box center [1310, 383] width 53 height 44
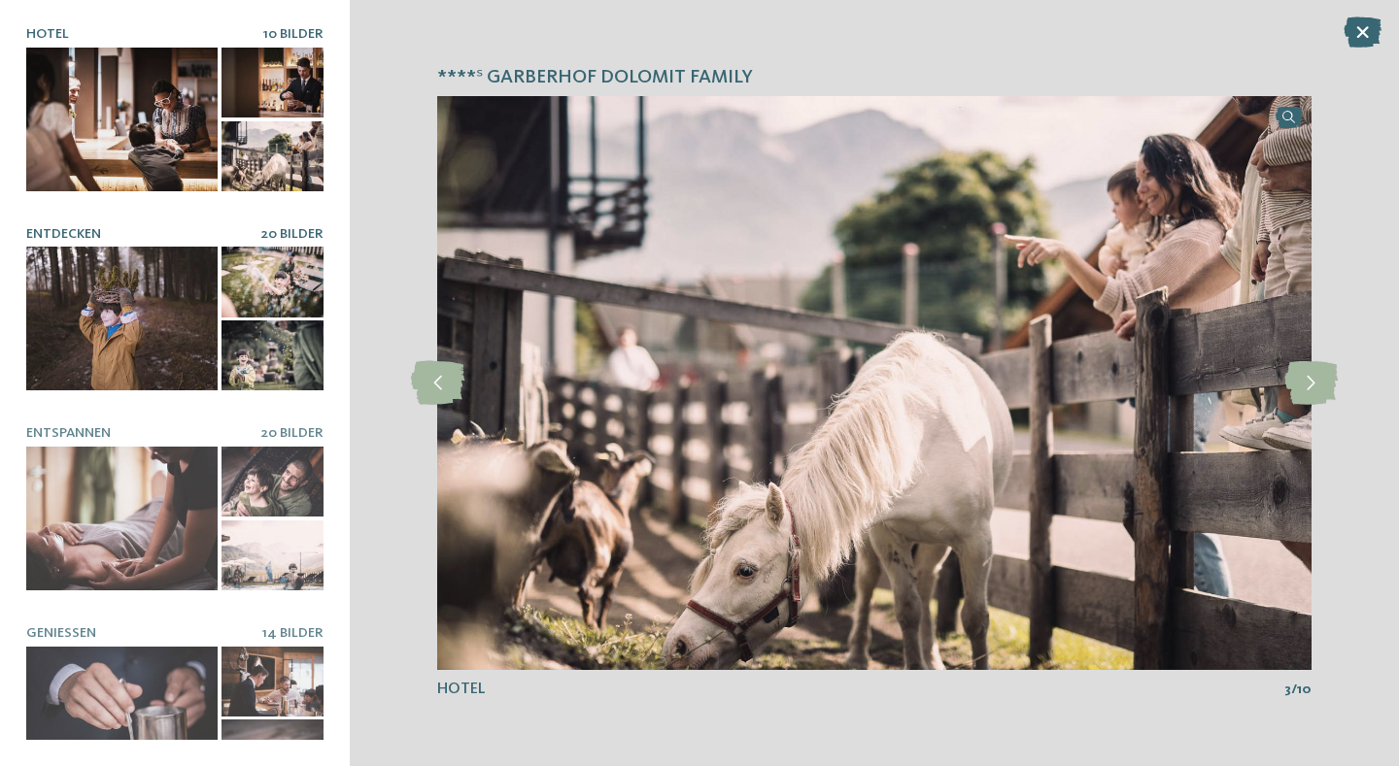
click at [91, 329] on div at bounding box center [121, 319] width 191 height 144
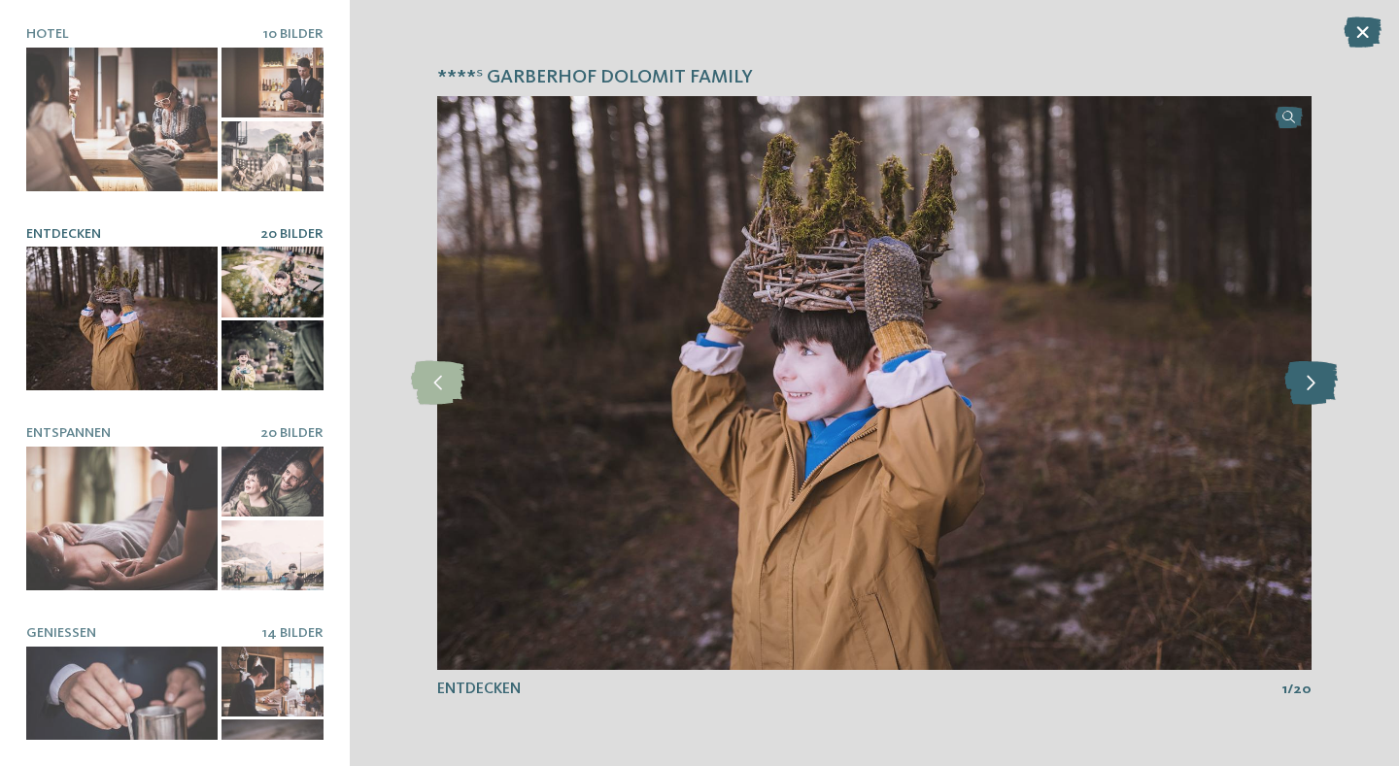
click at [1297, 388] on icon at bounding box center [1310, 383] width 53 height 44
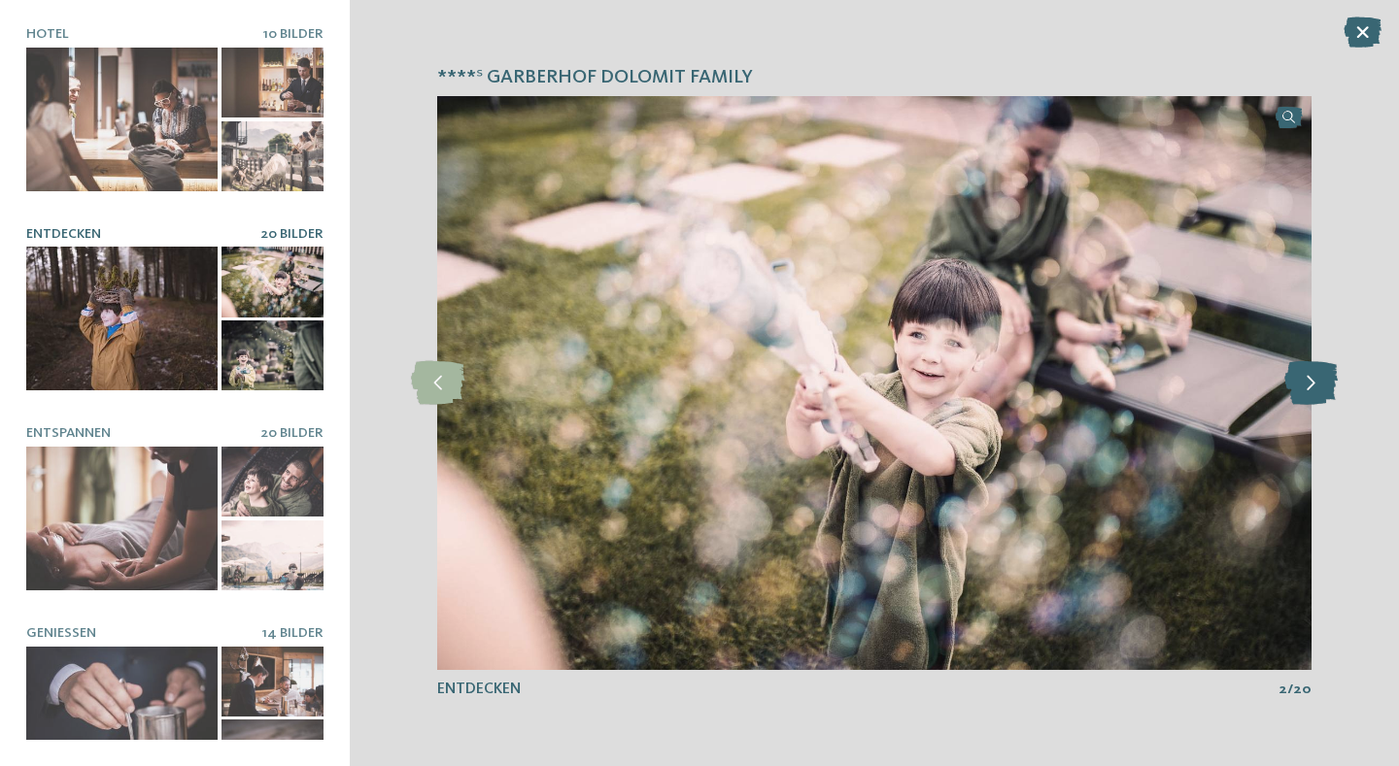
click at [1297, 388] on icon at bounding box center [1310, 383] width 53 height 44
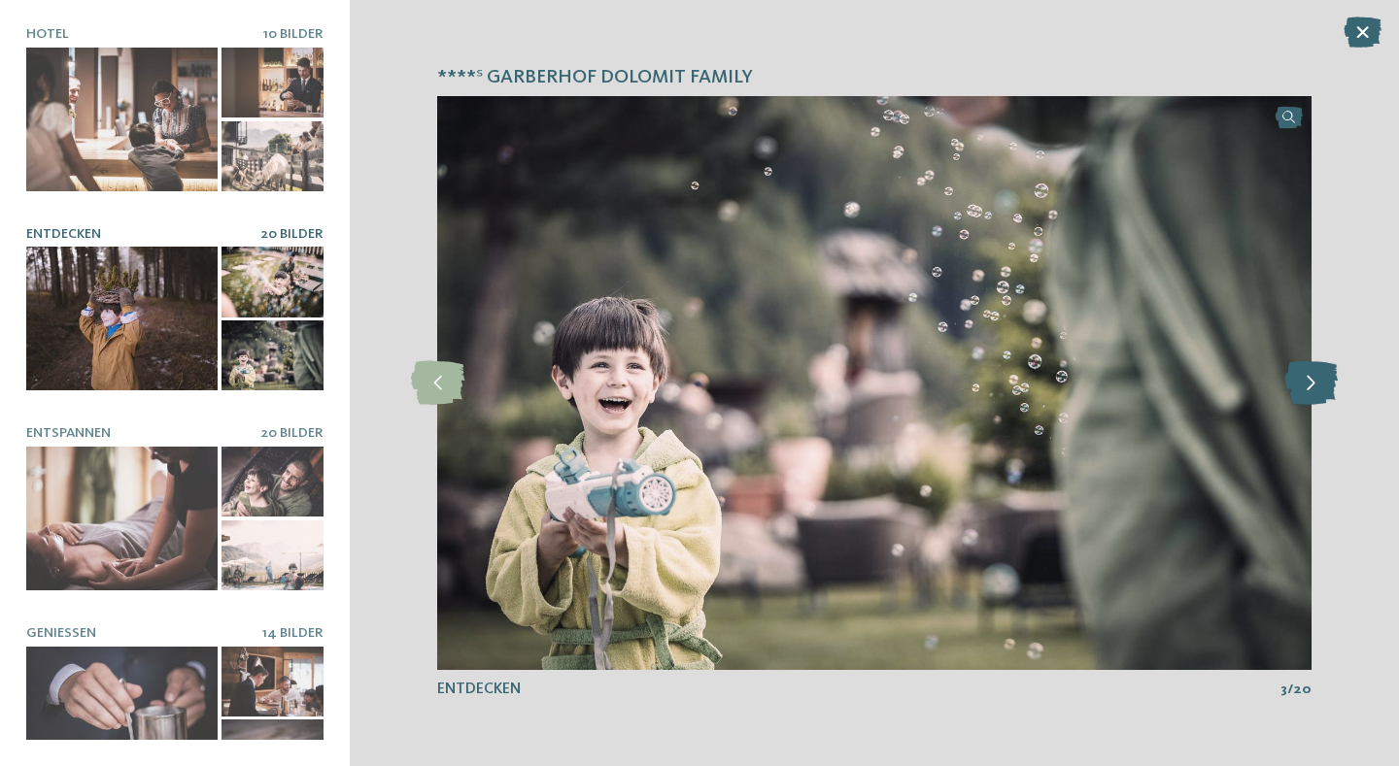
click at [1297, 388] on icon at bounding box center [1310, 383] width 53 height 44
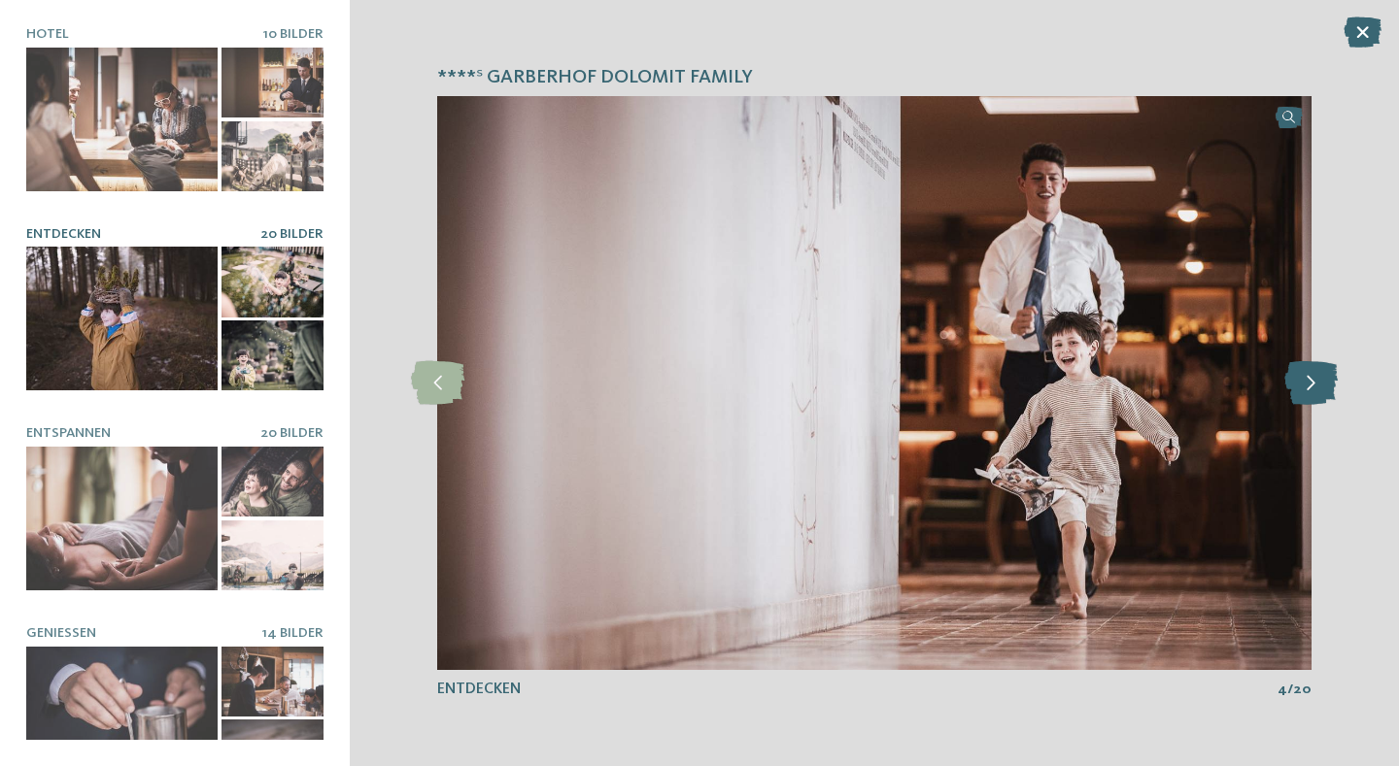
click at [1297, 388] on icon at bounding box center [1310, 383] width 53 height 44
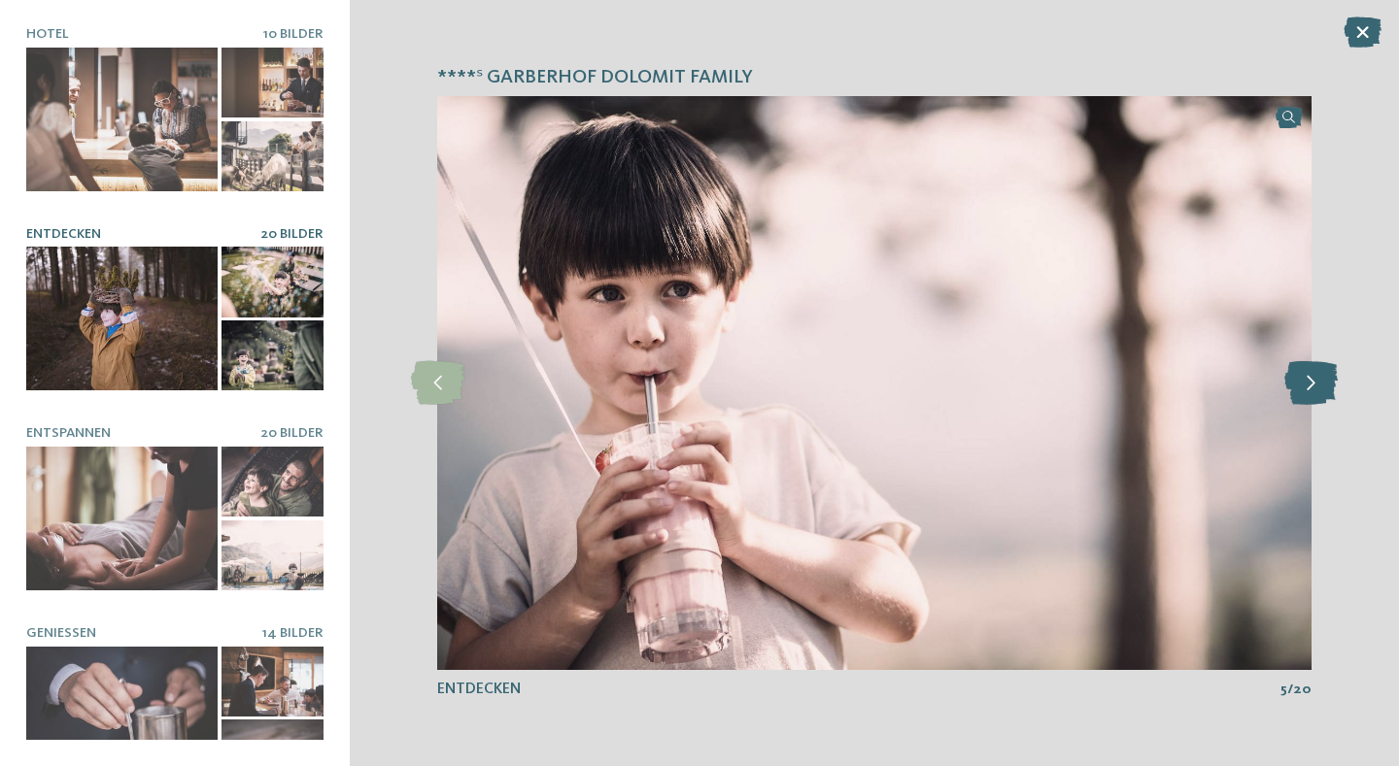
click at [1297, 388] on icon at bounding box center [1310, 383] width 53 height 44
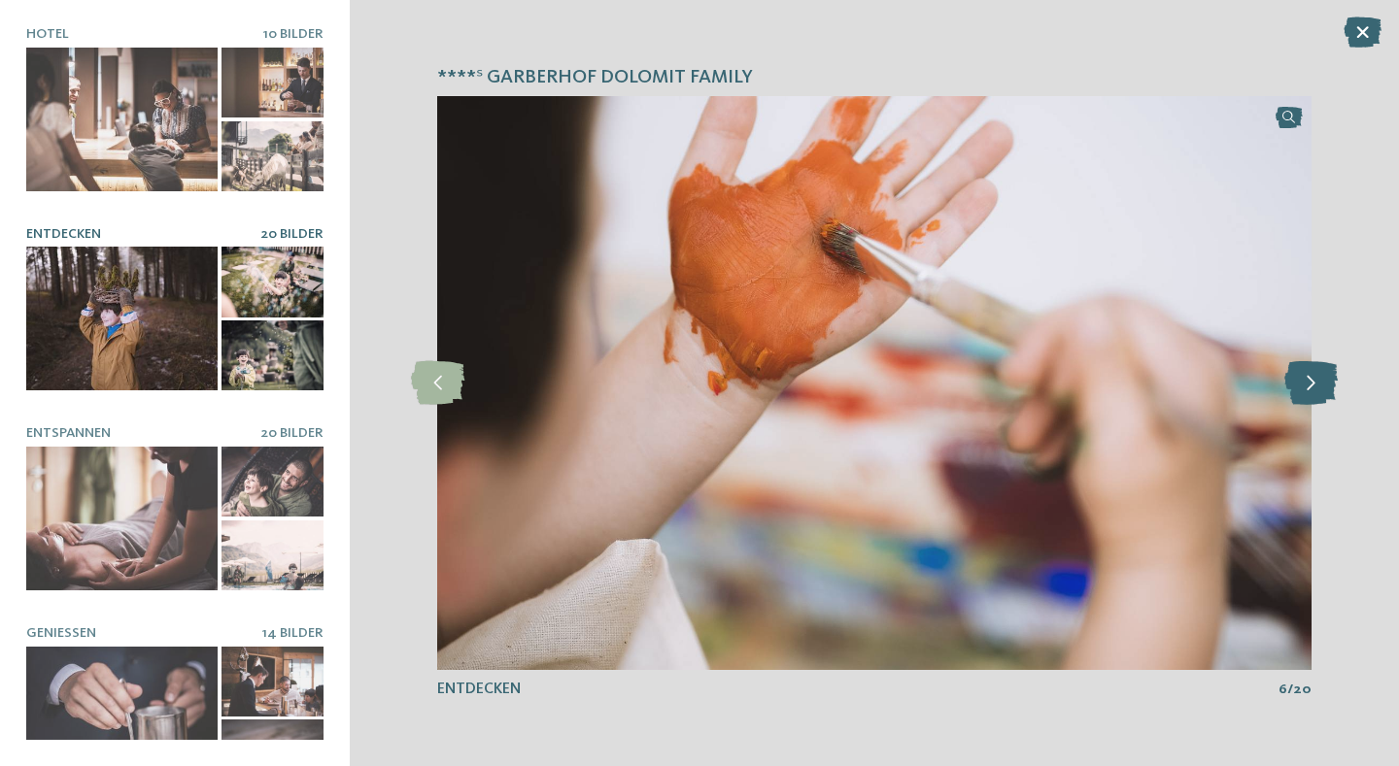
click at [1297, 388] on icon at bounding box center [1310, 383] width 53 height 44
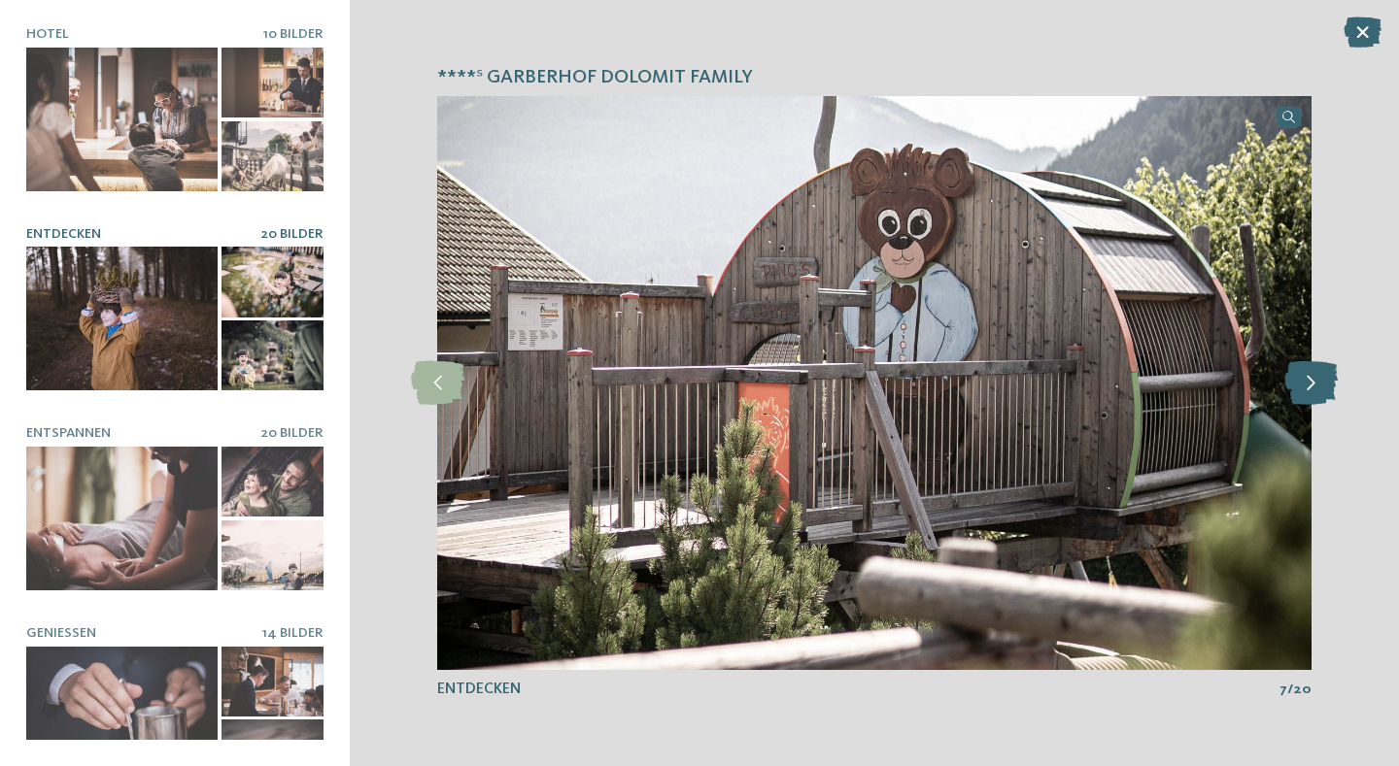
click at [1298, 391] on icon at bounding box center [1310, 383] width 53 height 44
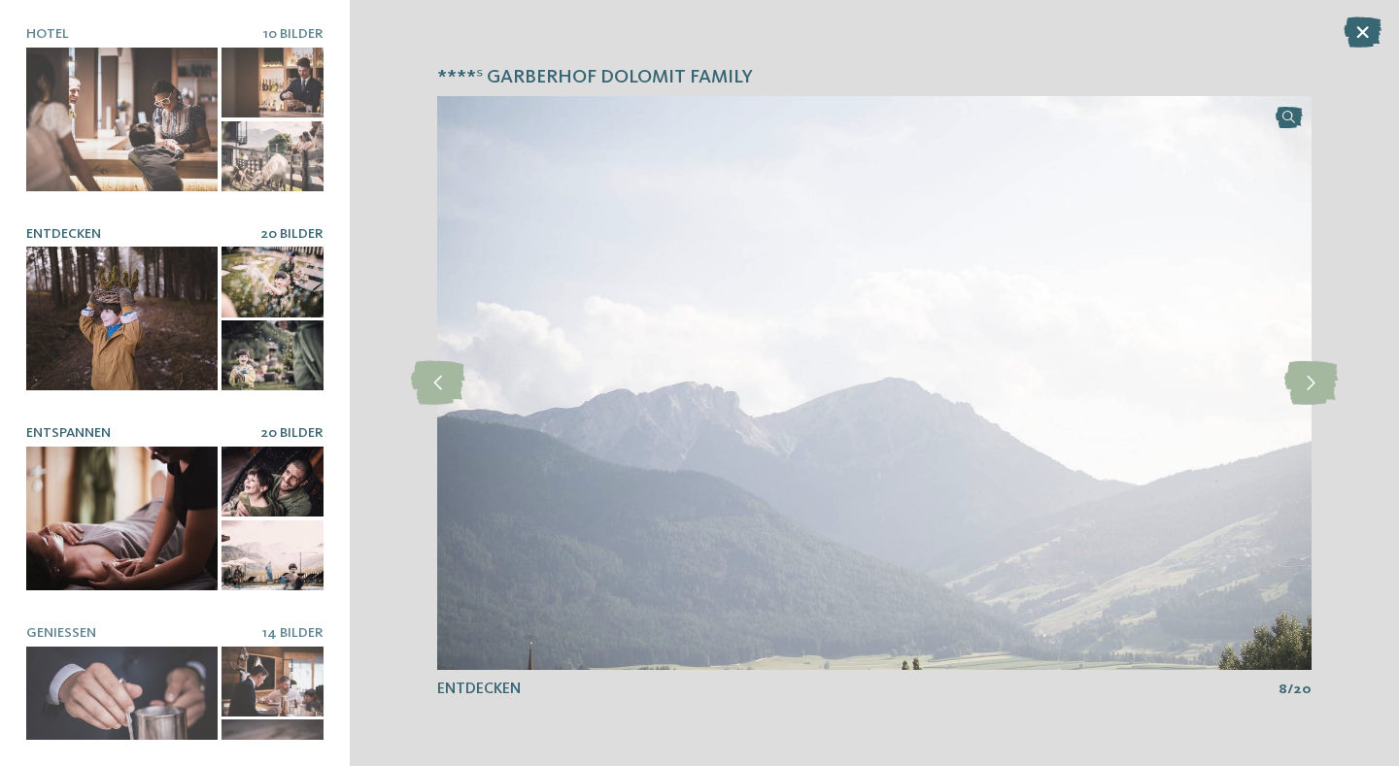
click at [126, 515] on div at bounding box center [121, 519] width 191 height 144
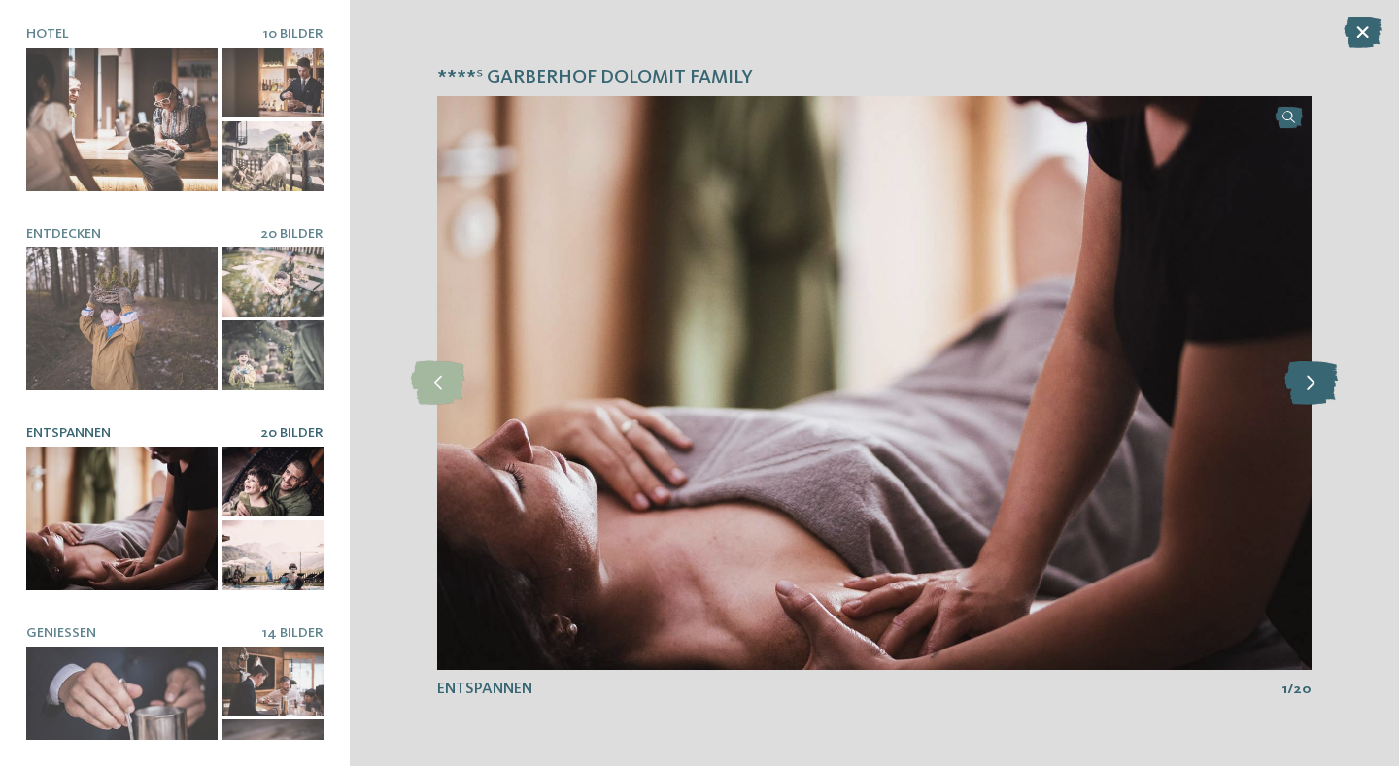
click at [1312, 379] on icon at bounding box center [1310, 383] width 53 height 44
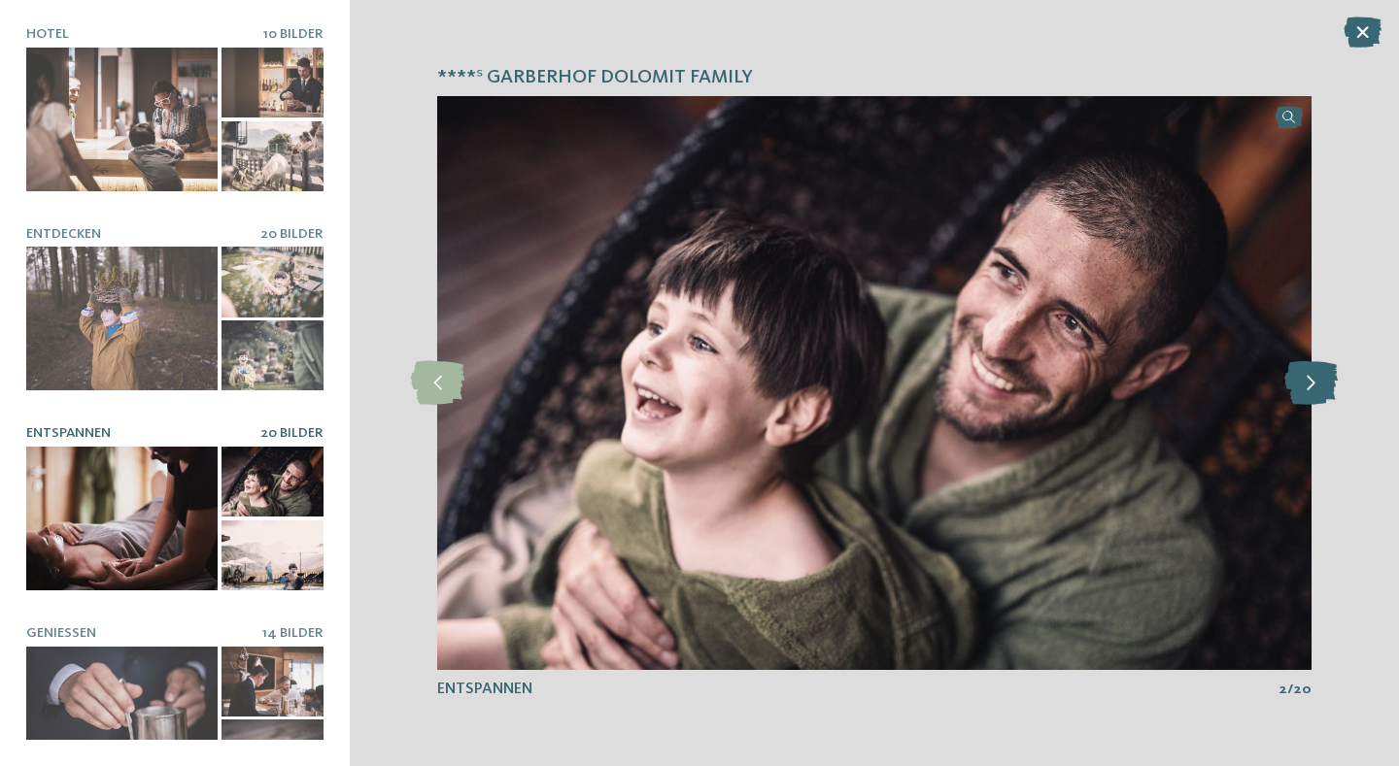
click at [1312, 379] on icon at bounding box center [1310, 383] width 53 height 44
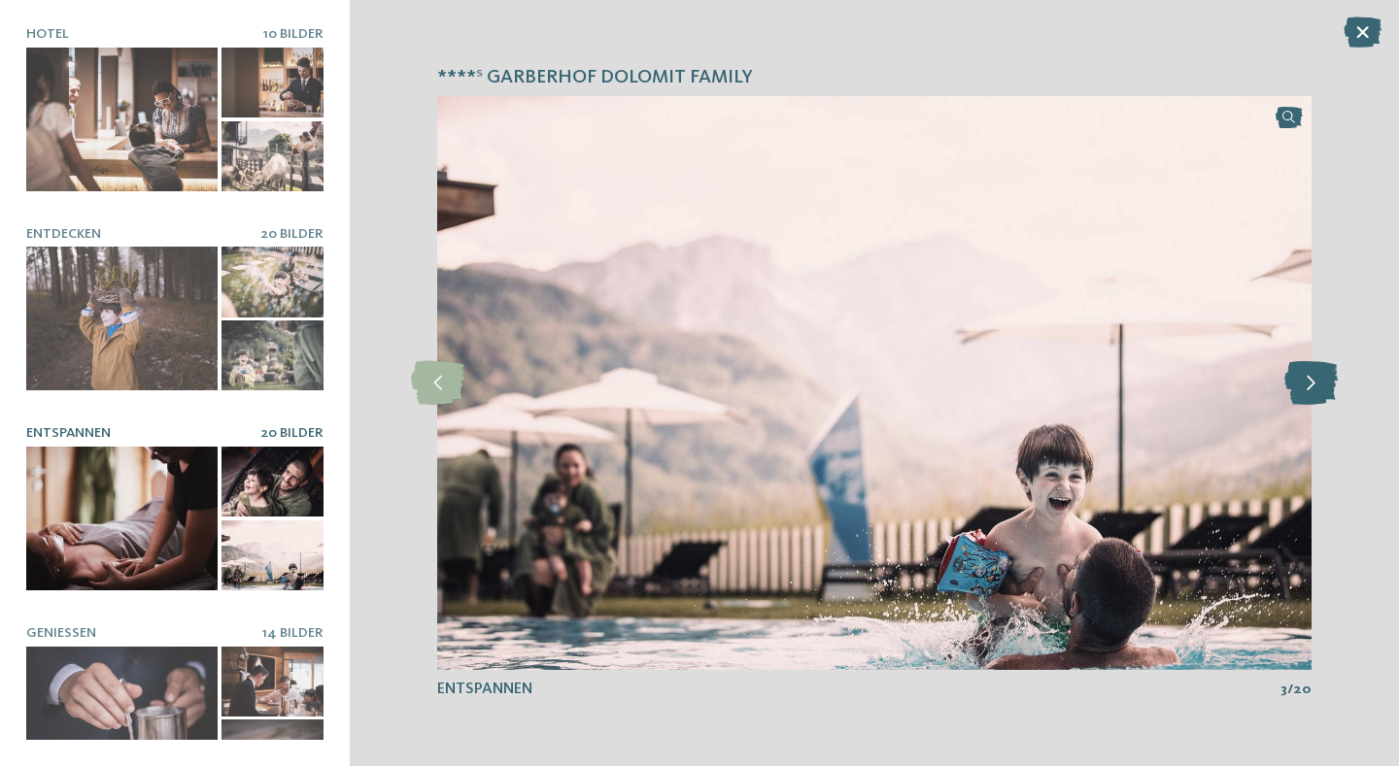
click at [1312, 379] on icon at bounding box center [1310, 383] width 53 height 44
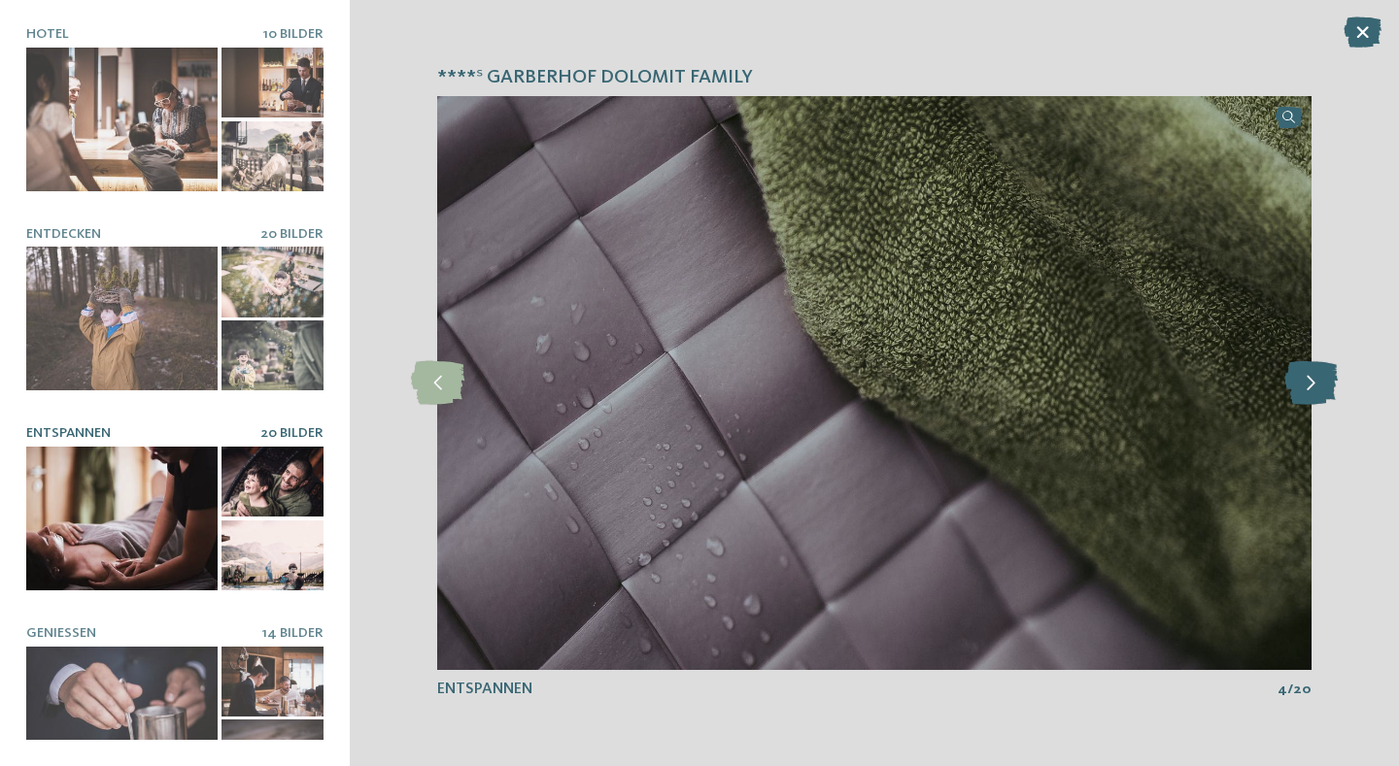
click at [1312, 379] on icon at bounding box center [1310, 383] width 53 height 44
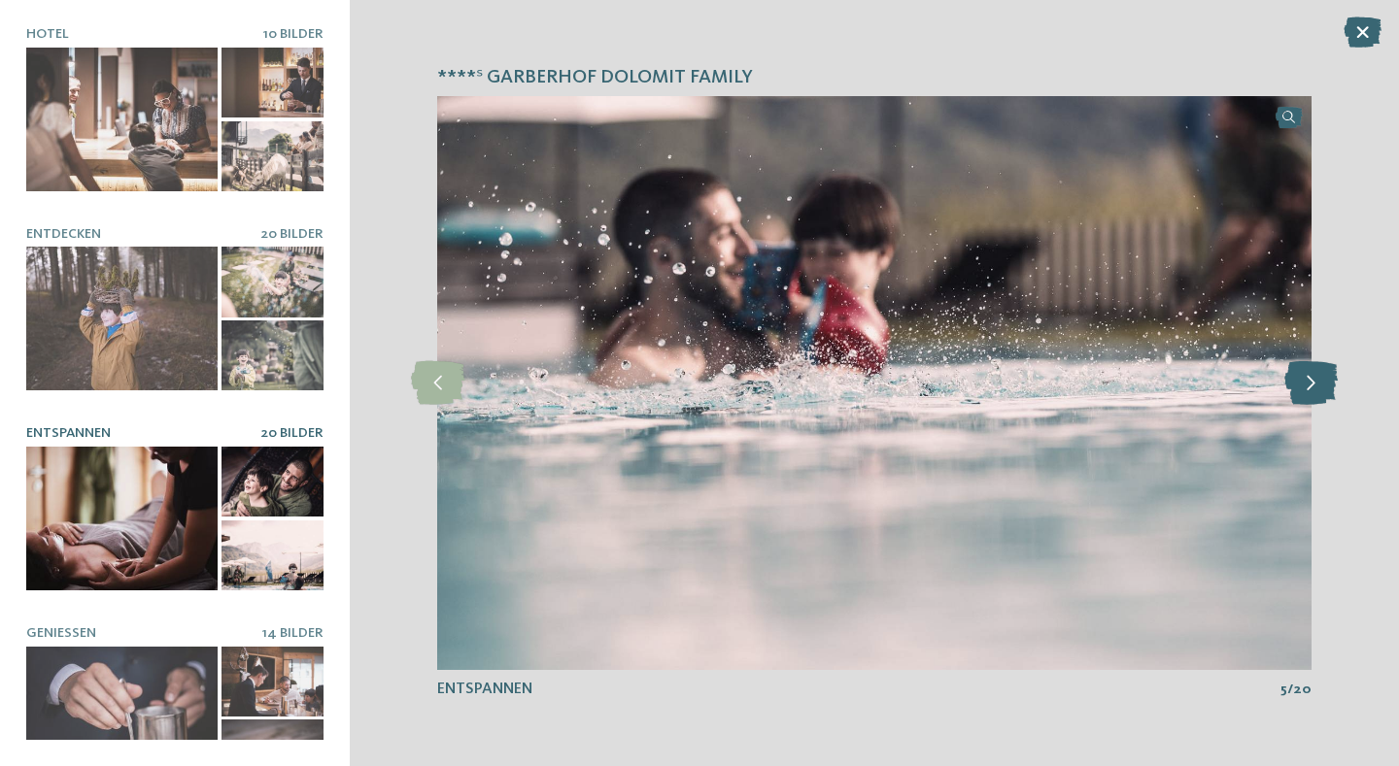
click at [1312, 379] on icon at bounding box center [1310, 383] width 53 height 44
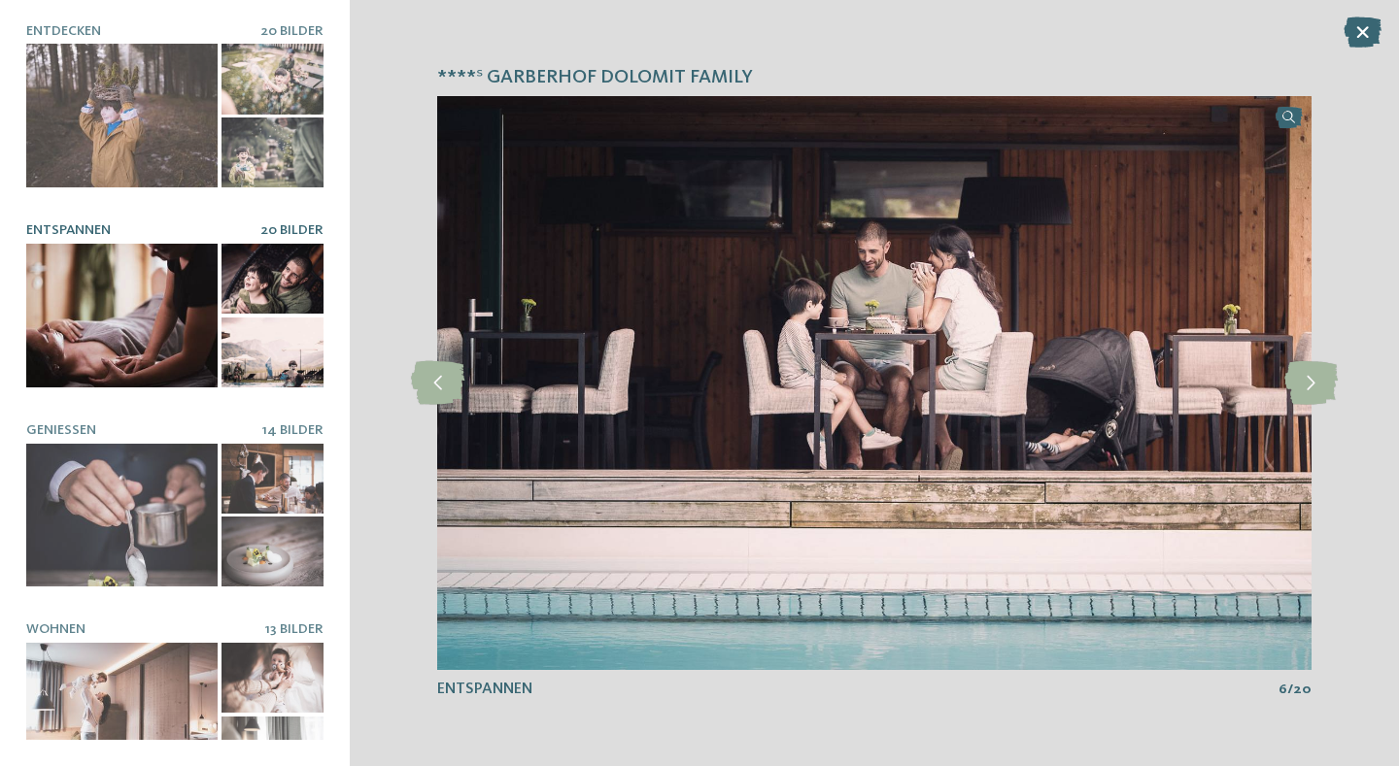
scroll to position [207, 0]
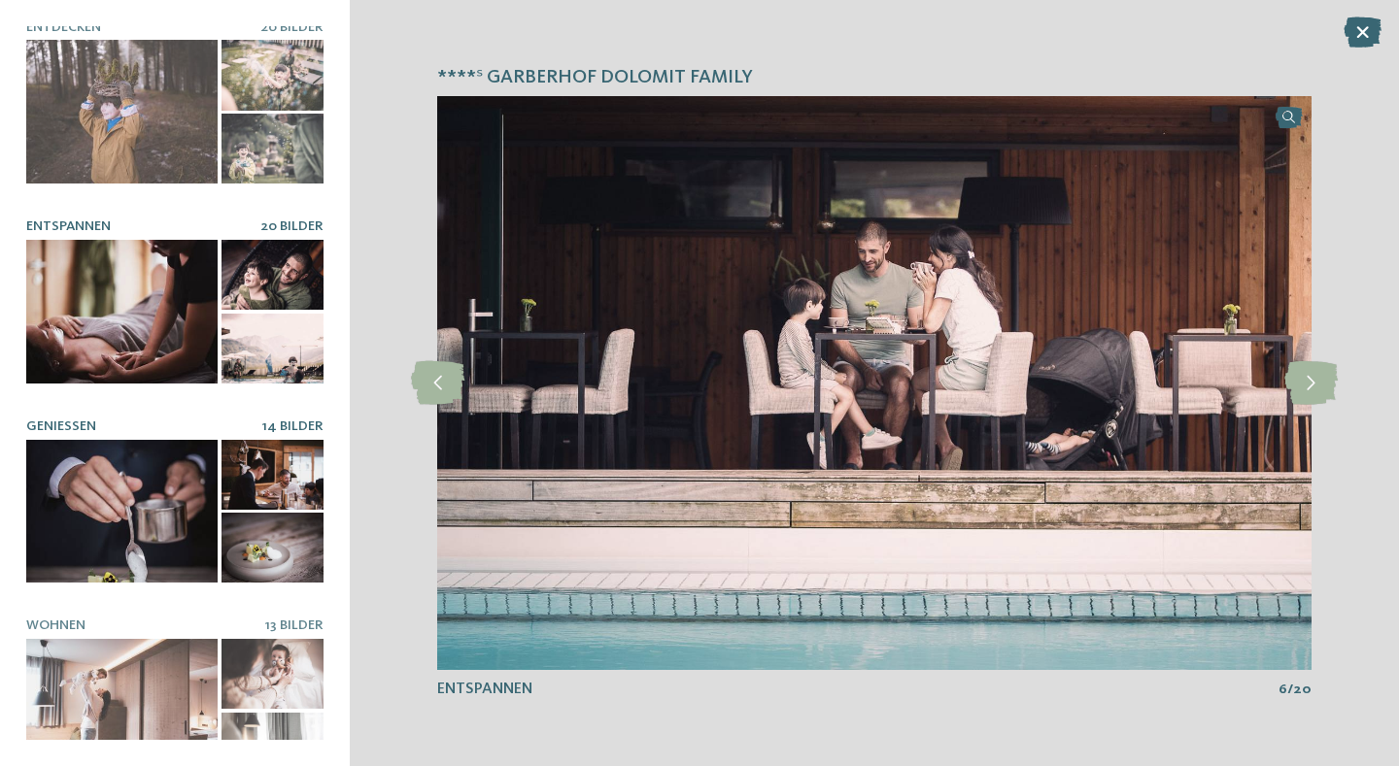
click at [105, 495] on div at bounding box center [121, 512] width 191 height 144
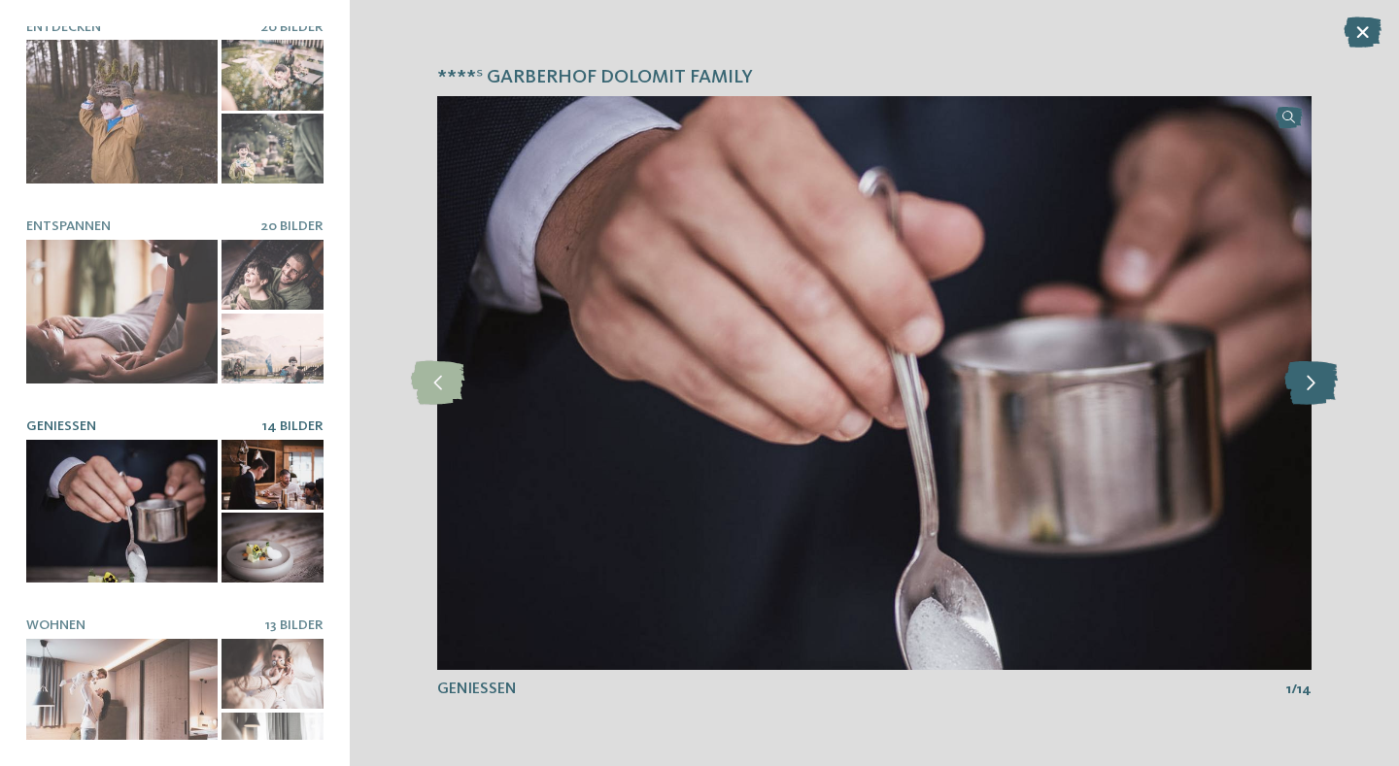
click at [1304, 378] on icon at bounding box center [1310, 383] width 53 height 44
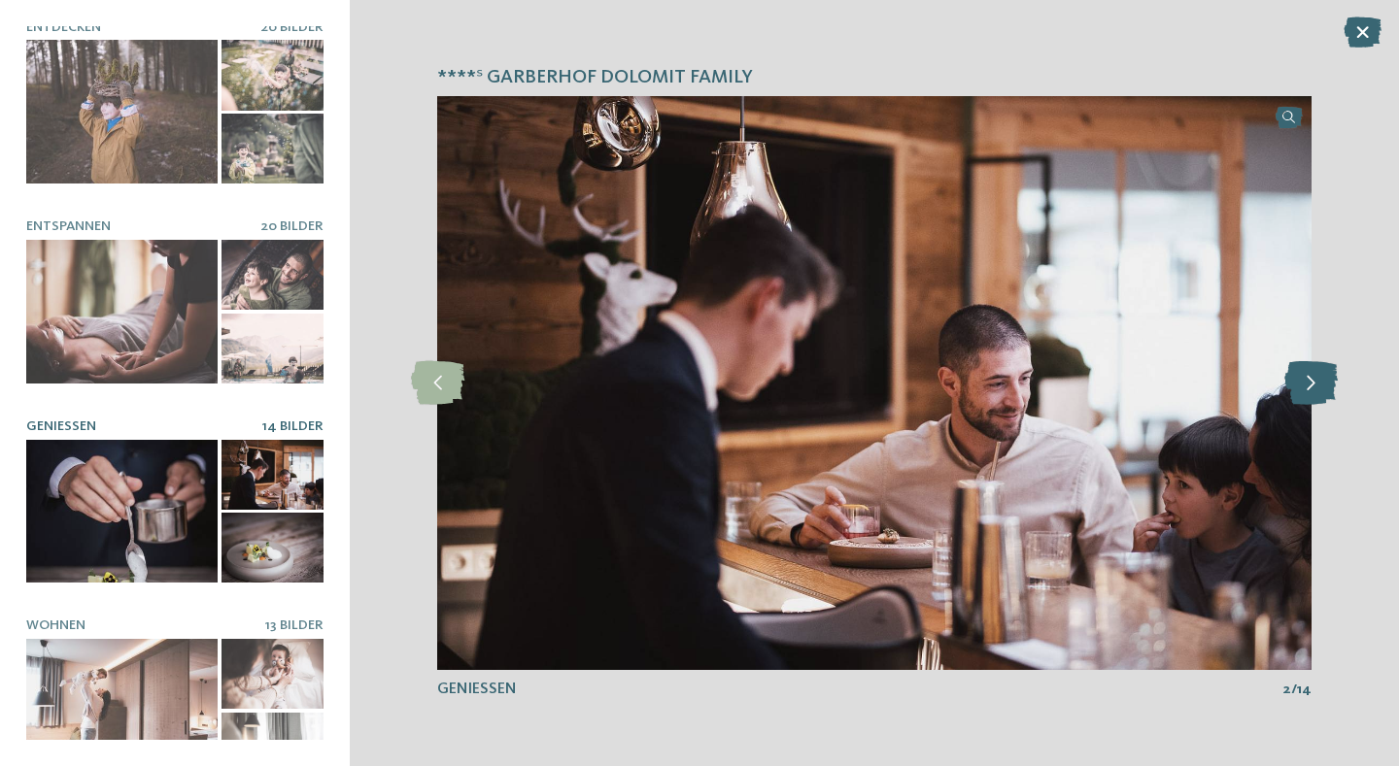
click at [1304, 378] on icon at bounding box center [1310, 383] width 53 height 44
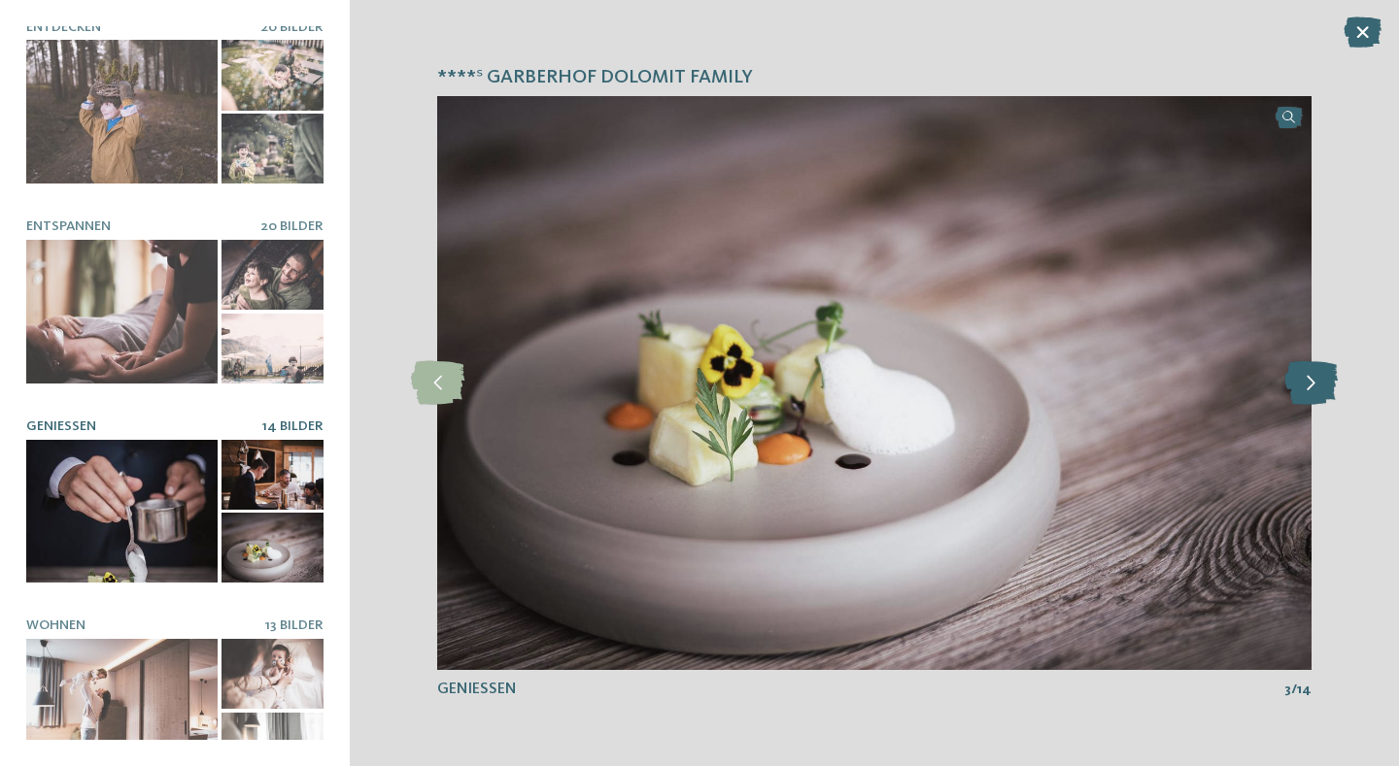
click at [1304, 378] on icon at bounding box center [1310, 383] width 53 height 44
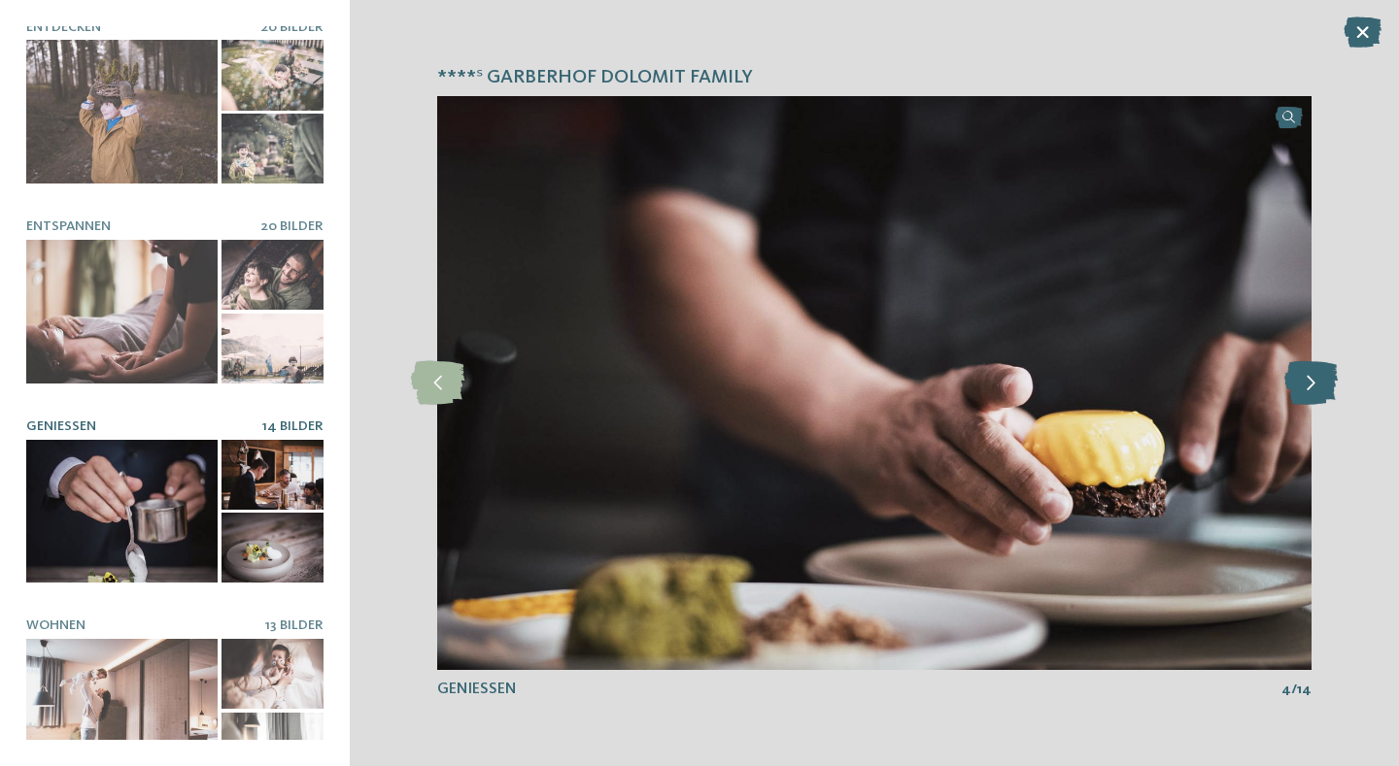
click at [1304, 378] on icon at bounding box center [1310, 383] width 53 height 44
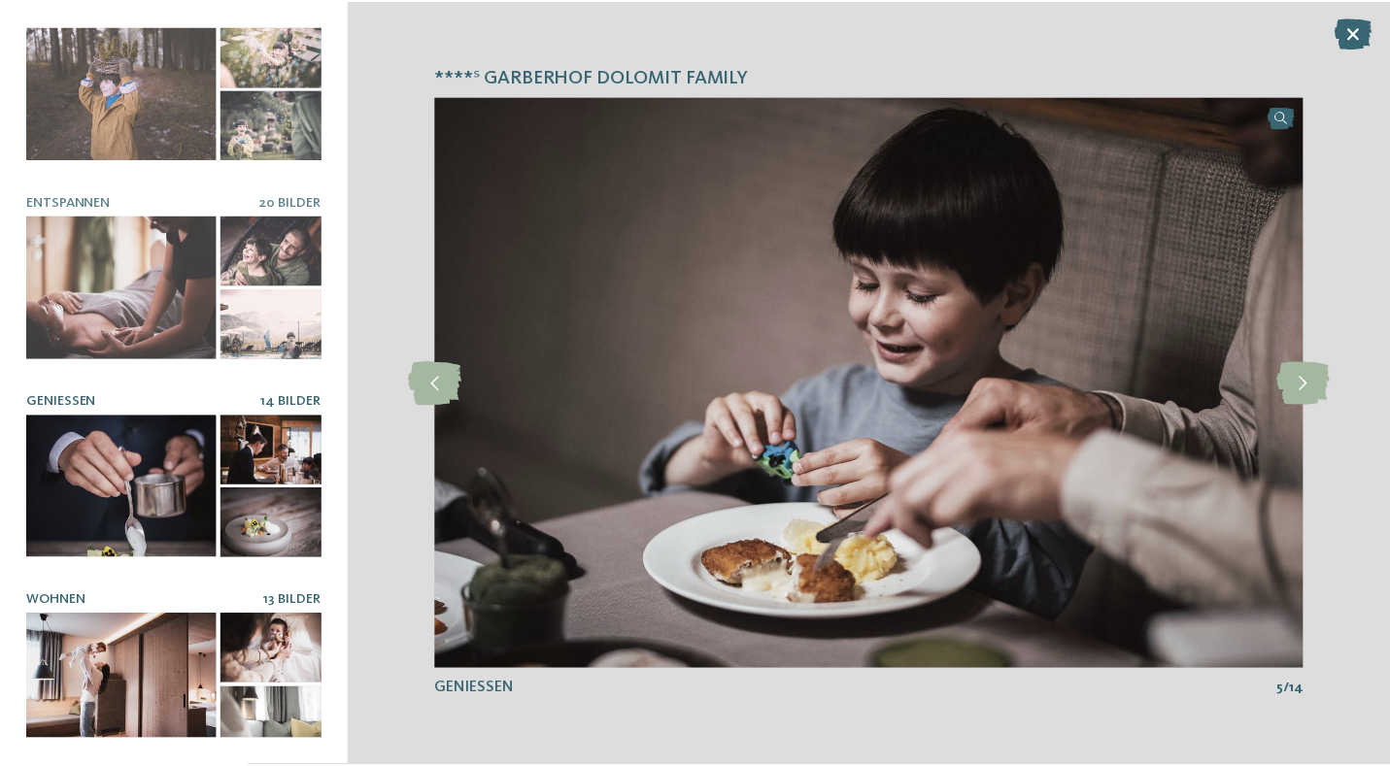
scroll to position [230, 0]
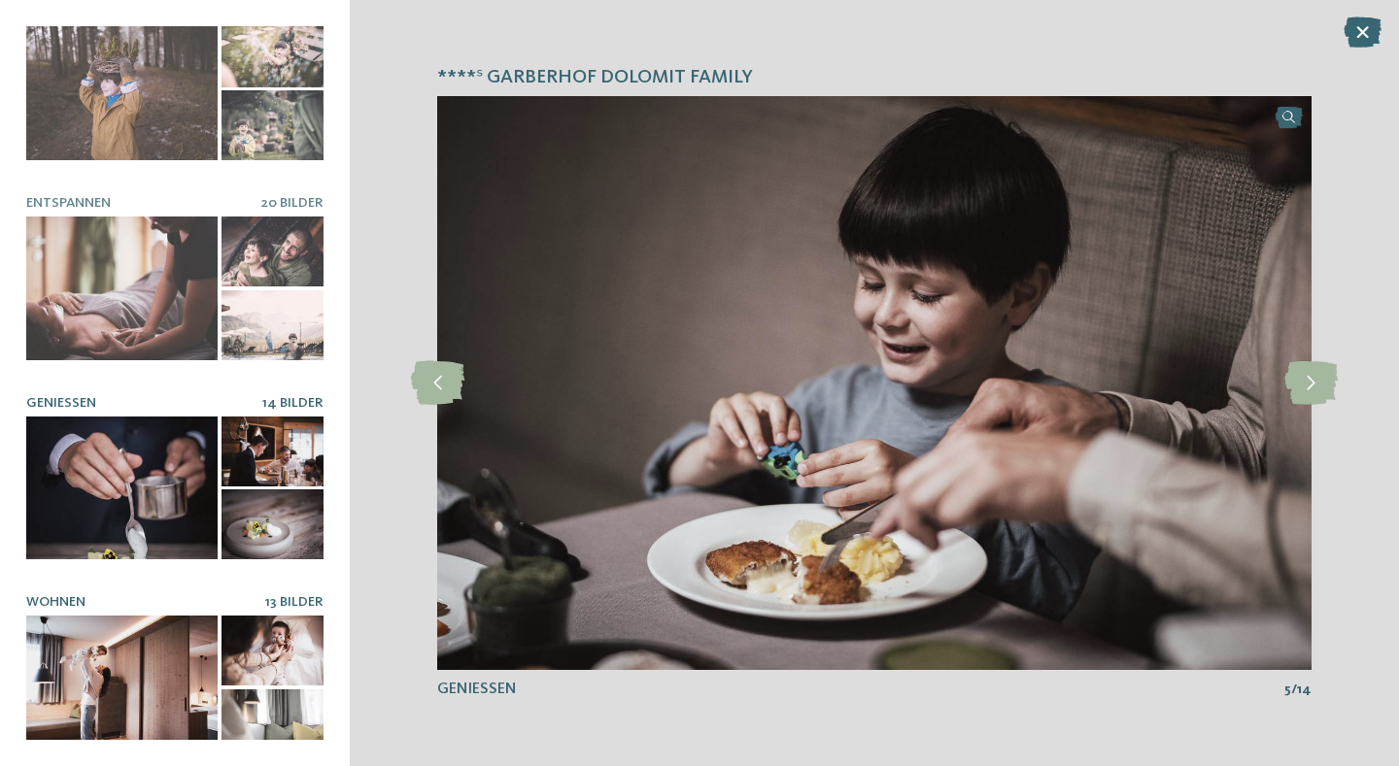
click at [141, 674] on div at bounding box center [121, 688] width 191 height 144
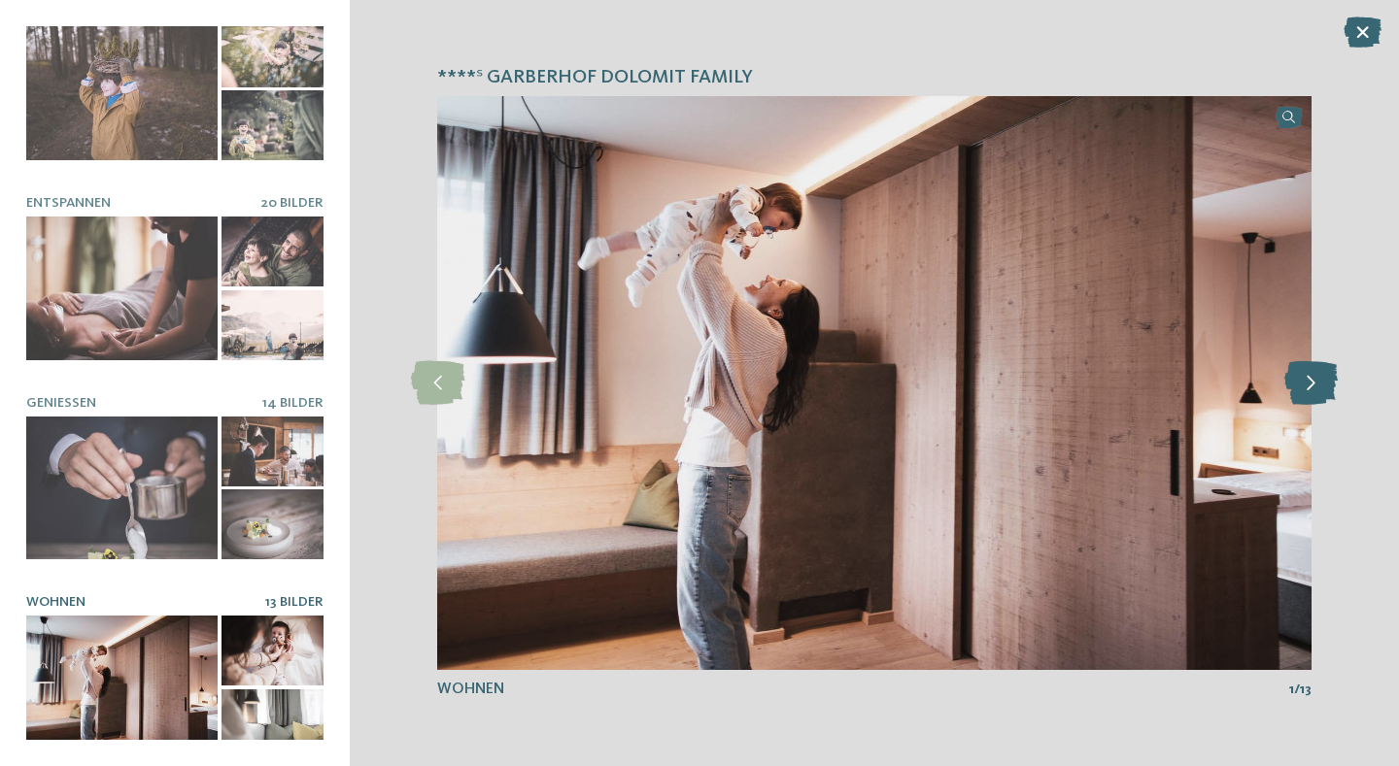
click at [1332, 377] on icon at bounding box center [1310, 383] width 53 height 44
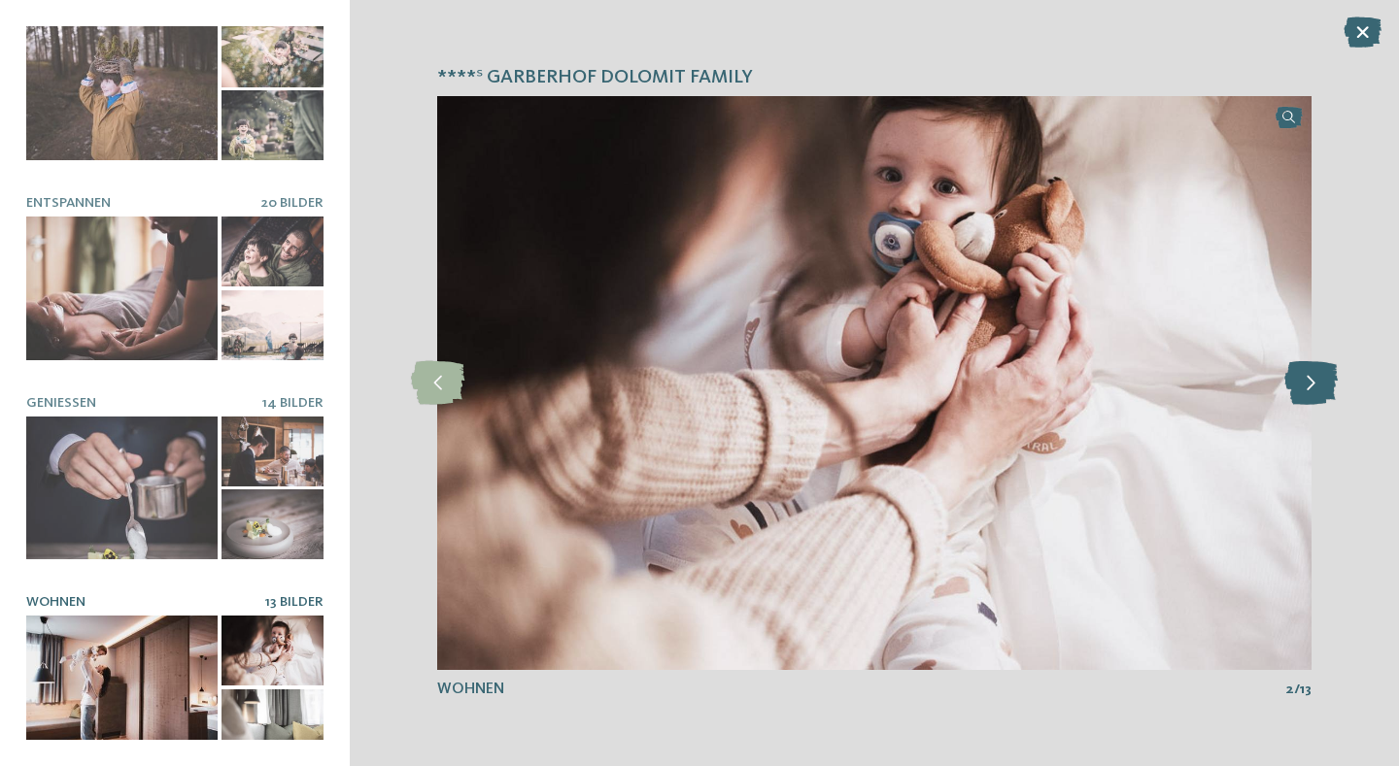
click at [1332, 377] on icon at bounding box center [1310, 383] width 53 height 44
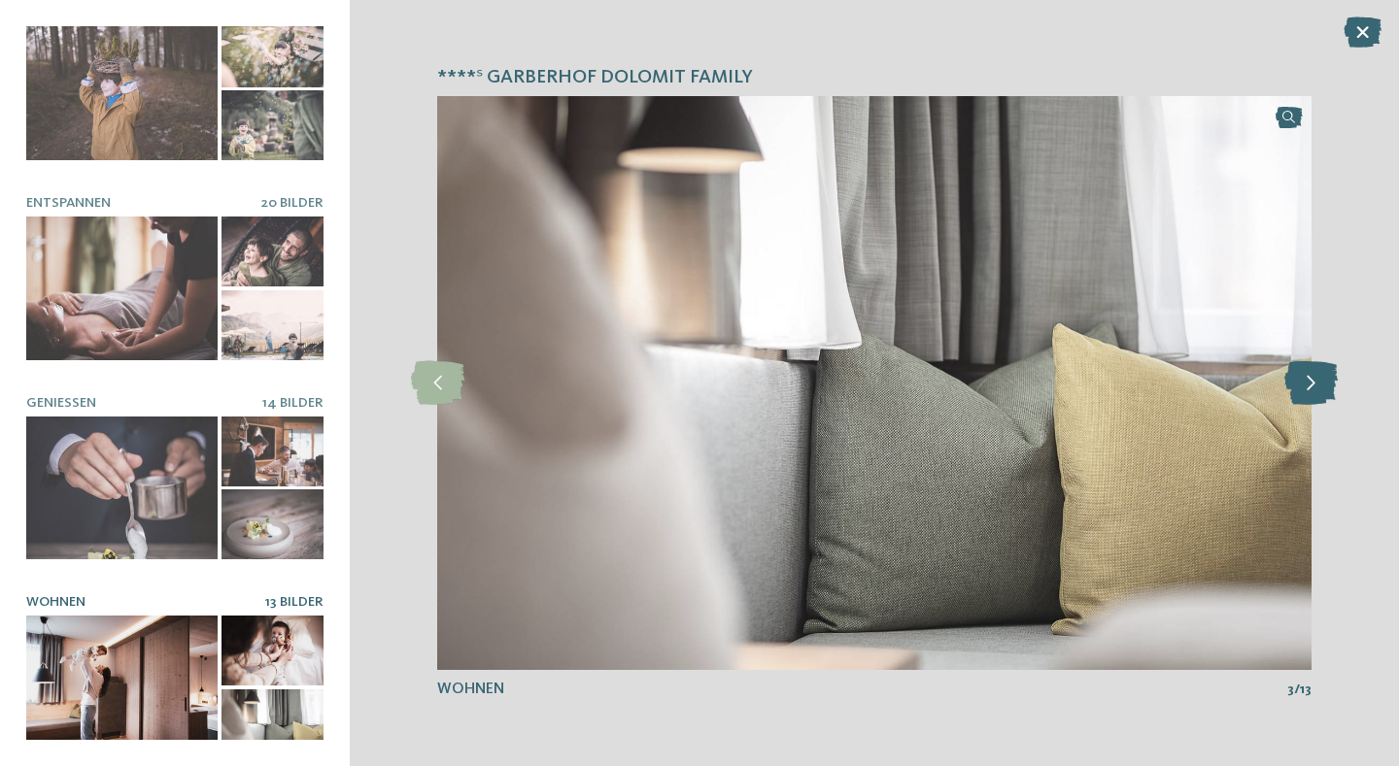
click at [1332, 377] on icon at bounding box center [1310, 383] width 53 height 44
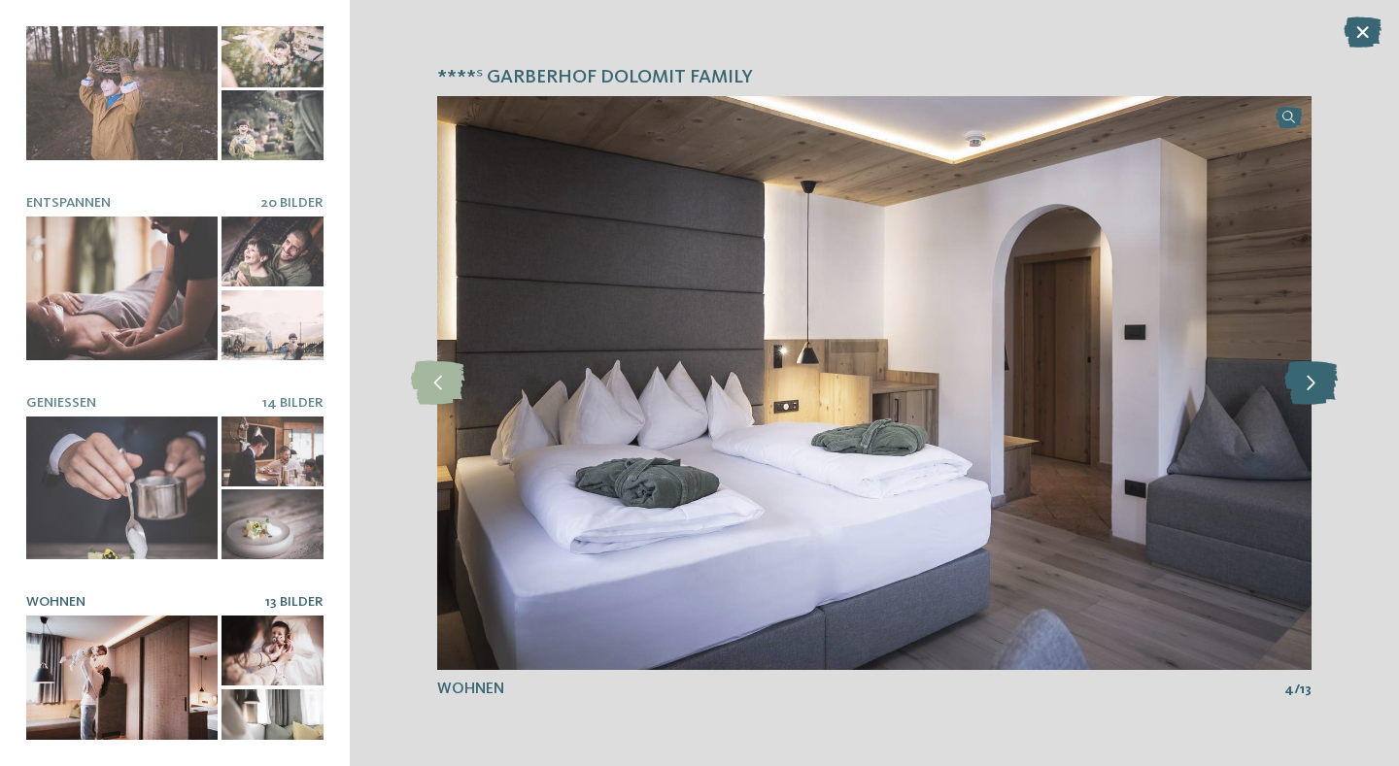
click at [1332, 377] on icon at bounding box center [1310, 383] width 53 height 44
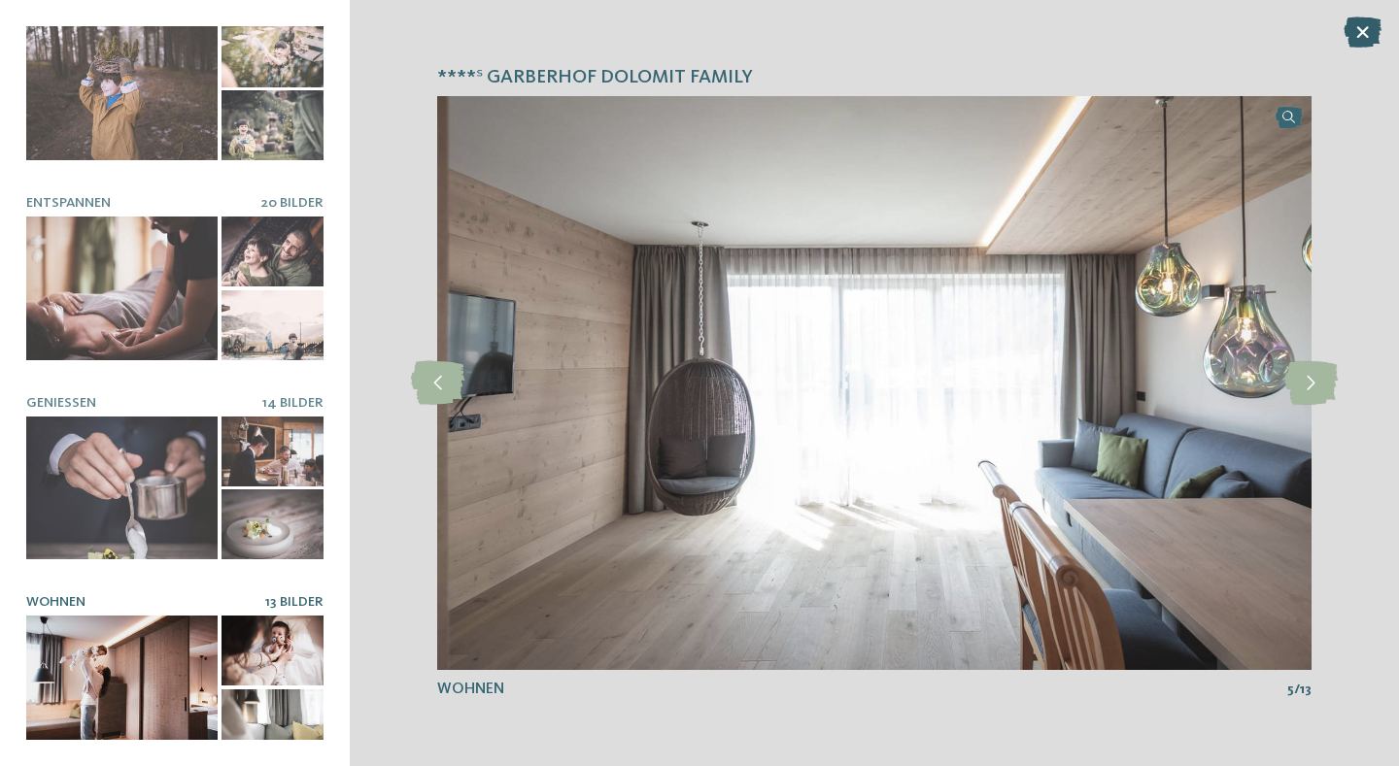
click at [1362, 41] on icon at bounding box center [1362, 32] width 38 height 31
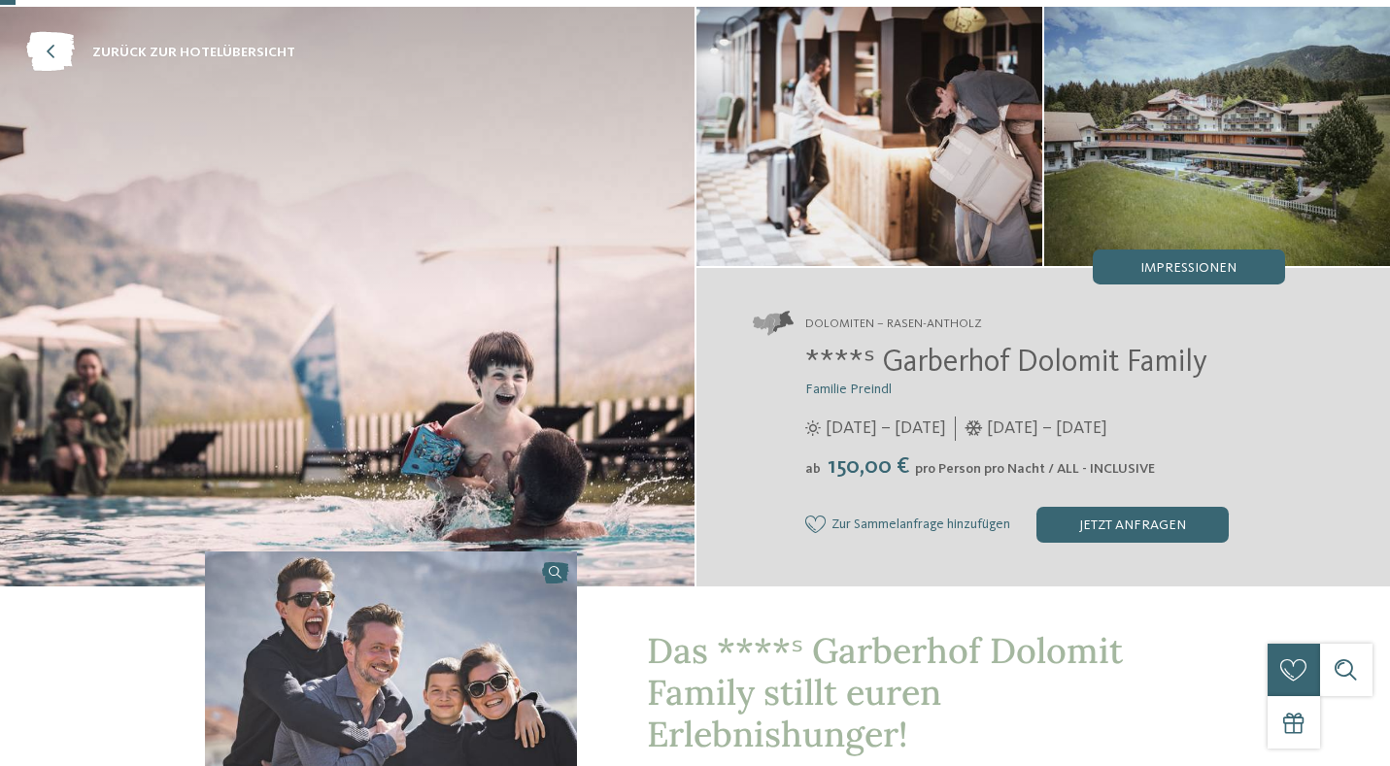
scroll to position [80, 0]
click at [1108, 536] on div "jetzt anfragen" at bounding box center [1132, 525] width 192 height 35
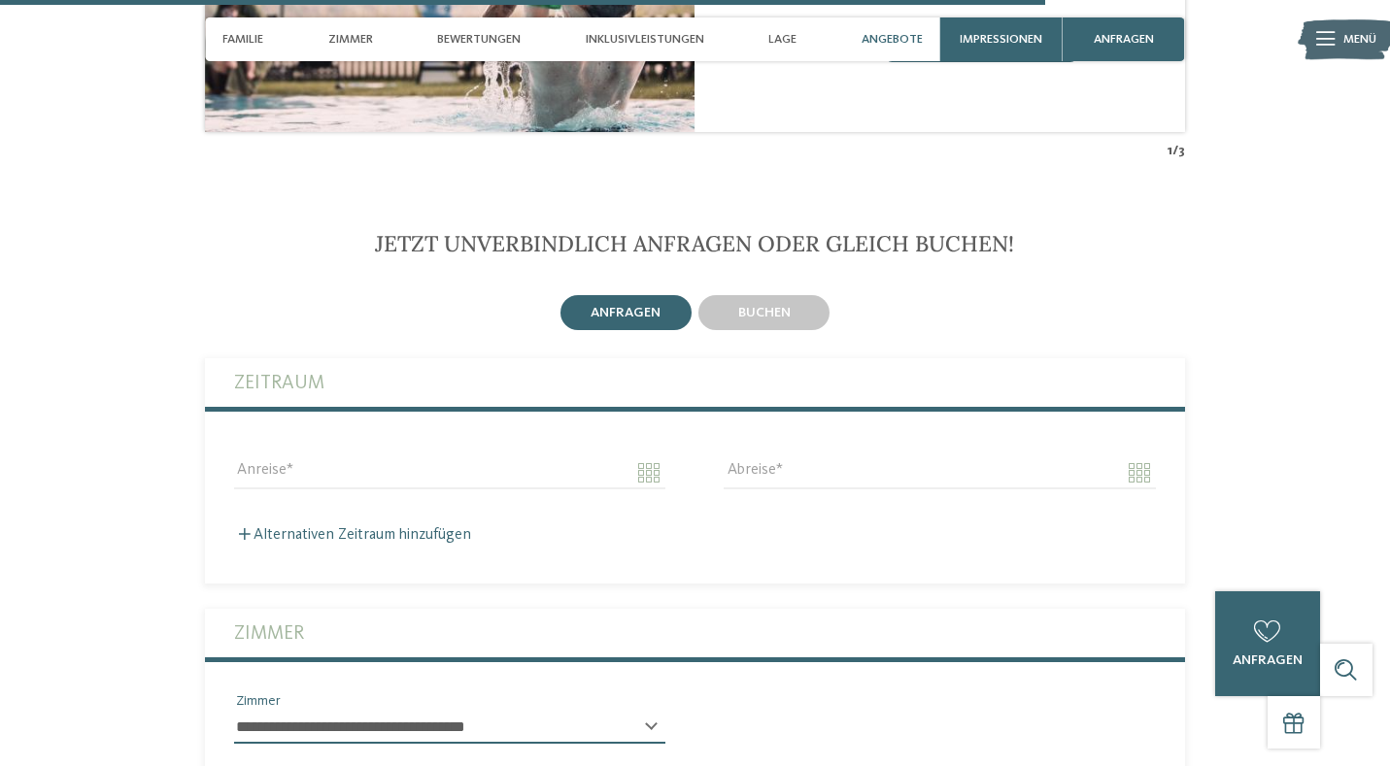
scroll to position [5432, 0]
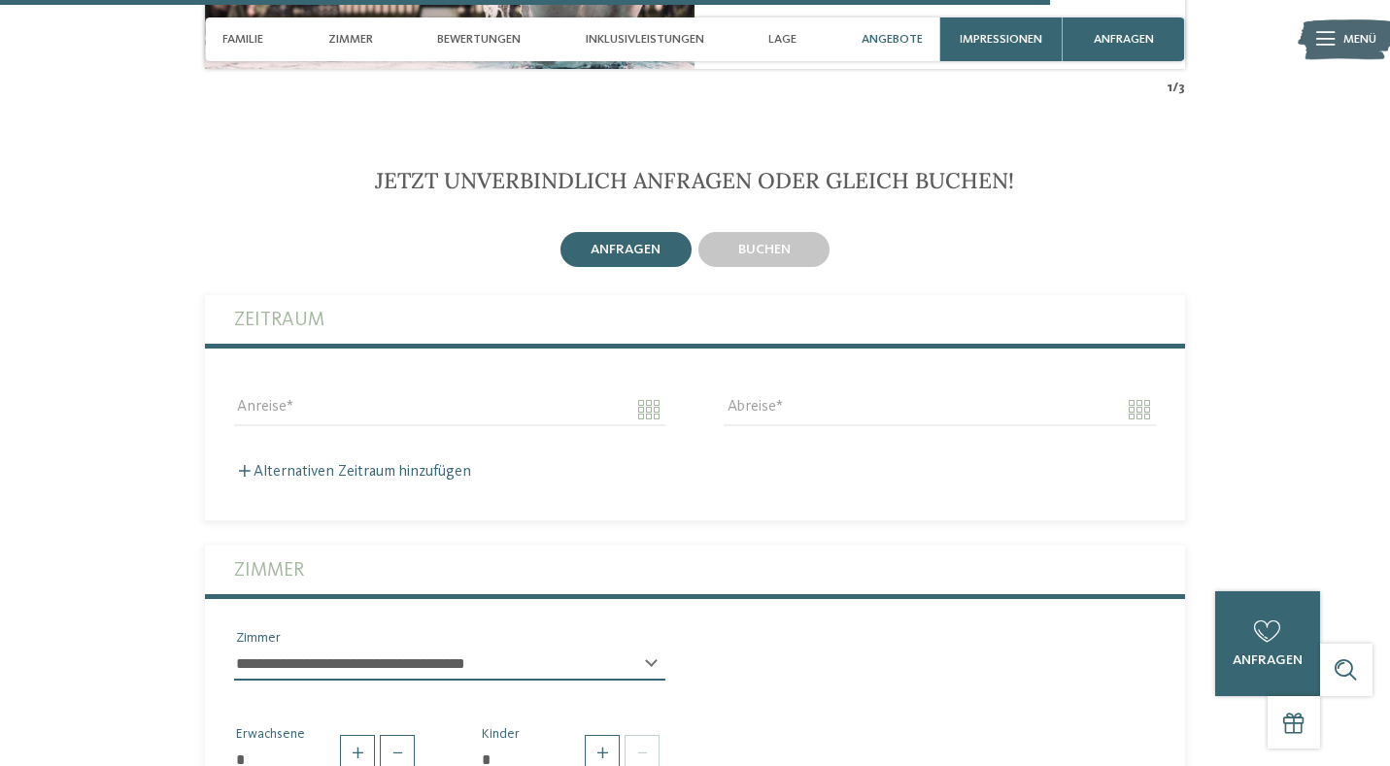
click at [538, 374] on div "Anreise" at bounding box center [449, 409] width 489 height 70
click at [507, 393] on input "Anreise" at bounding box center [449, 409] width 431 height 33
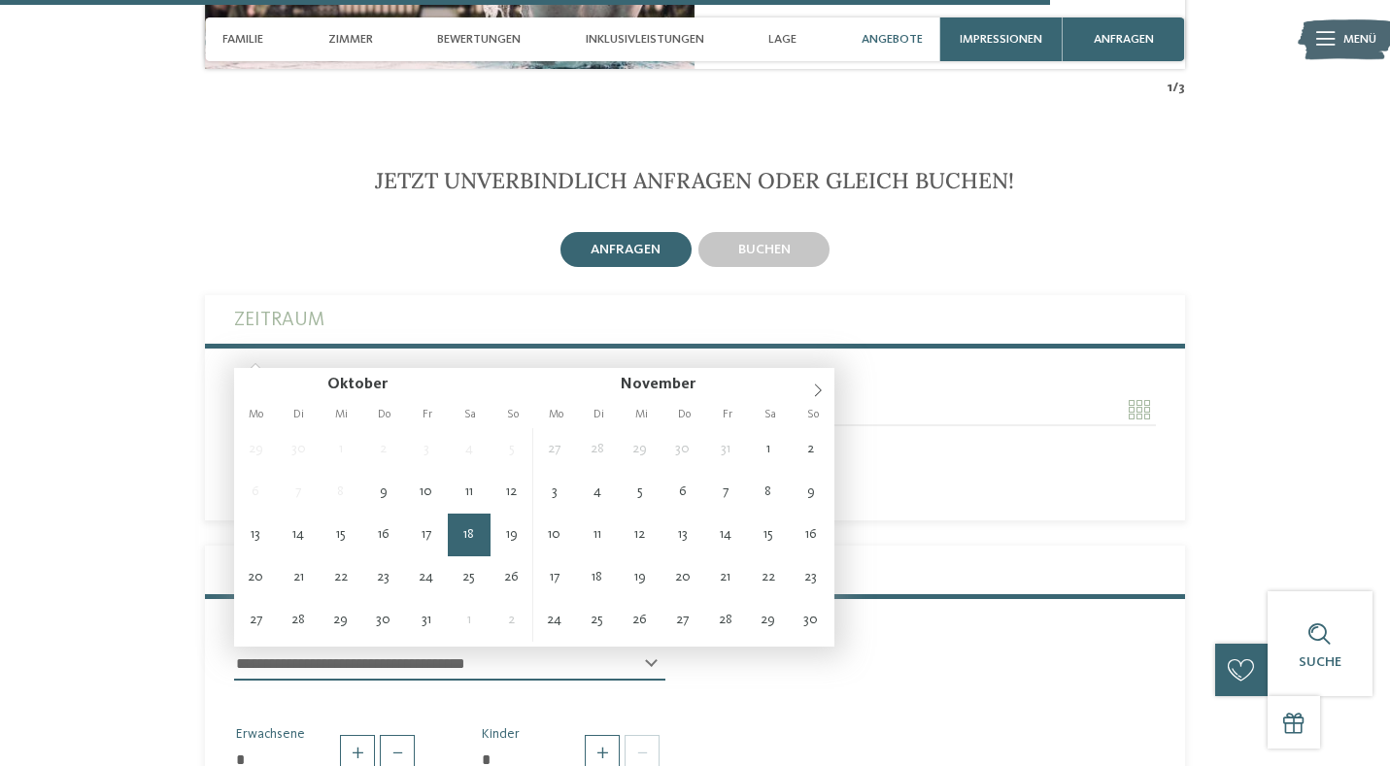
type input "**********"
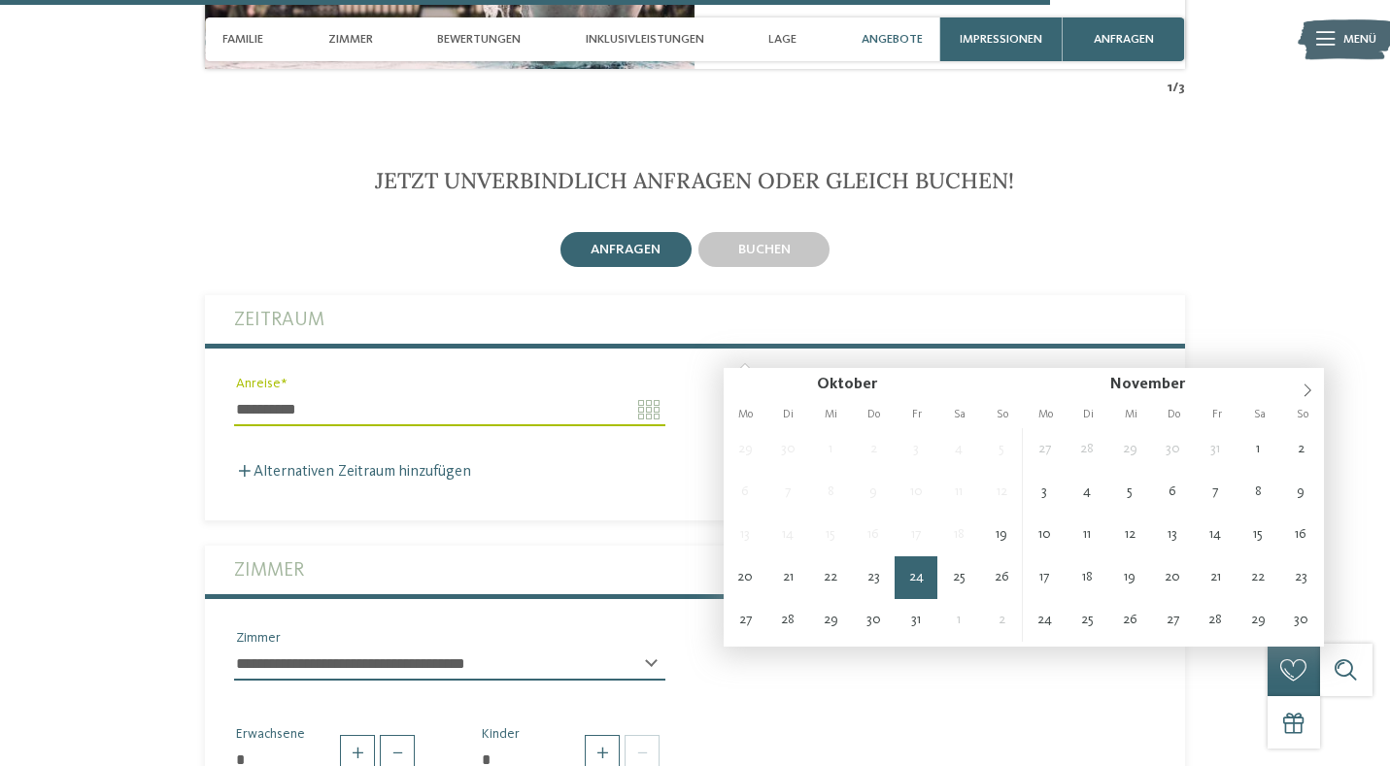
type input "**********"
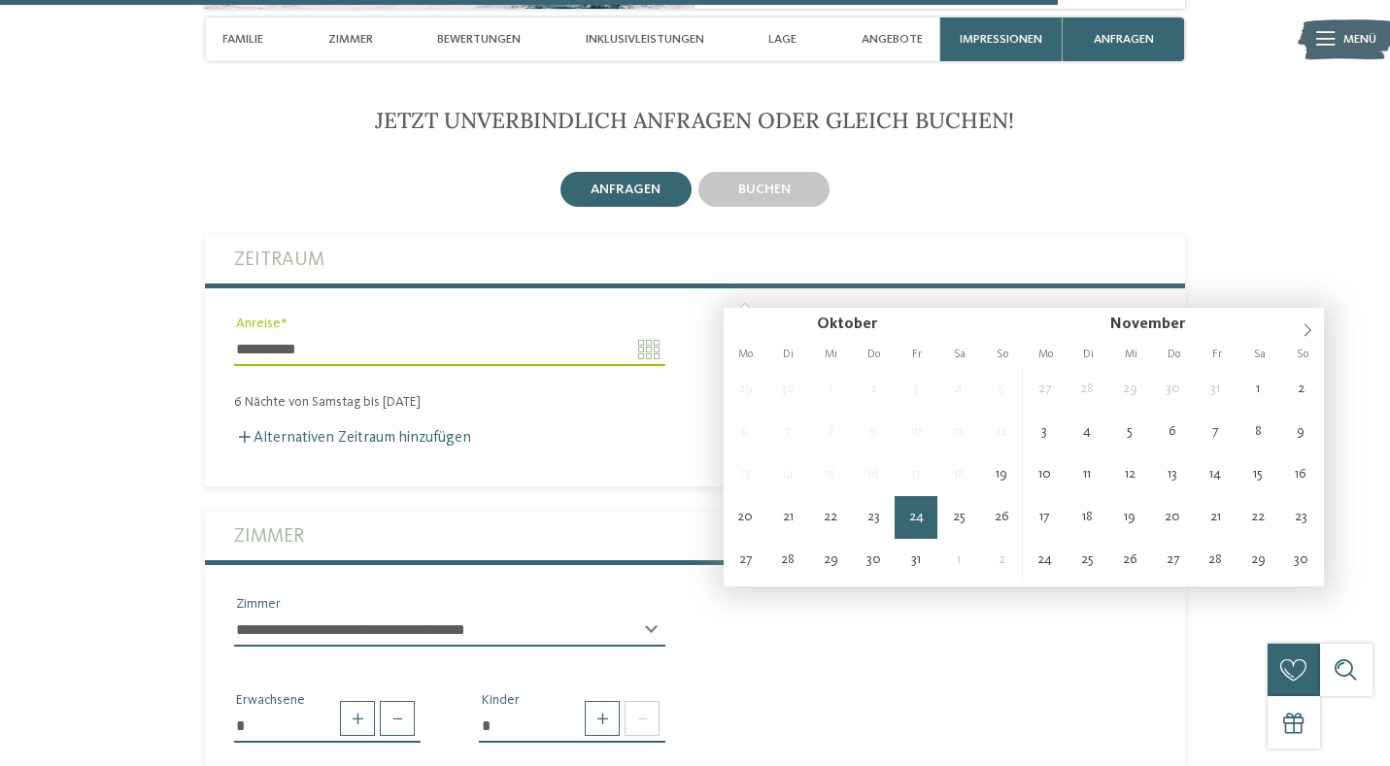
scroll to position [5497, 0]
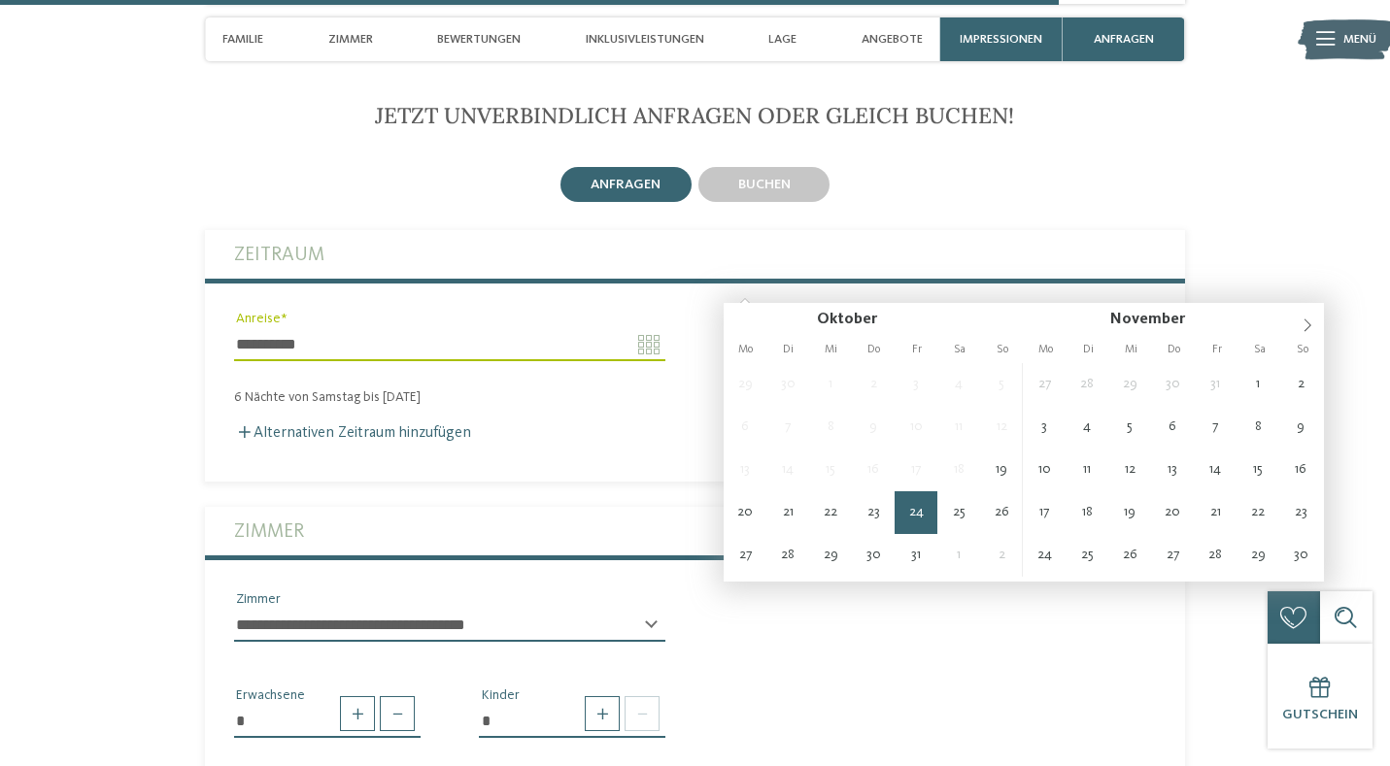
click at [820, 682] on div "* Erwachsene * Kinder" at bounding box center [695, 705] width 980 height 96
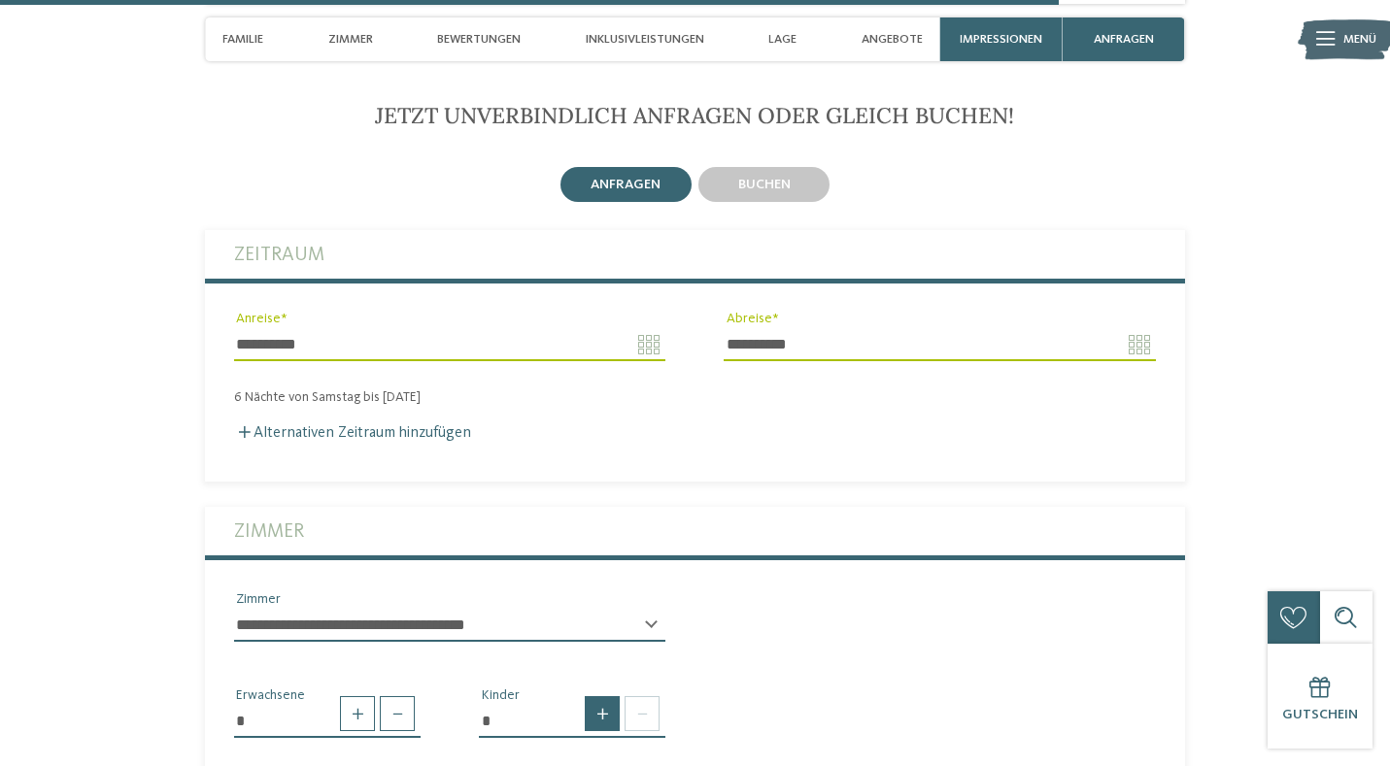
click at [619, 696] on span at bounding box center [602, 713] width 35 height 35
click at [617, 696] on span at bounding box center [602, 713] width 35 height 35
type input "*"
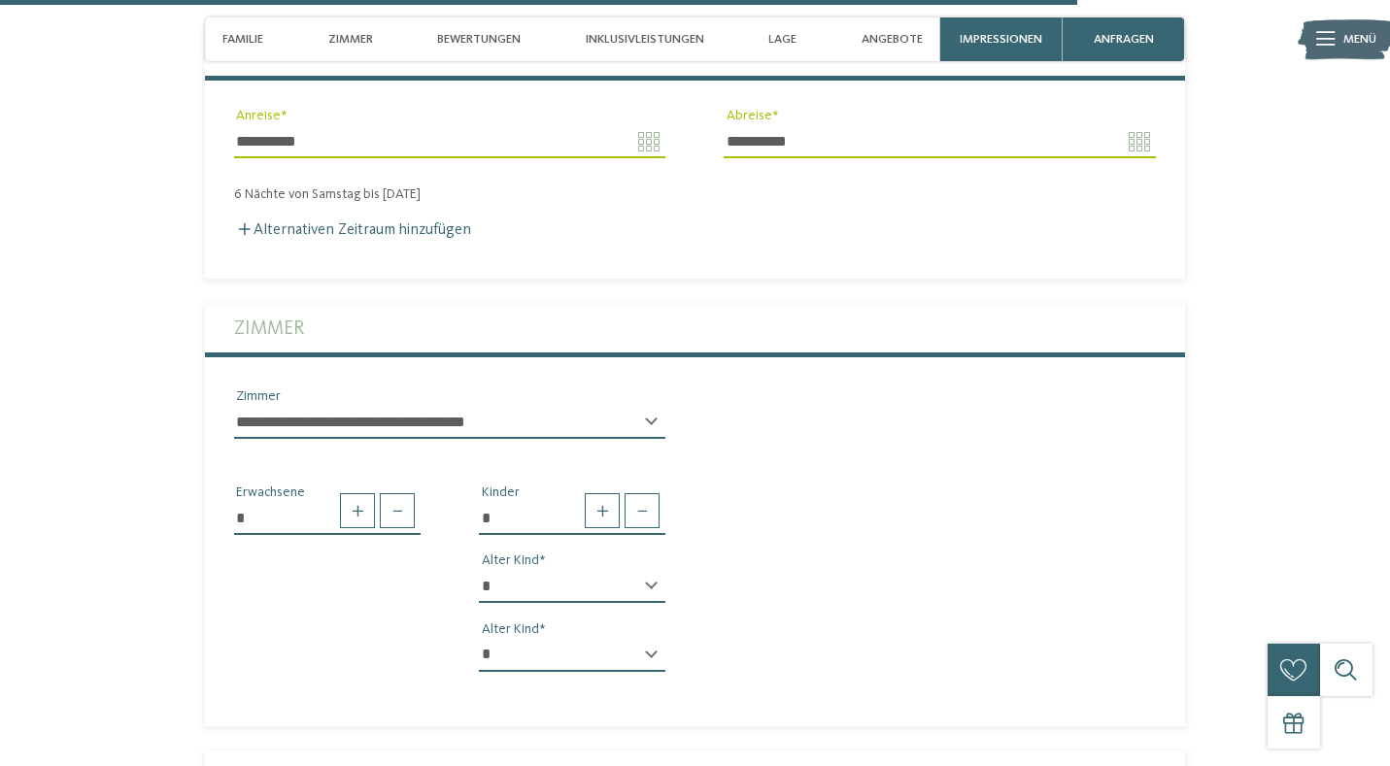
scroll to position [5699, 0]
click at [565, 571] on div "* * * * * * * * * * * ** ** ** ** ** ** ** ** Alter Kind" at bounding box center [572, 595] width 186 height 49
select select "*"
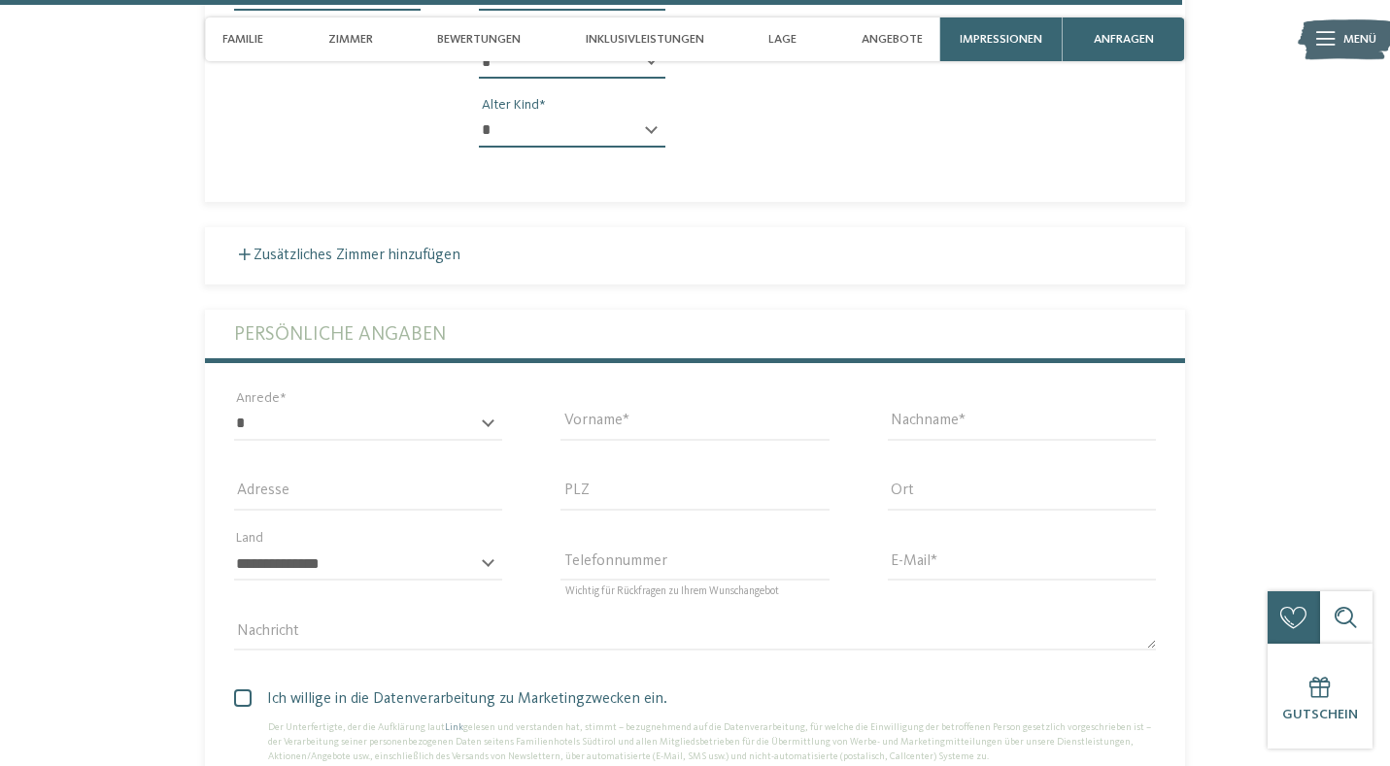
scroll to position [6255, 0]
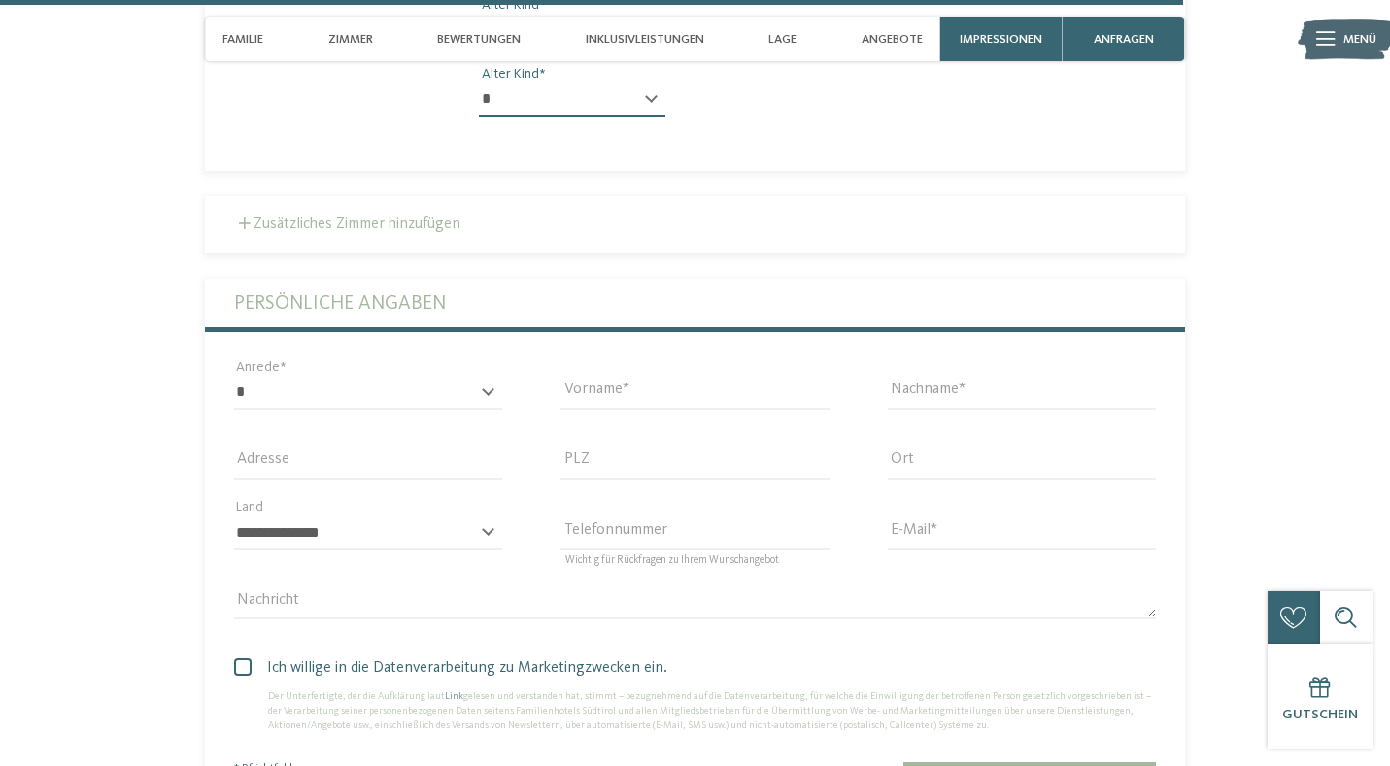
click at [378, 217] on label "Zusätzliches Zimmer hinzufügen" at bounding box center [347, 225] width 226 height 16
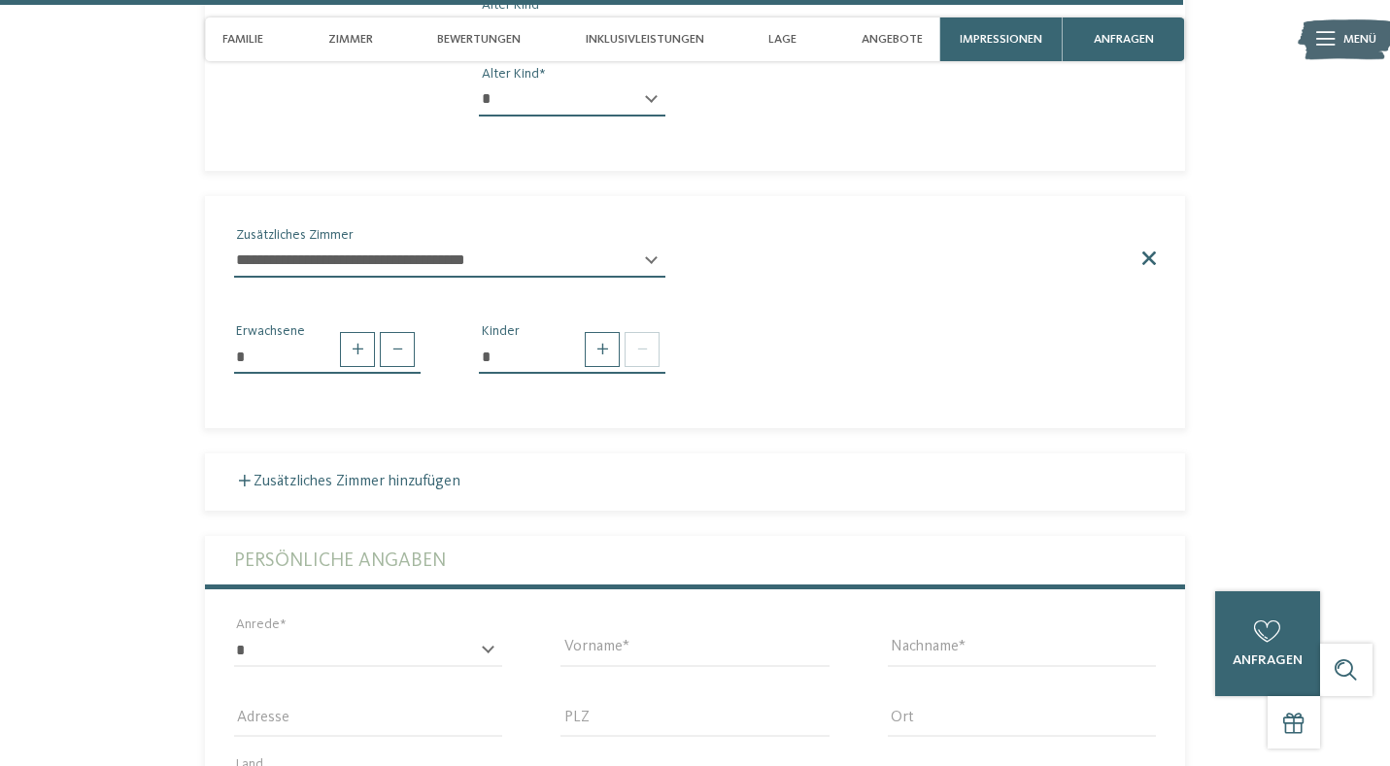
click at [1153, 252] on span at bounding box center [1147, 259] width 17 height 14
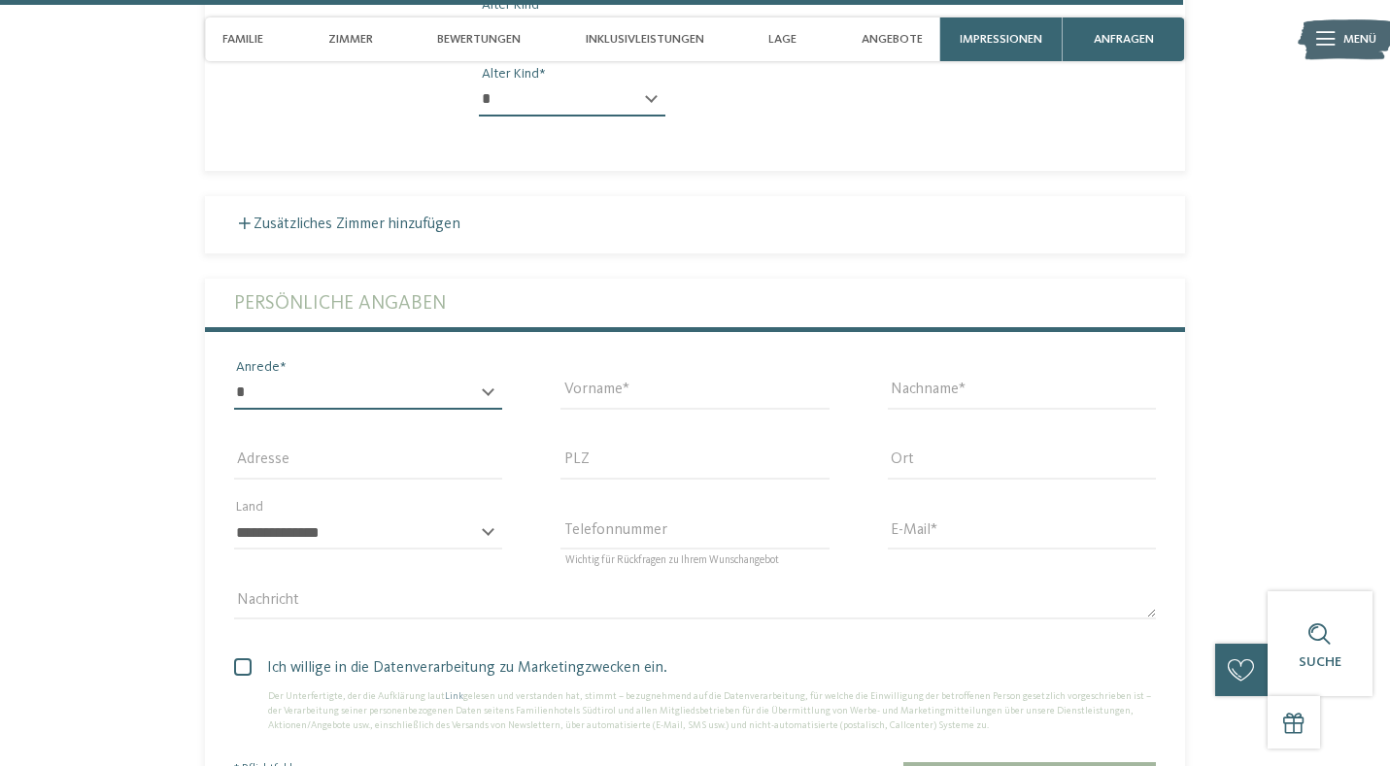
select select "*"
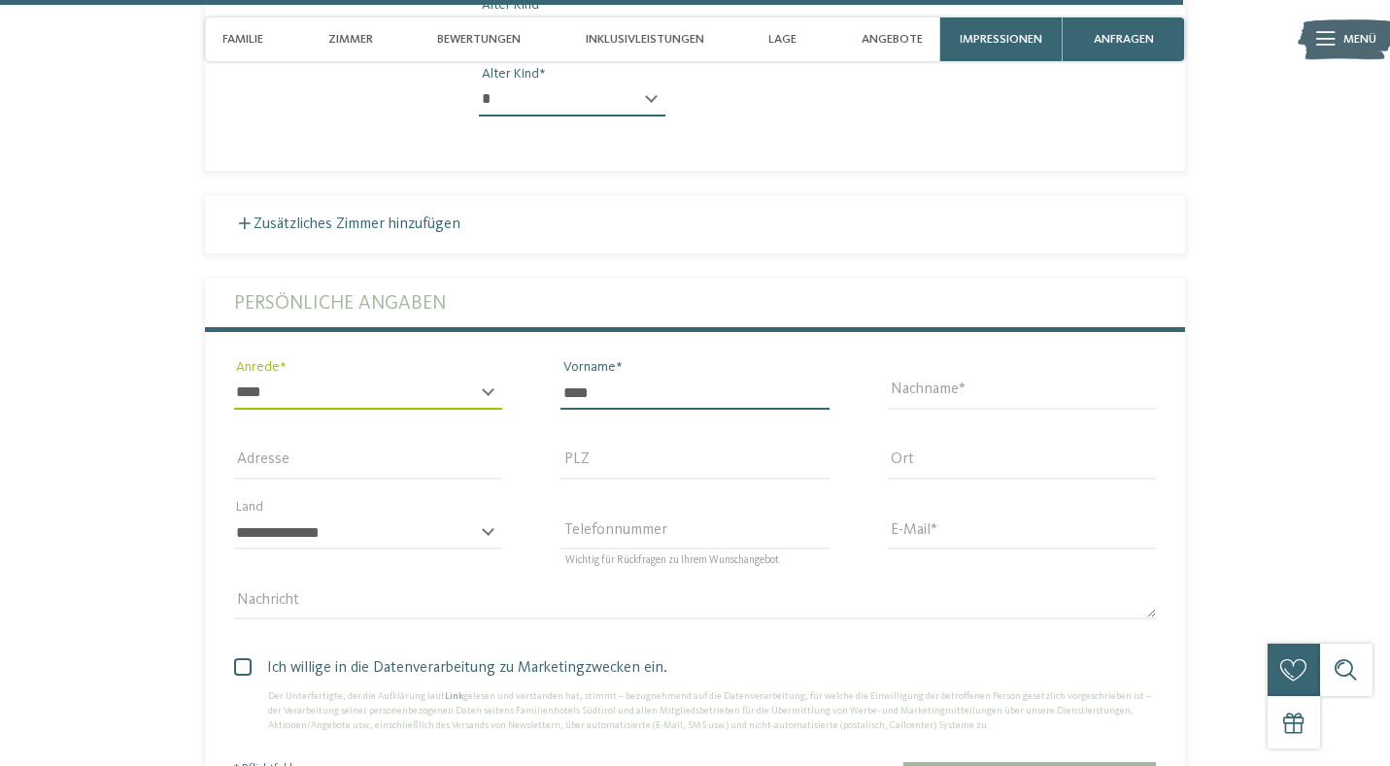
type input "****"
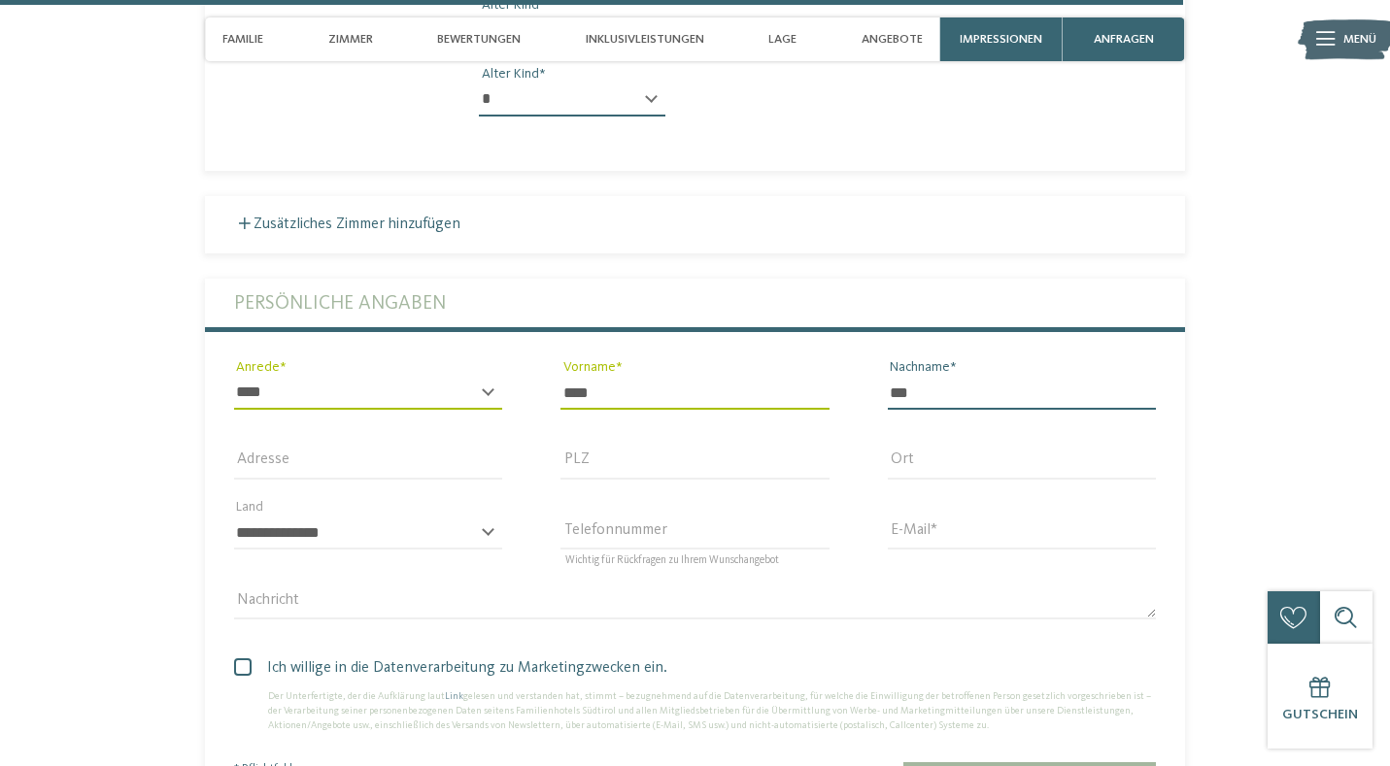
type input "***"
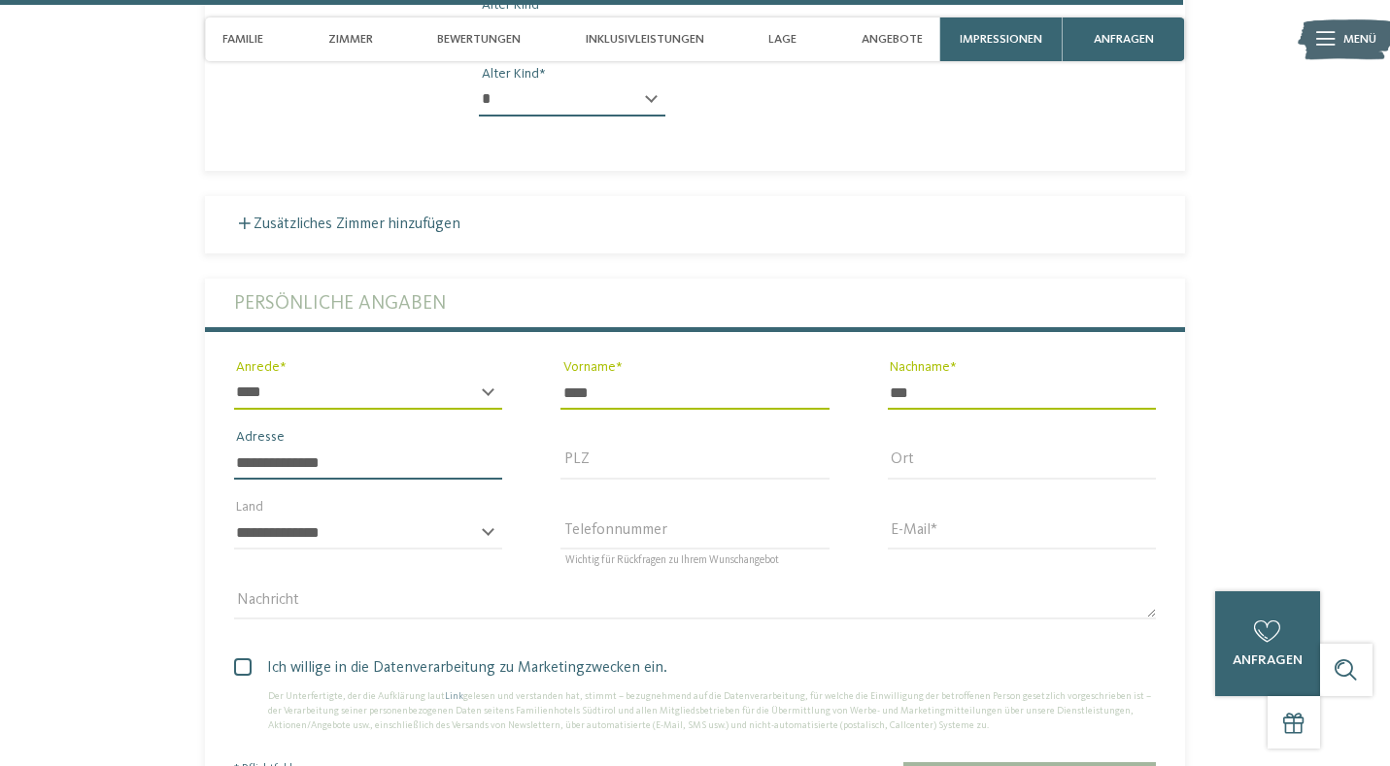
type input "**********"
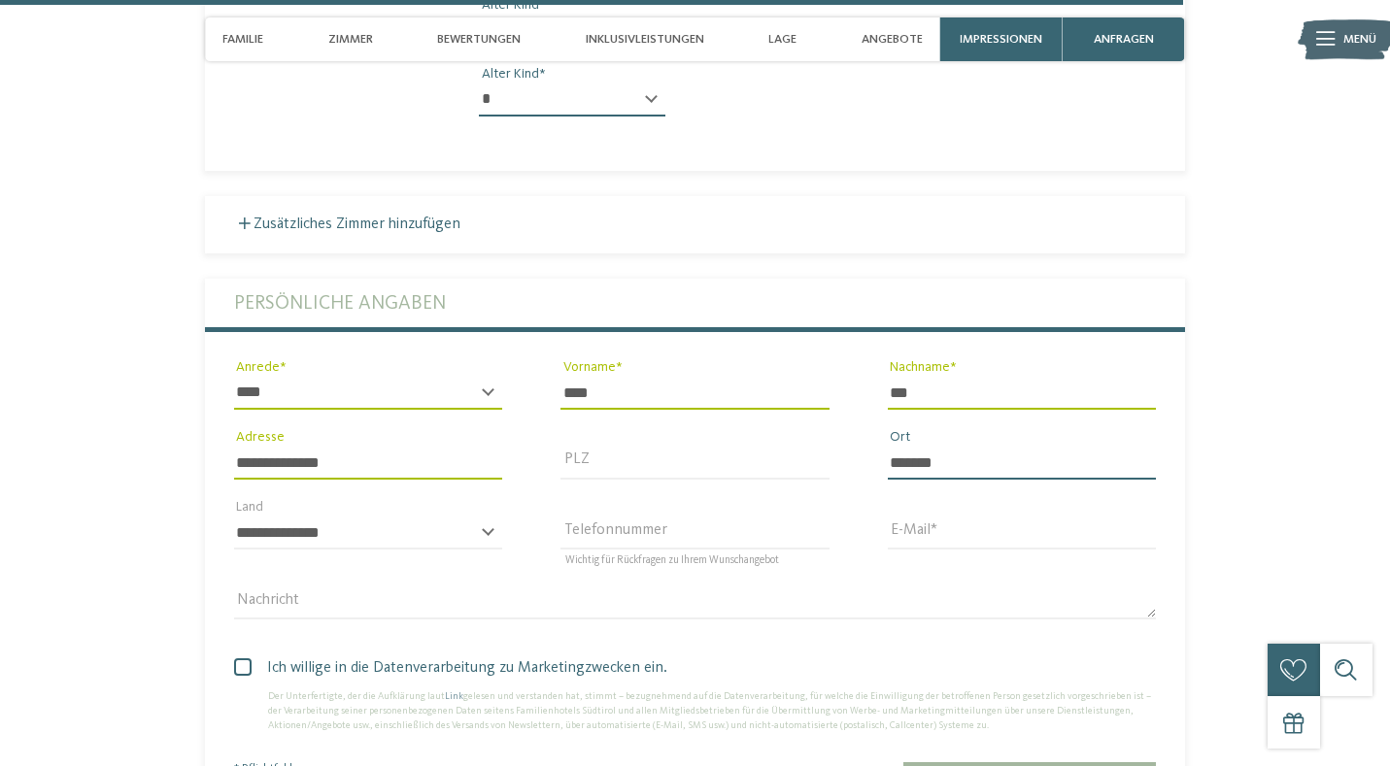
type input "*******"
select select "**"
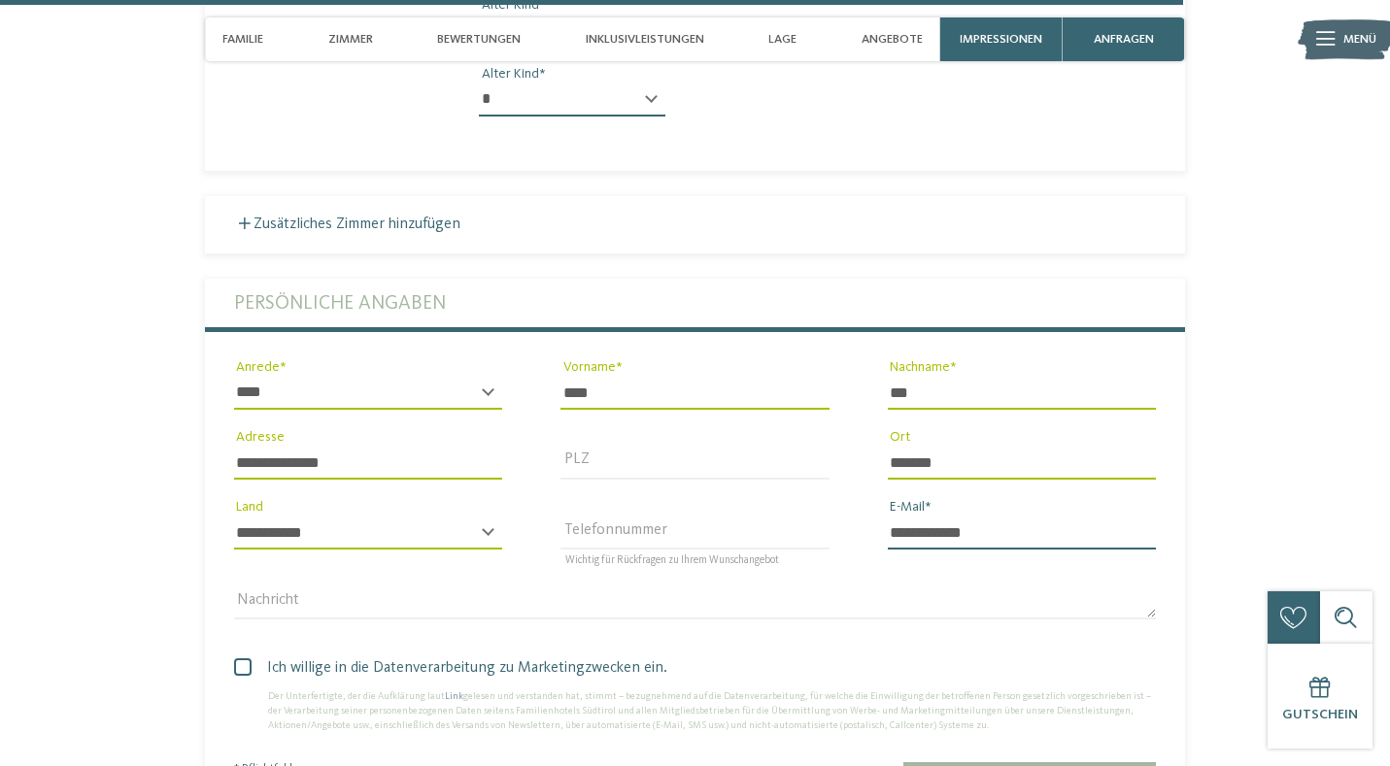
type input "**********"
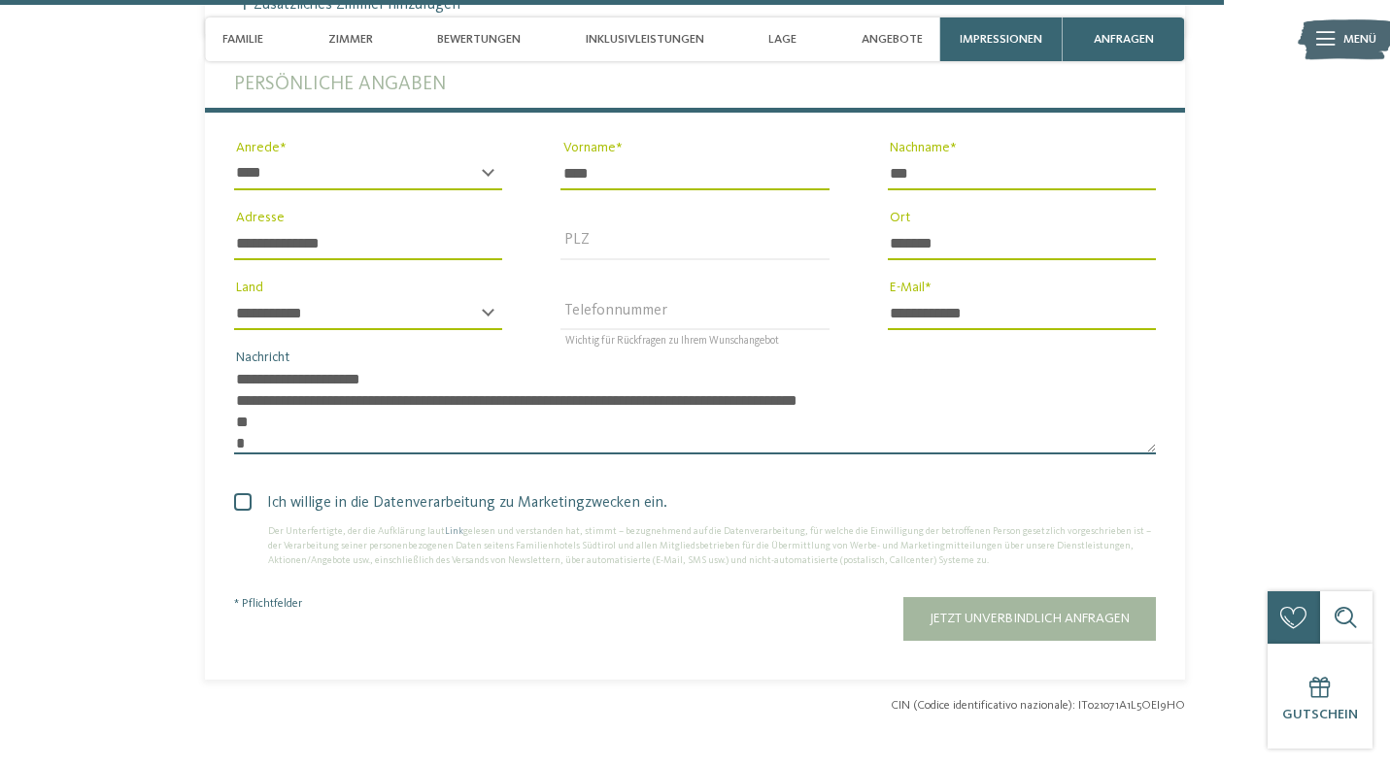
scroll to position [0, 0]
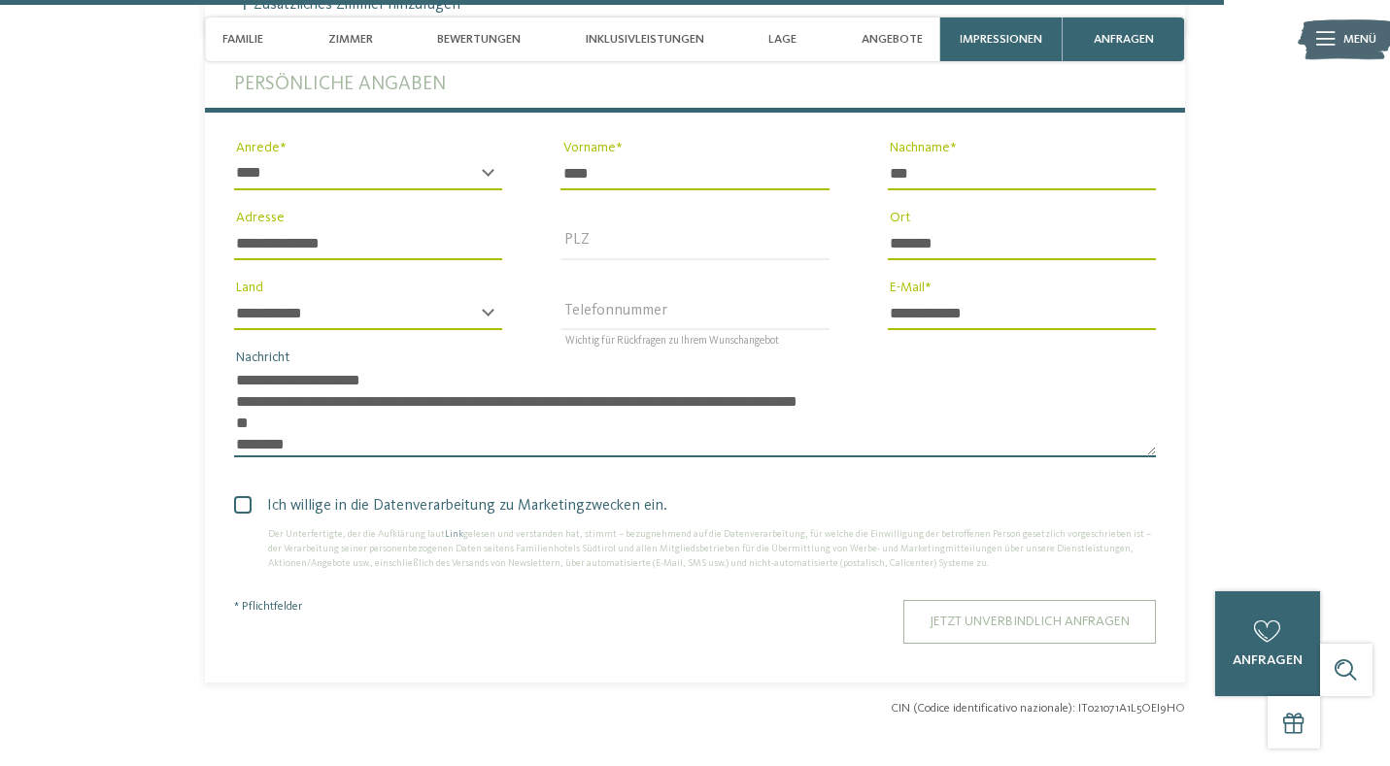
type textarea "**********"
click at [1095, 600] on button "Jetzt unverbindlich anfragen" at bounding box center [1029, 622] width 253 height 44
